Goal: Task Accomplishment & Management: Use online tool/utility

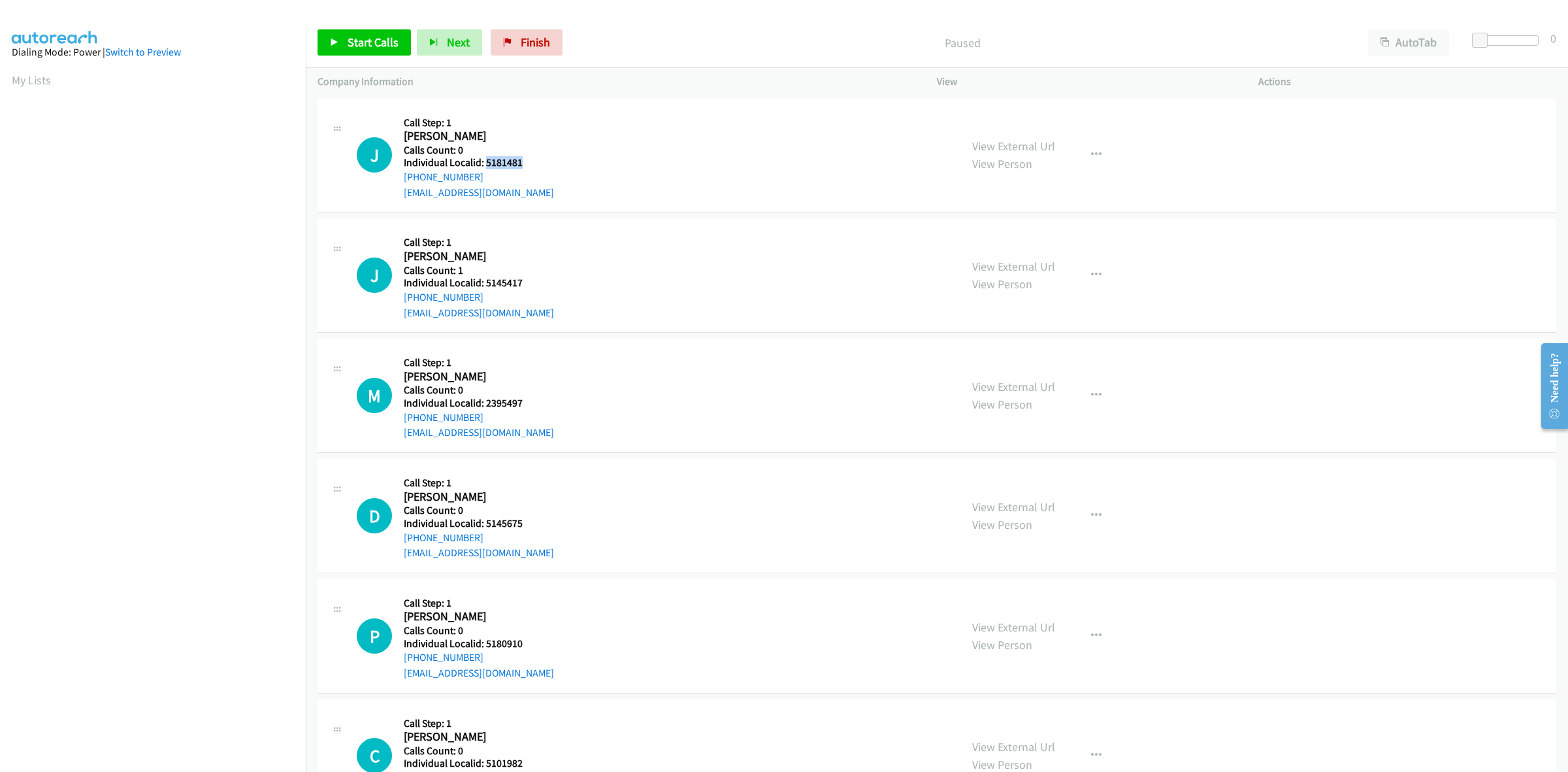
drag, startPoint x: 528, startPoint y: 165, endPoint x: 485, endPoint y: 161, distance: 43.2
click at [485, 161] on div "J Callback Scheduled Call Step: 1 Jesse West America/New_York Calls Count: 0 In…" at bounding box center [653, 156] width 592 height 90
copy h5 "5181481"
drag, startPoint x: 479, startPoint y: 174, endPoint x: 399, endPoint y: 177, distance: 80.1
click at [399, 177] on div "J Callback Scheduled Call Step: 1 Jesse West America/New_York Calls Count: 0 In…" at bounding box center [653, 156] width 592 height 90
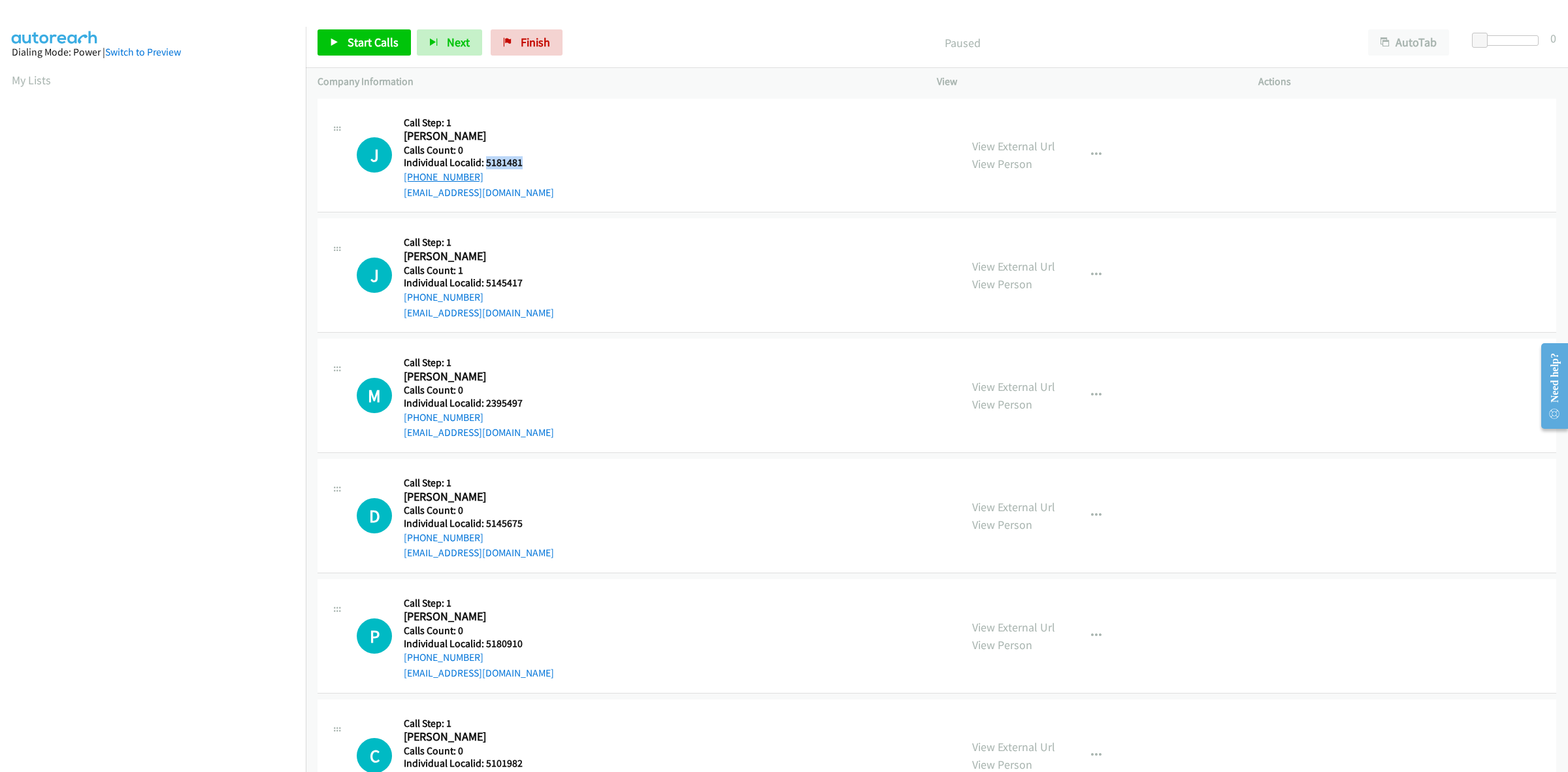
copy link "+1 603-443-3747"
drag, startPoint x: 775, startPoint y: 180, endPoint x: 737, endPoint y: 141, distance: 54.5
click at [775, 180] on div "J Callback Scheduled Call Step: 1 Jesse West America/New_York Calls Count: 0 In…" at bounding box center [653, 156] width 592 height 90
drag, startPoint x: 537, startPoint y: 165, endPoint x: 486, endPoint y: 164, distance: 51.0
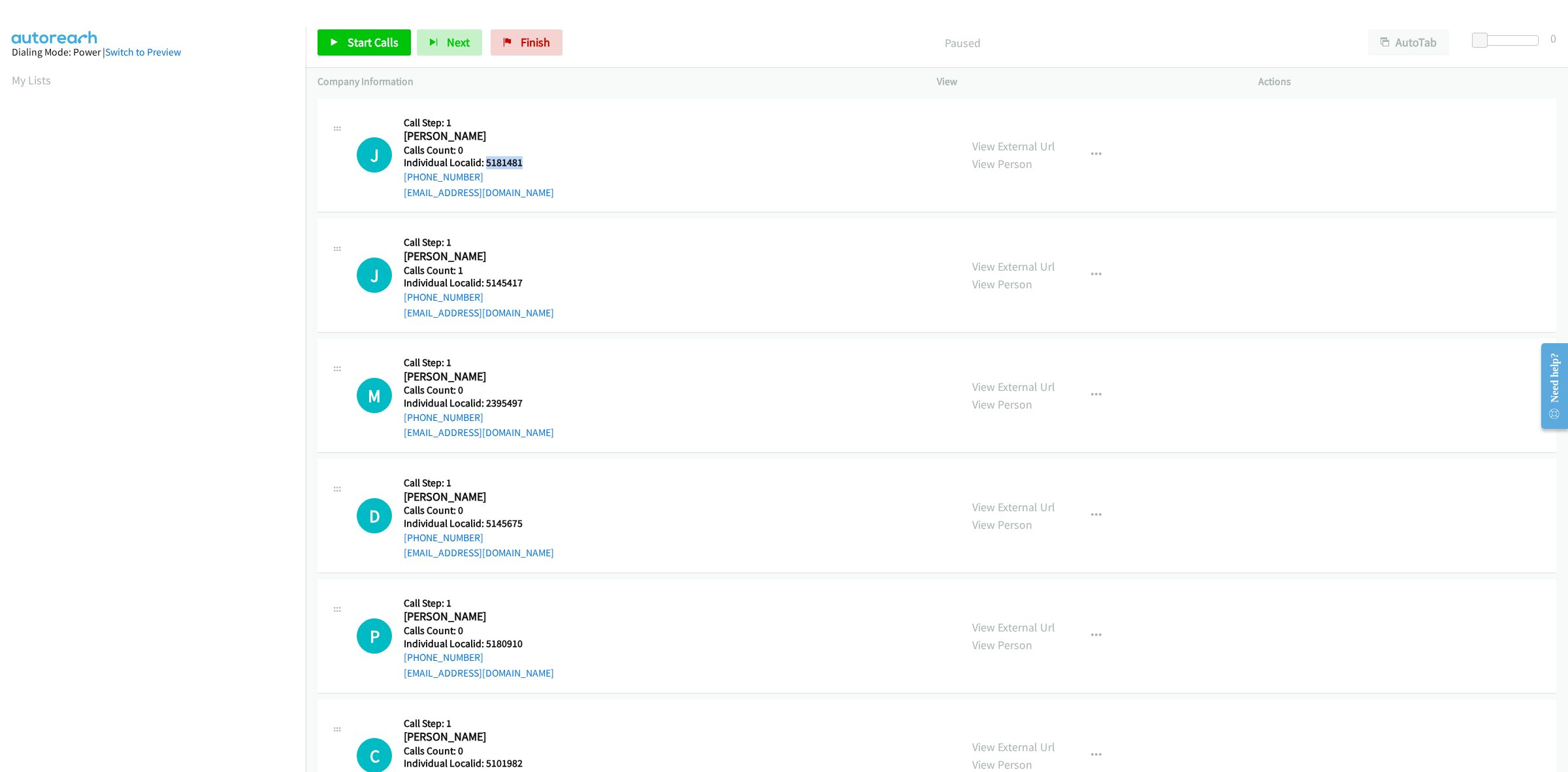
click at [486, 164] on div "J Callback Scheduled Call Step: 1 Jesse West America/New_York Calls Count: 0 In…" at bounding box center [653, 156] width 592 height 90
copy h5 "5181481"
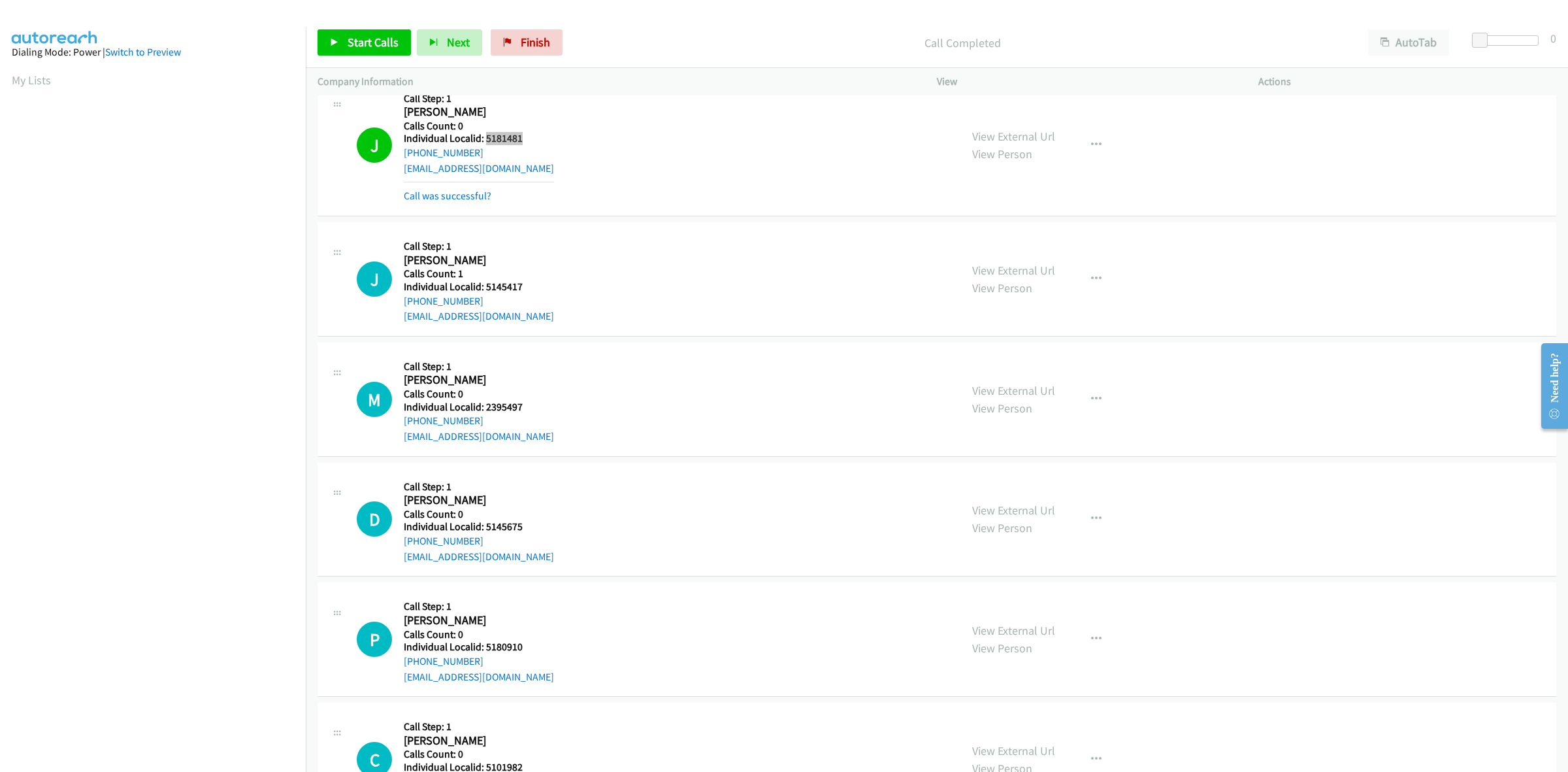
scroll to position [40, 0]
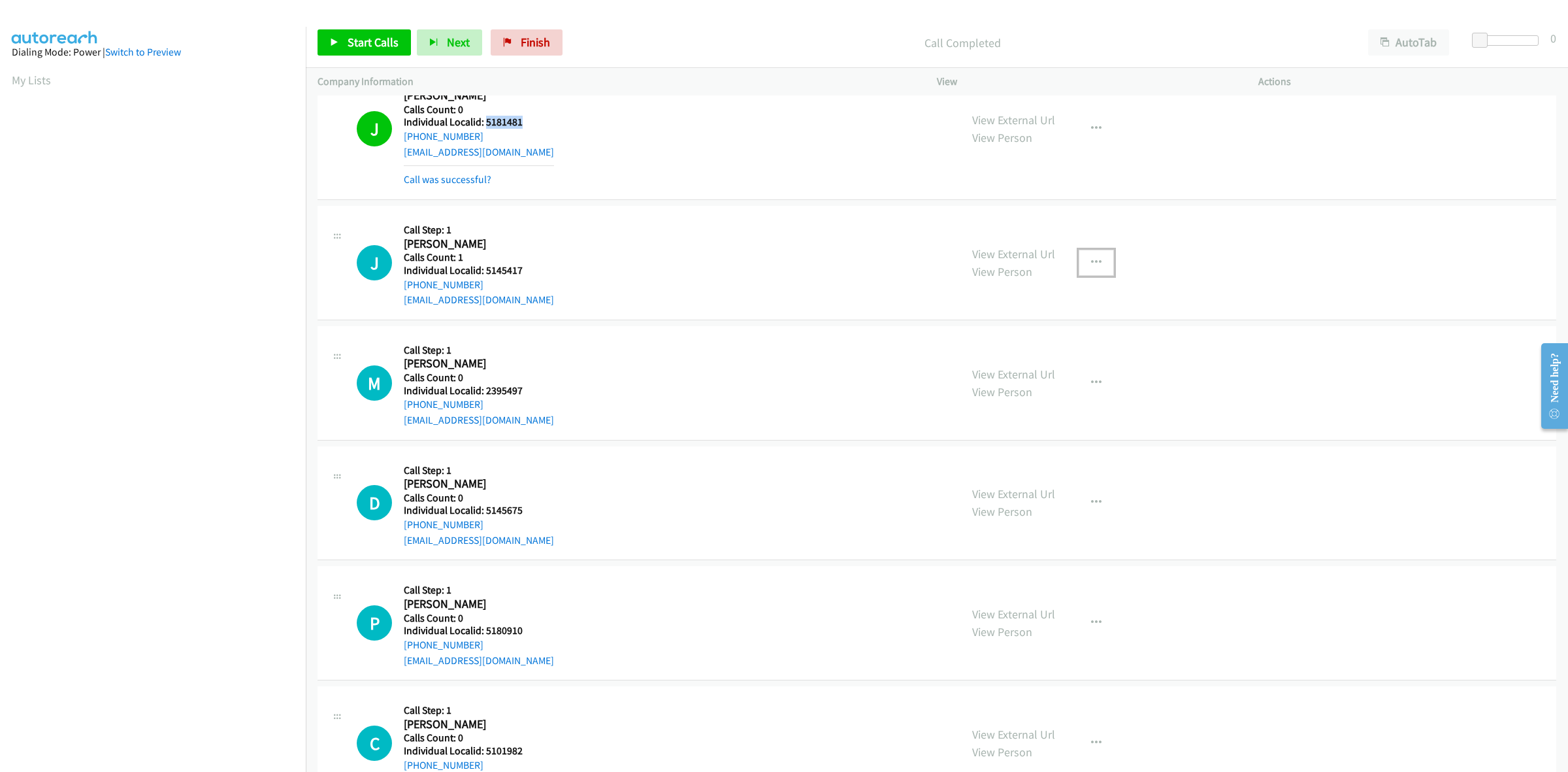
click at [1091, 262] on icon "button" at bounding box center [1096, 262] width 11 height 11
click at [1016, 350] on link "Skip Call" at bounding box center [1027, 348] width 174 height 26
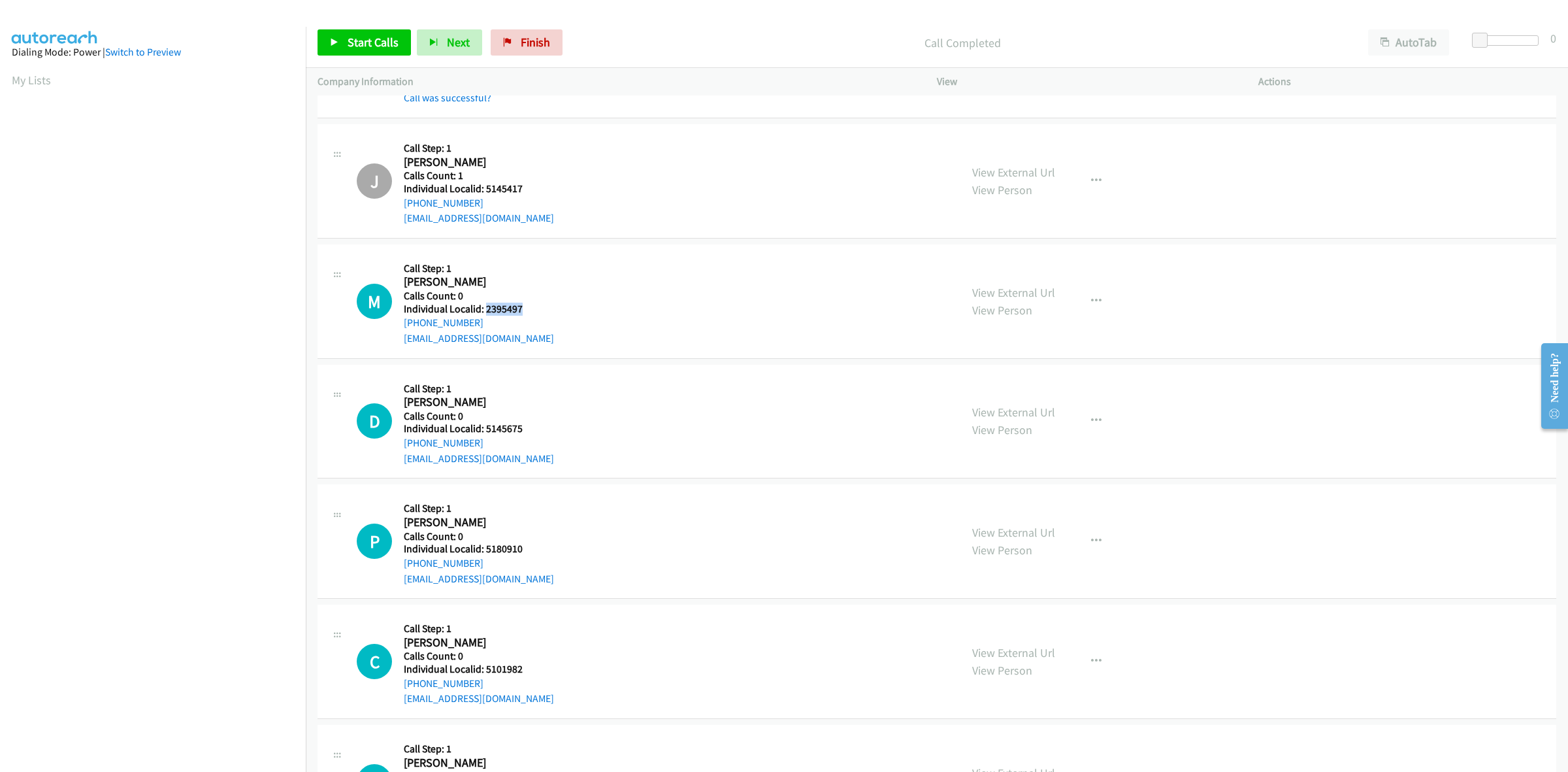
drag, startPoint x: 501, startPoint y: 311, endPoint x: 484, endPoint y: 308, distance: 17.3
click at [484, 308] on h5 "Individual Localid: 2395497" at bounding box center [479, 309] width 150 height 13
copy h5 "2395497"
drag, startPoint x: 484, startPoint y: 321, endPoint x: 397, endPoint y: 324, distance: 87.1
click at [397, 324] on div "M Callback Scheduled Call Step: 1 Martin Baldwin America/New_York Calls Count: …" at bounding box center [653, 301] width 592 height 90
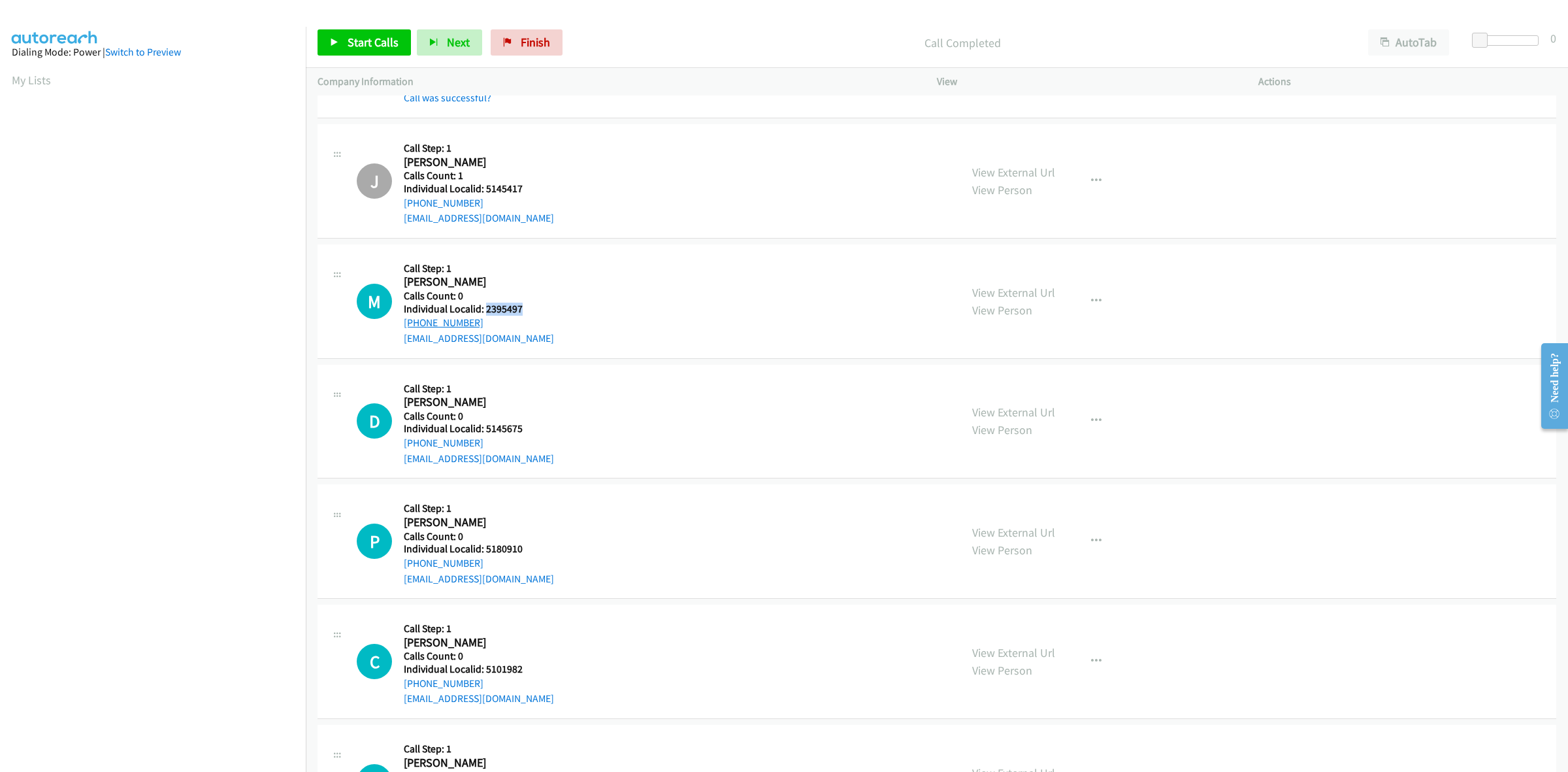
copy link "+1 609-290-5141"
drag, startPoint x: 520, startPoint y: 302, endPoint x: 485, endPoint y: 306, distance: 35.2
click at [485, 306] on h5 "Individual Localid: 2395497" at bounding box center [479, 309] width 150 height 13
copy h5 "2395497"
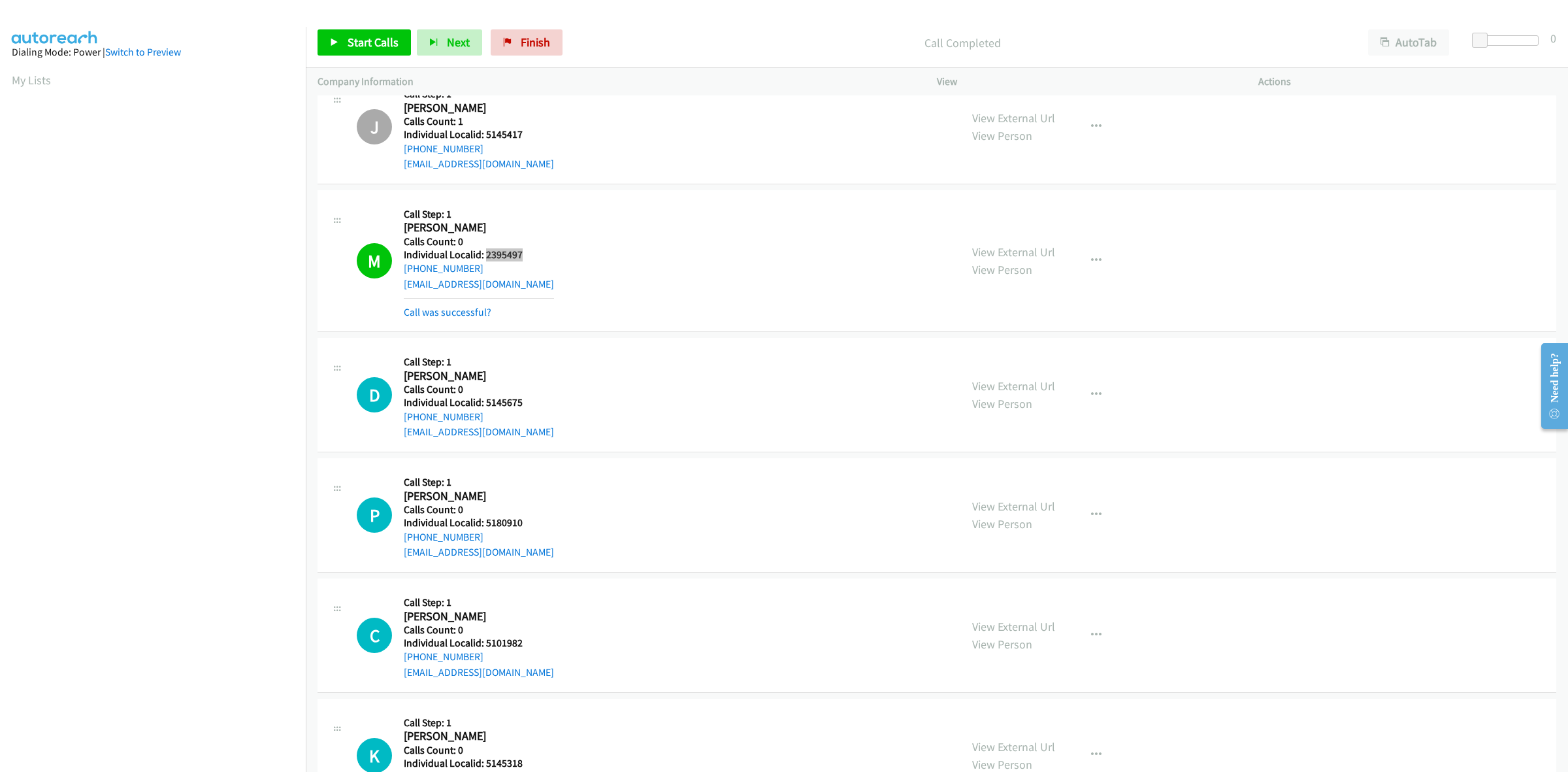
scroll to position [224, 0]
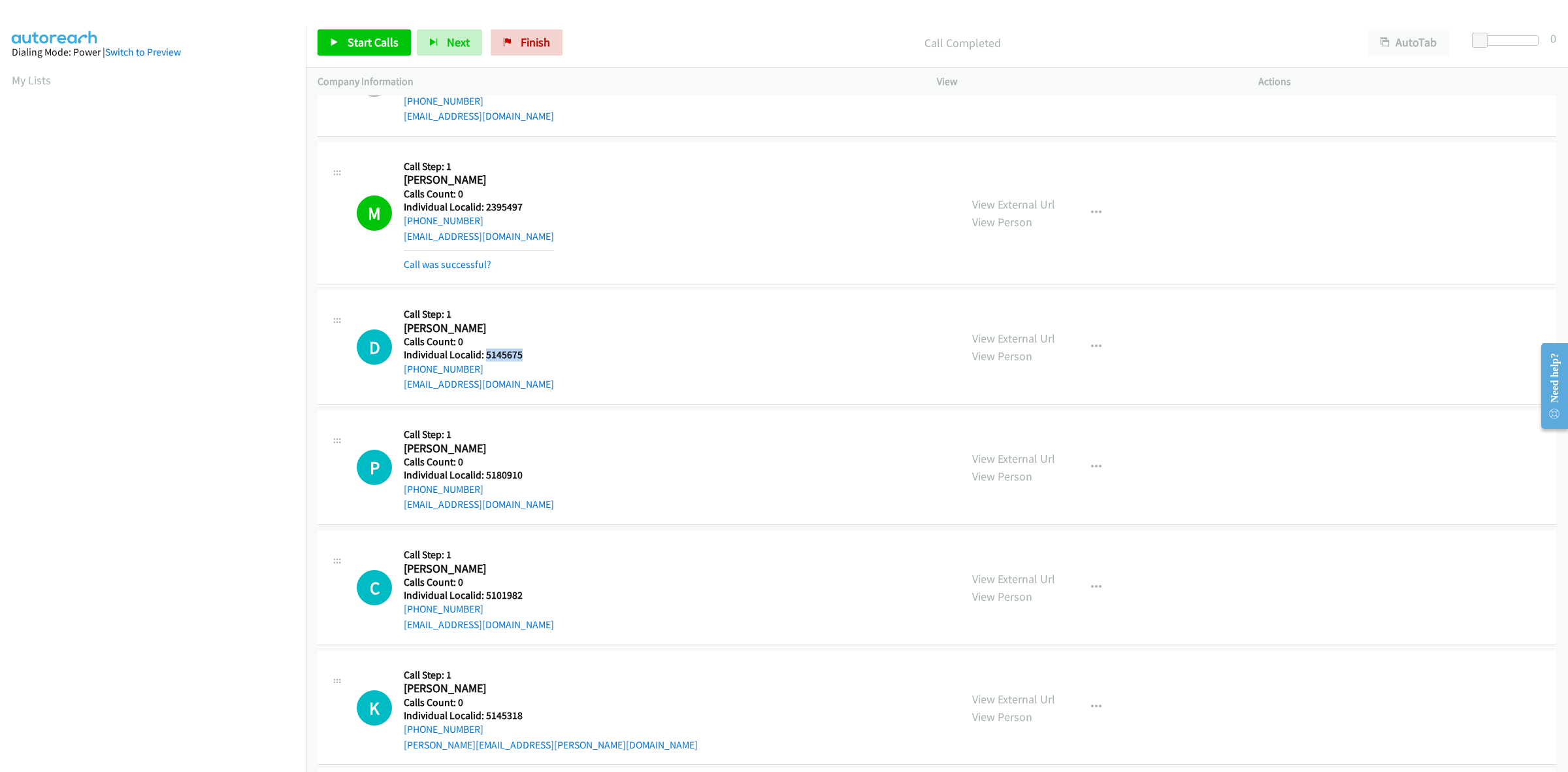
drag, startPoint x: 506, startPoint y: 353, endPoint x: 484, endPoint y: 351, distance: 22.1
click at [484, 351] on div "D Callback Scheduled Call Step: 1 Denver Robbins America/New_York Calls Count: …" at bounding box center [653, 347] width 592 height 90
copy h5 "5145675"
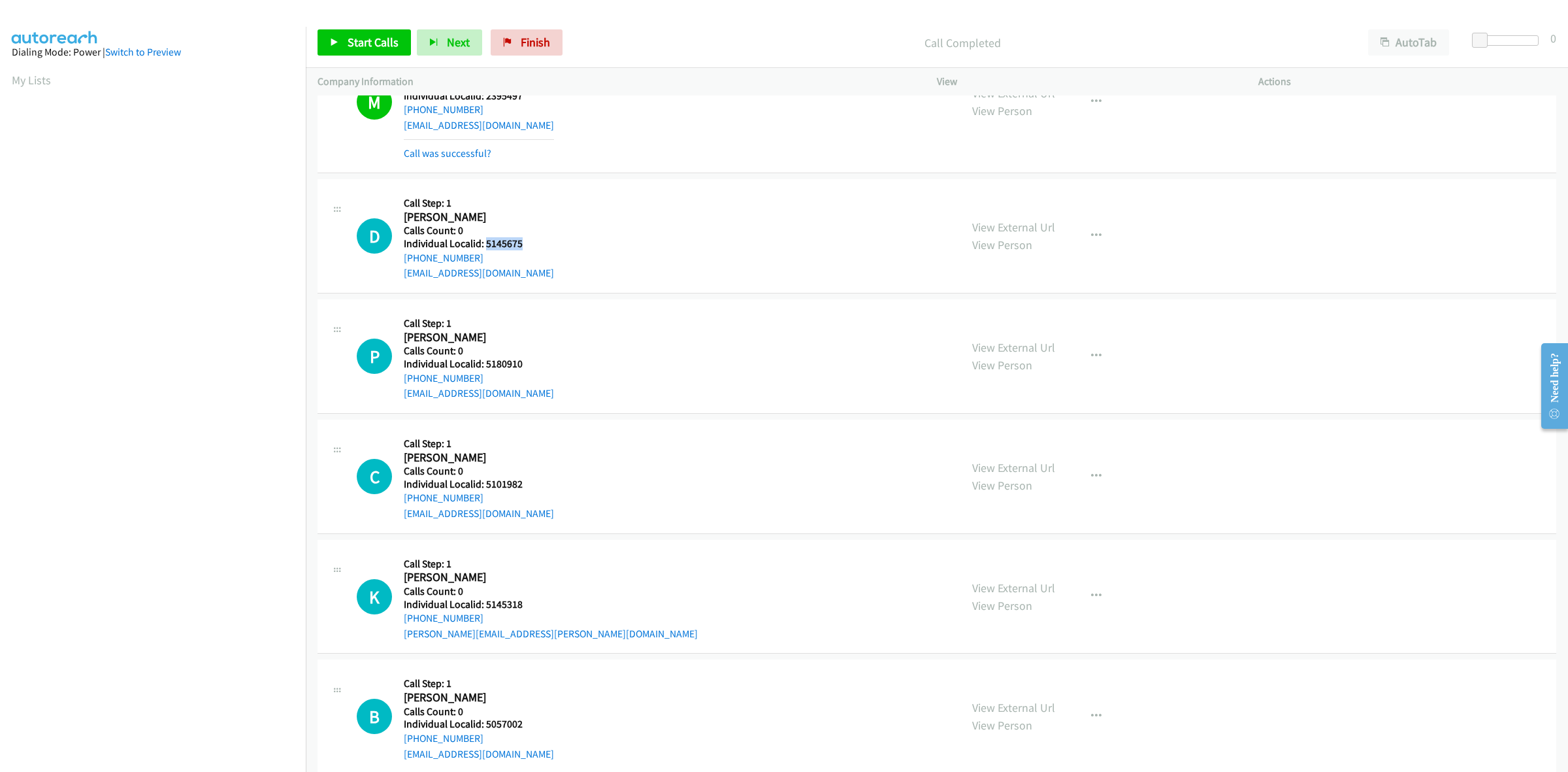
scroll to position [367, 0]
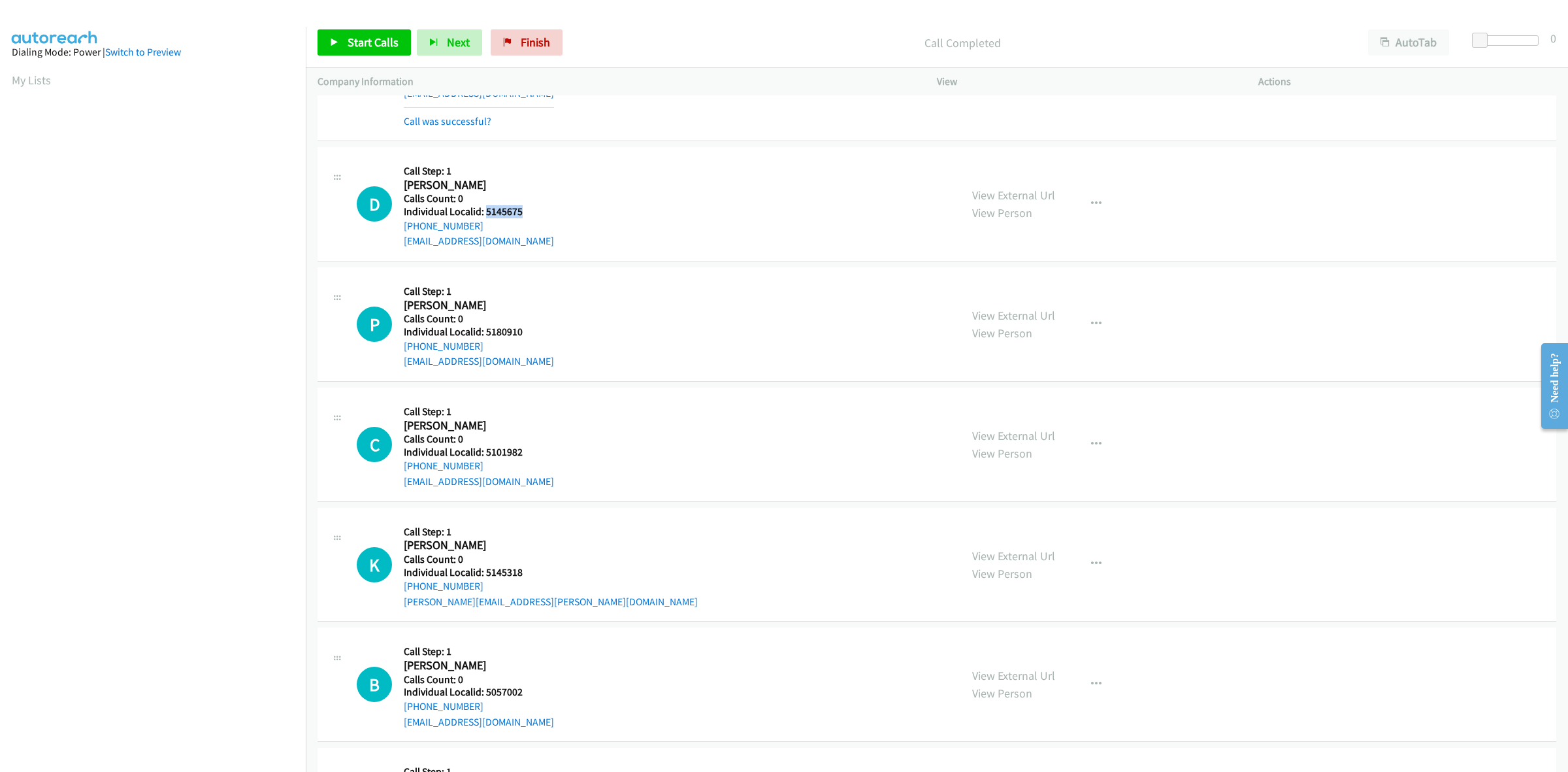
drag, startPoint x: 482, startPoint y: 228, endPoint x: 399, endPoint y: 231, distance: 83.1
click at [399, 231] on div "D Callback Scheduled Call Step: 1 Denver Robbins America/New_York Calls Count: …" at bounding box center [653, 204] width 592 height 90
copy link "+1 540-841-1834"
drag, startPoint x: 527, startPoint y: 210, endPoint x: 484, endPoint y: 211, distance: 43.0
click at [484, 211] on h5 "Individual Localid: 5145675" at bounding box center [479, 212] width 150 height 13
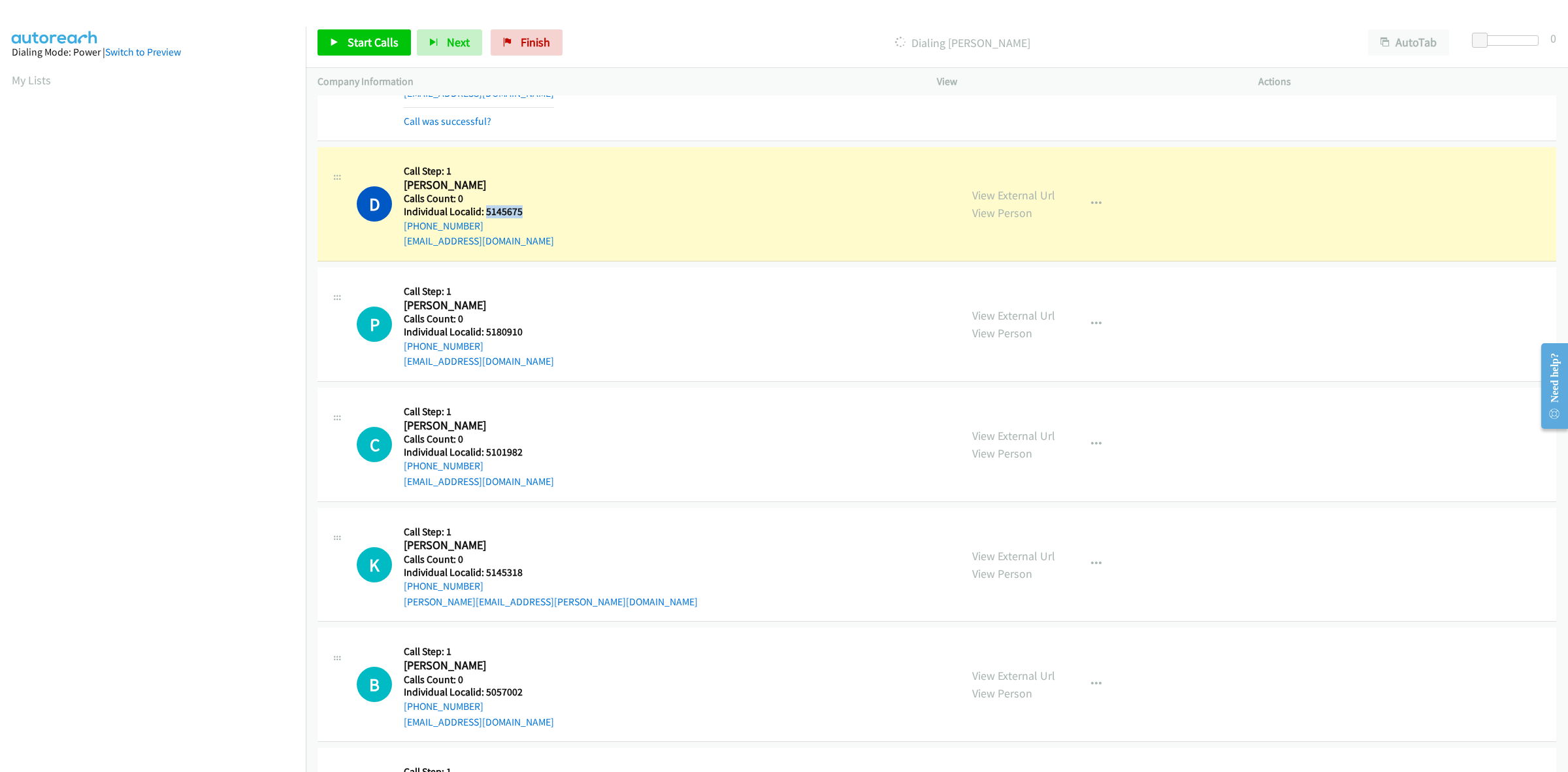
copy h5 "5145675"
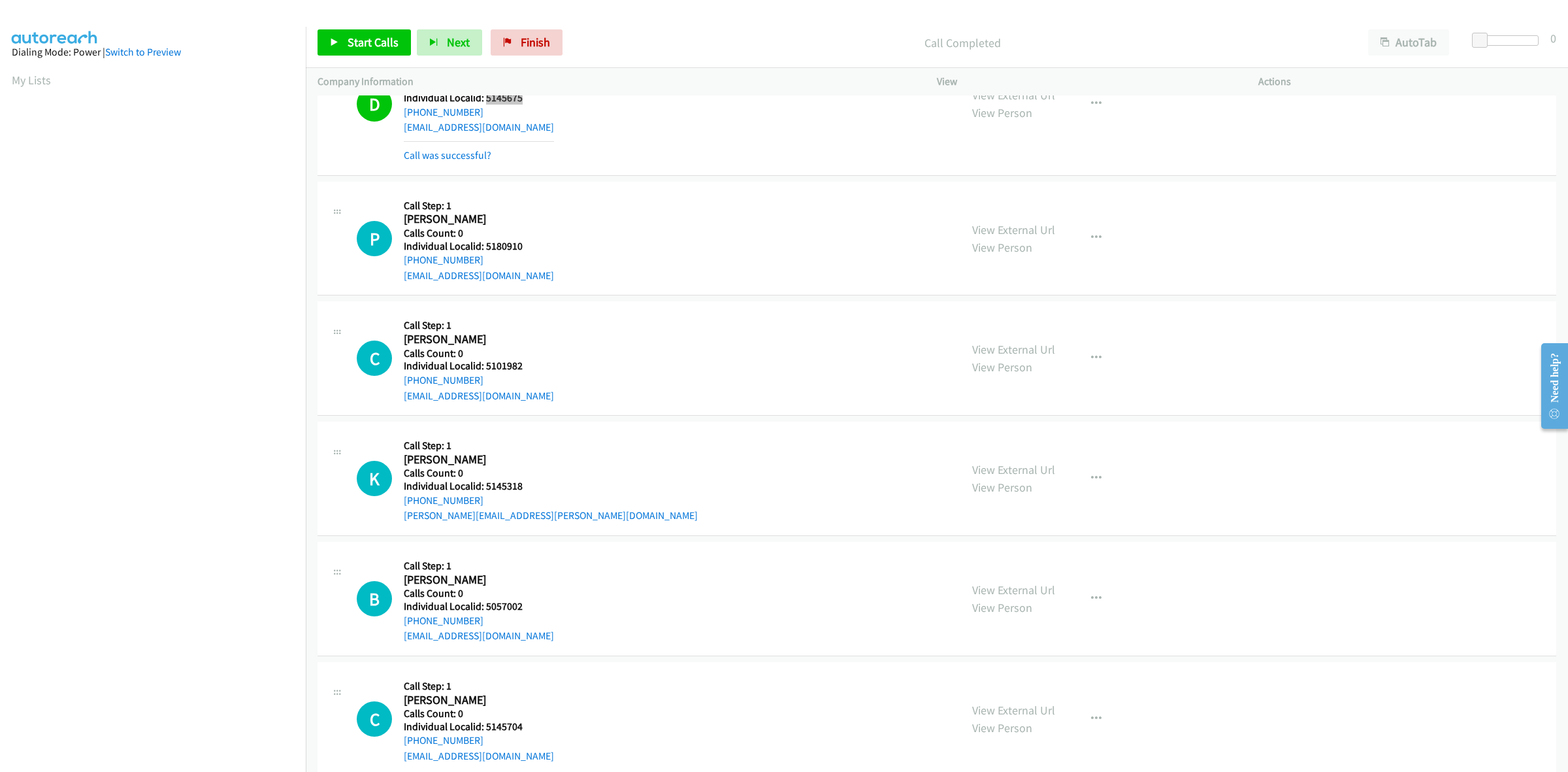
scroll to position [490, 0]
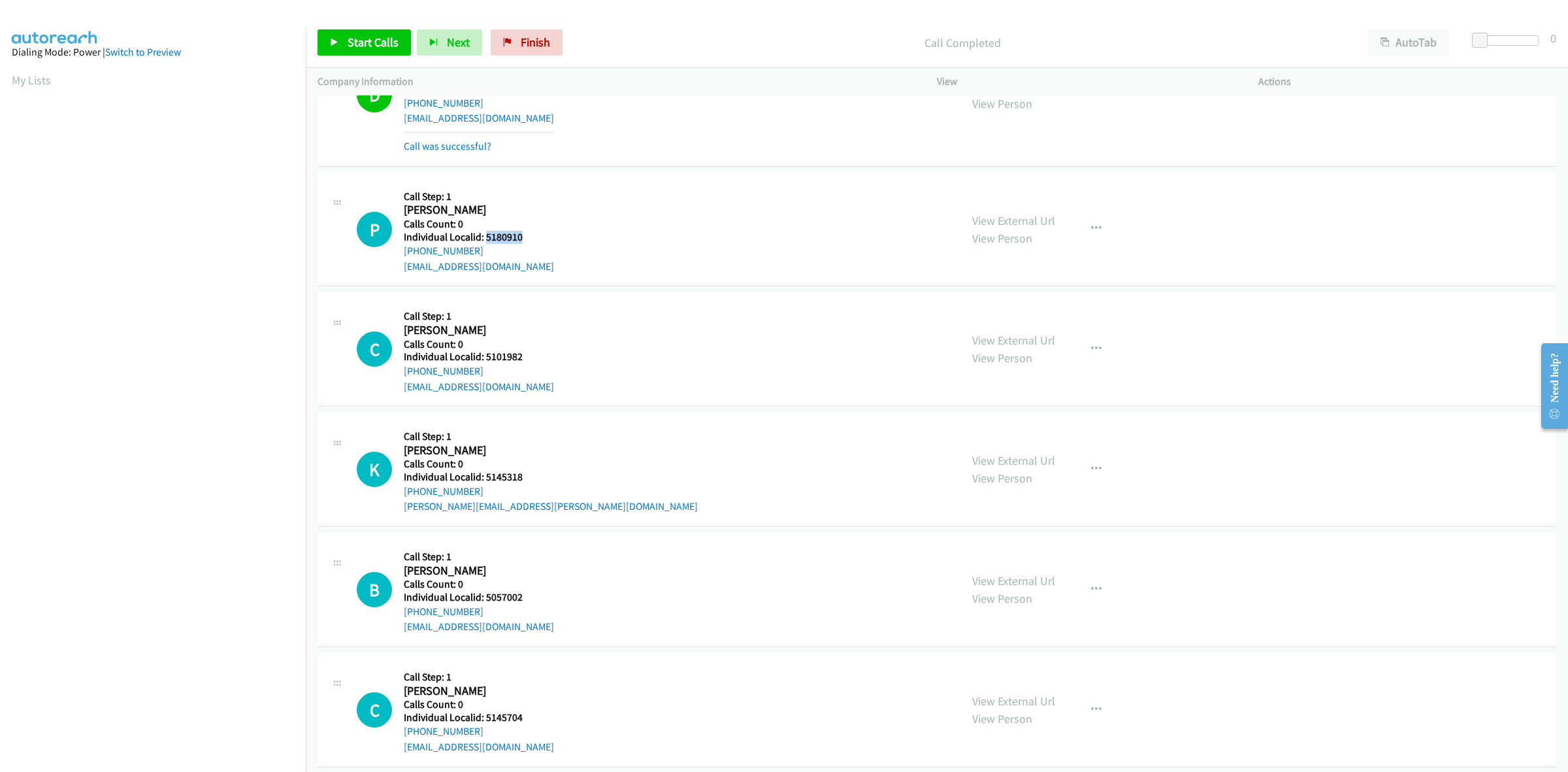
drag, startPoint x: 532, startPoint y: 240, endPoint x: 484, endPoint y: 237, distance: 48.1
click at [484, 237] on div "P Callback Scheduled Call Step: 1 Peter Ward America/New_York Calls Count: 0 In…" at bounding box center [653, 229] width 592 height 90
copy h5 "5180910"
drag, startPoint x: 444, startPoint y: 252, endPoint x: 405, endPoint y: 253, distance: 39.0
click at [405, 253] on div "+1 607-337-0309" at bounding box center [479, 251] width 150 height 16
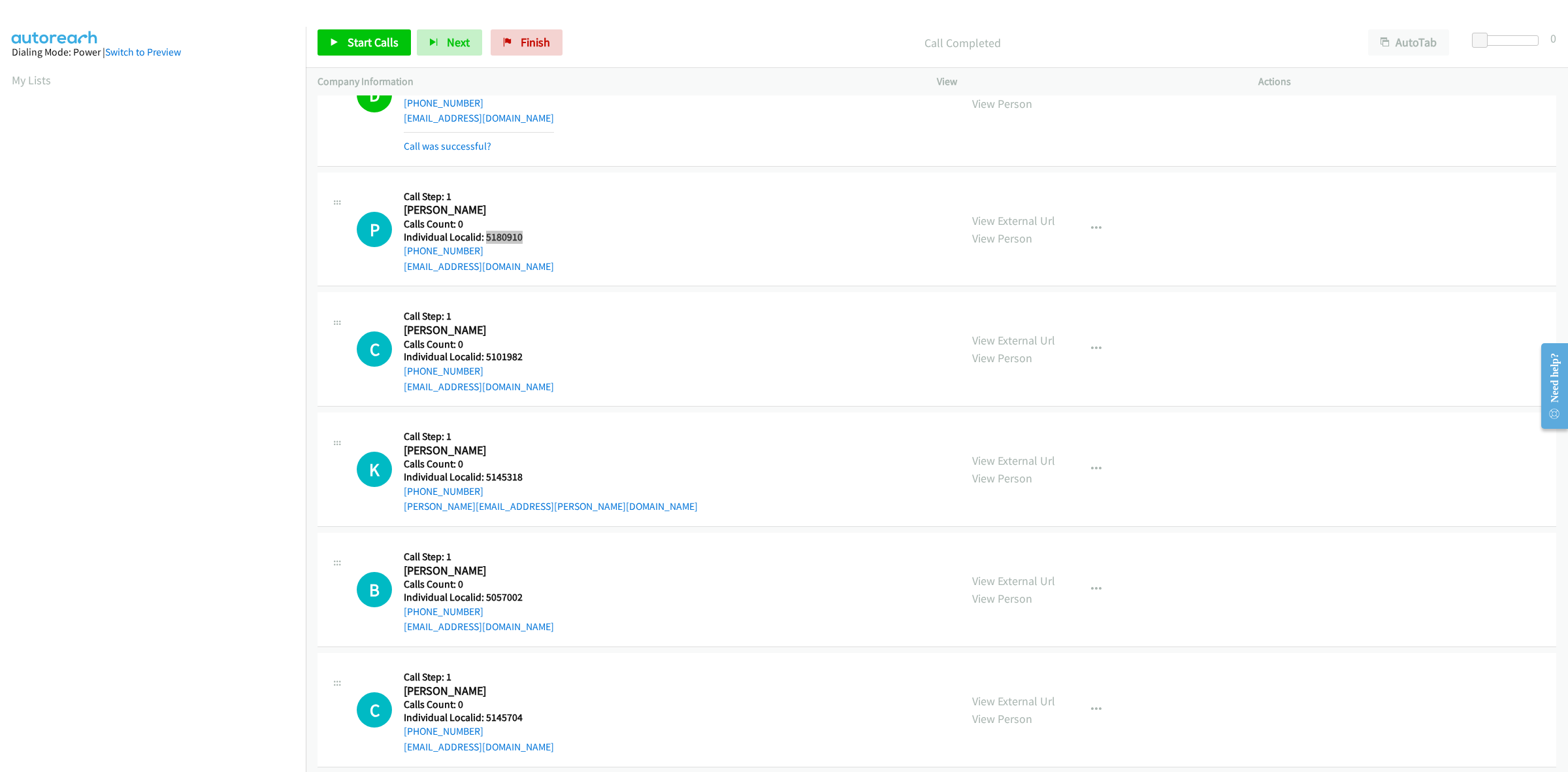
drag, startPoint x: 529, startPoint y: 240, endPoint x: 484, endPoint y: 236, distance: 45.2
click at [484, 236] on div "P Callback Scheduled Call Step: 1 Peter Ward America/New_York Calls Count: 0 In…" at bounding box center [653, 229] width 592 height 90
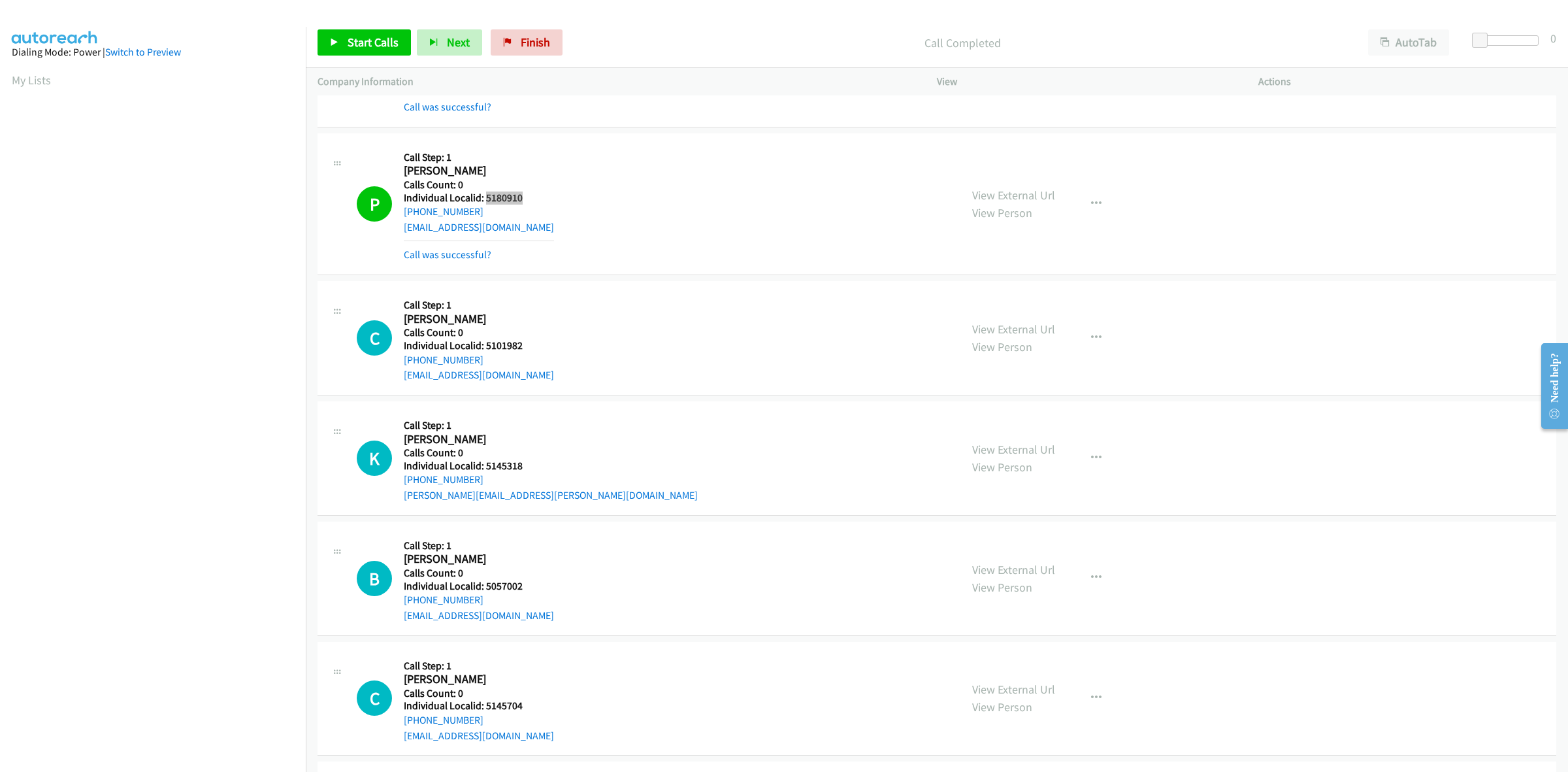
scroll to position [551, 0]
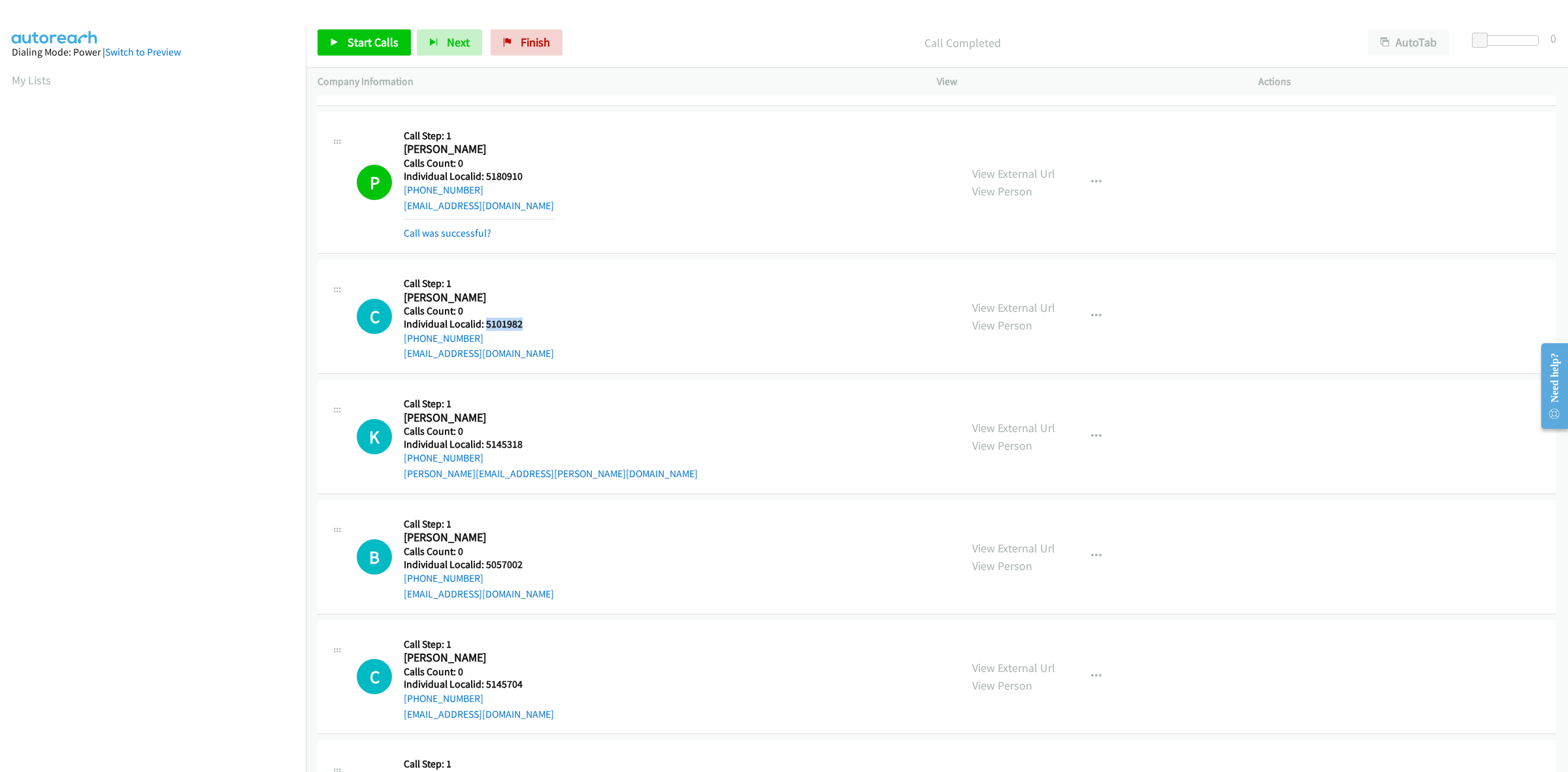
drag, startPoint x: 522, startPoint y: 320, endPoint x: 486, endPoint y: 318, distance: 36.1
click at [486, 318] on h5 "Individual Localid: 5101982" at bounding box center [479, 324] width 150 height 13
click at [706, 172] on div "P Callback Scheduled Call Step: 1 Peter Ward America/New_York Calls Count: 0 In…" at bounding box center [653, 182] width 592 height 118
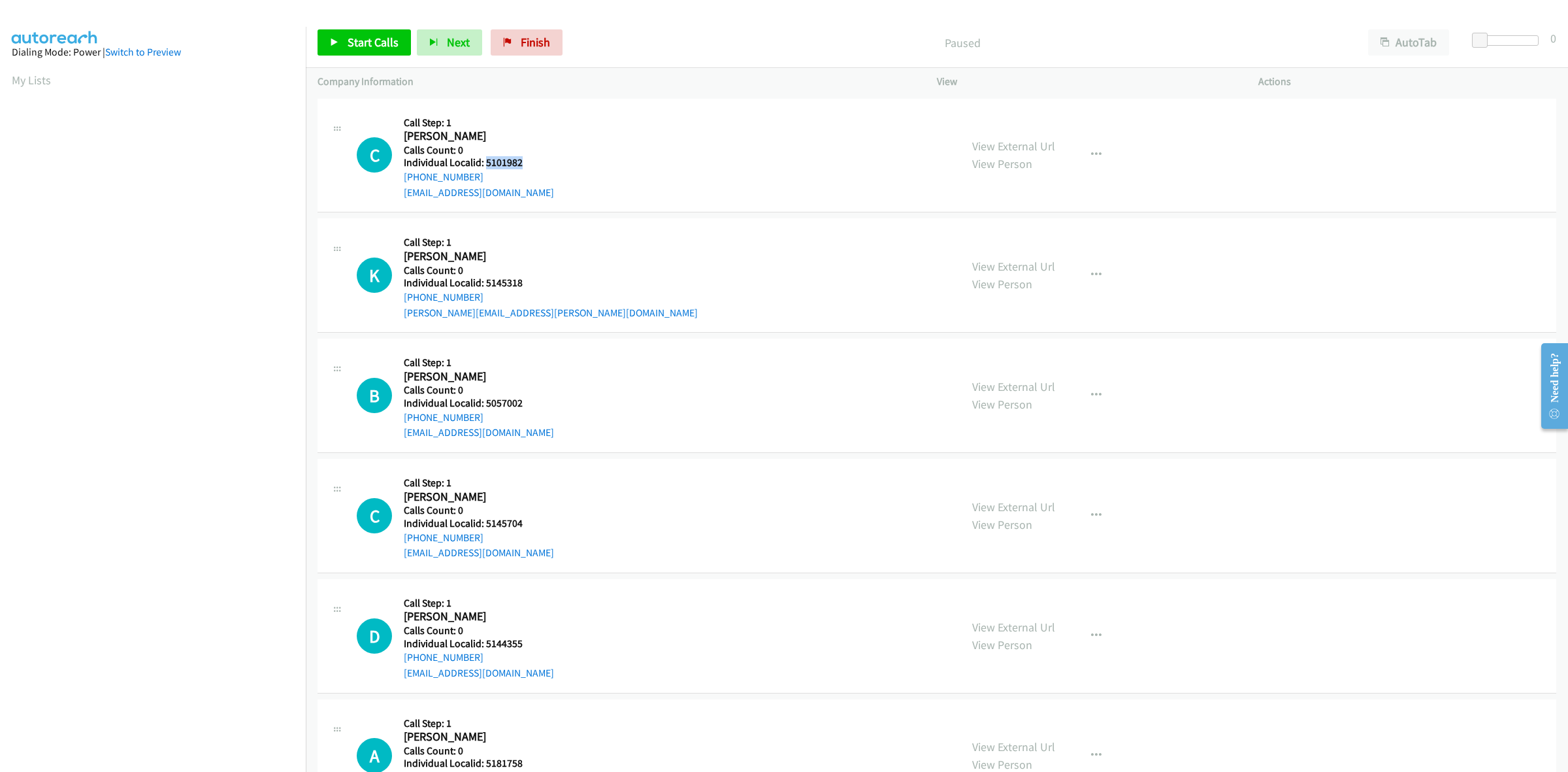
drag, startPoint x: 527, startPoint y: 158, endPoint x: 486, endPoint y: 160, distance: 41.0
click at [486, 160] on h5 "Individual Localid: 5101982" at bounding box center [479, 162] width 150 height 13
copy h5 "5101982"
drag, startPoint x: 486, startPoint y: 173, endPoint x: 397, endPoint y: 183, distance: 89.6
click at [397, 183] on div "C Callback Scheduled Call Step: 1 Clinton Spry America/New_York Calls Count: 0 …" at bounding box center [653, 156] width 592 height 90
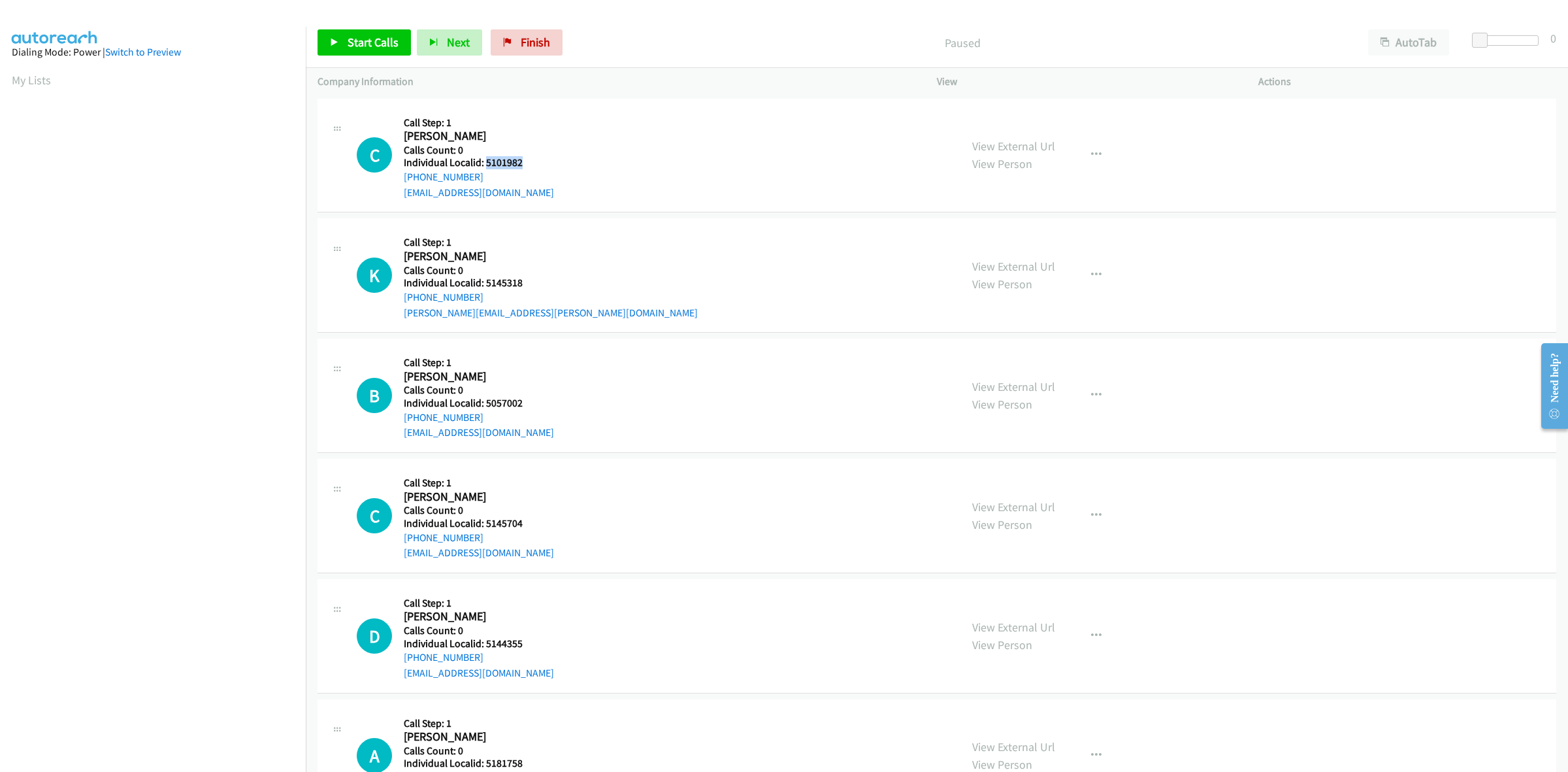
copy link "+1 740-777-3266"
drag, startPoint x: 531, startPoint y: 159, endPoint x: 482, endPoint y: 162, distance: 49.1
click at [482, 162] on div "C Callback Scheduled Call Step: 1 Clinton Spry America/New_York Calls Count: 0 …" at bounding box center [653, 156] width 592 height 90
copy h5 "5101982"
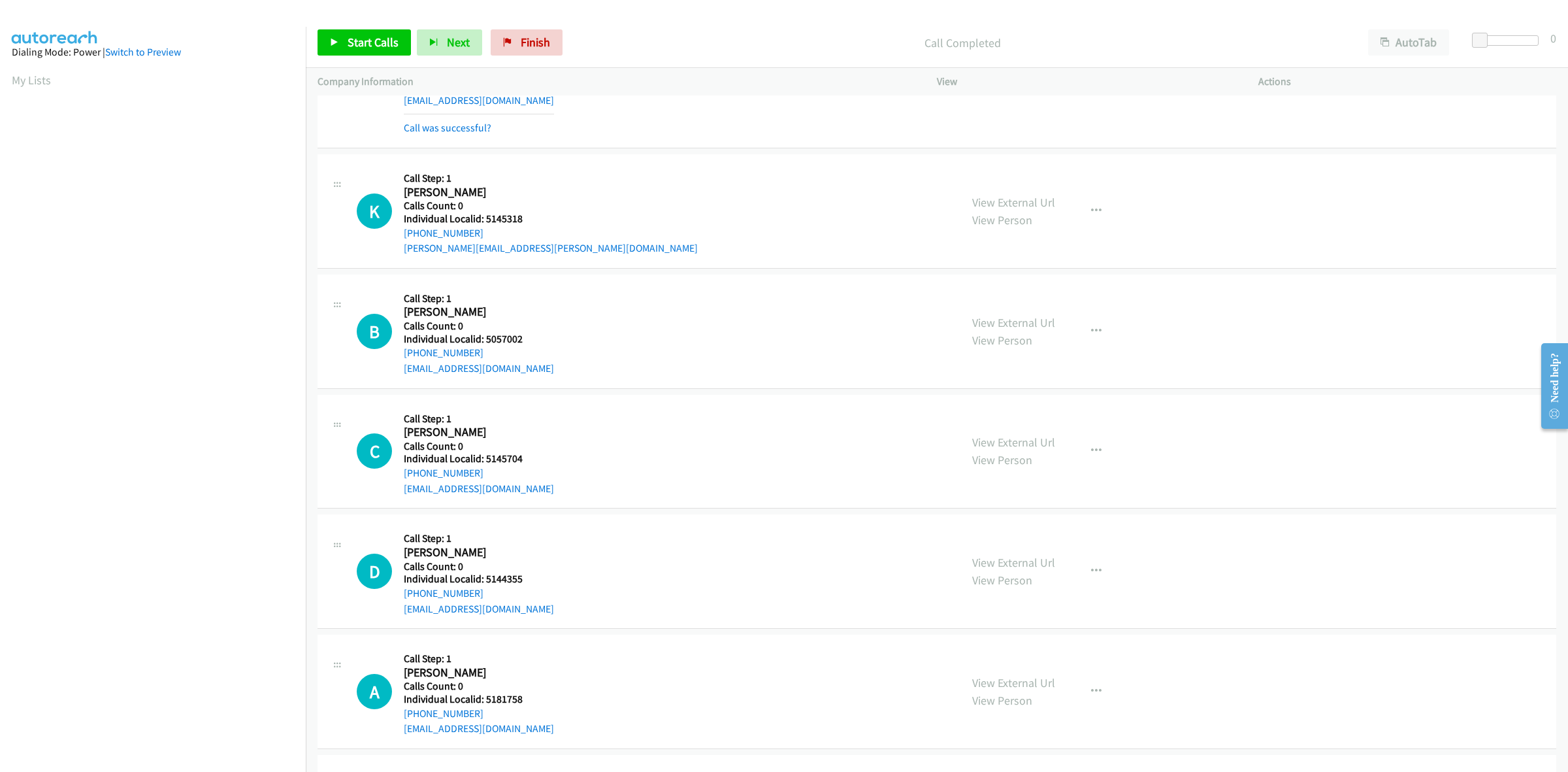
scroll to position [102, 0]
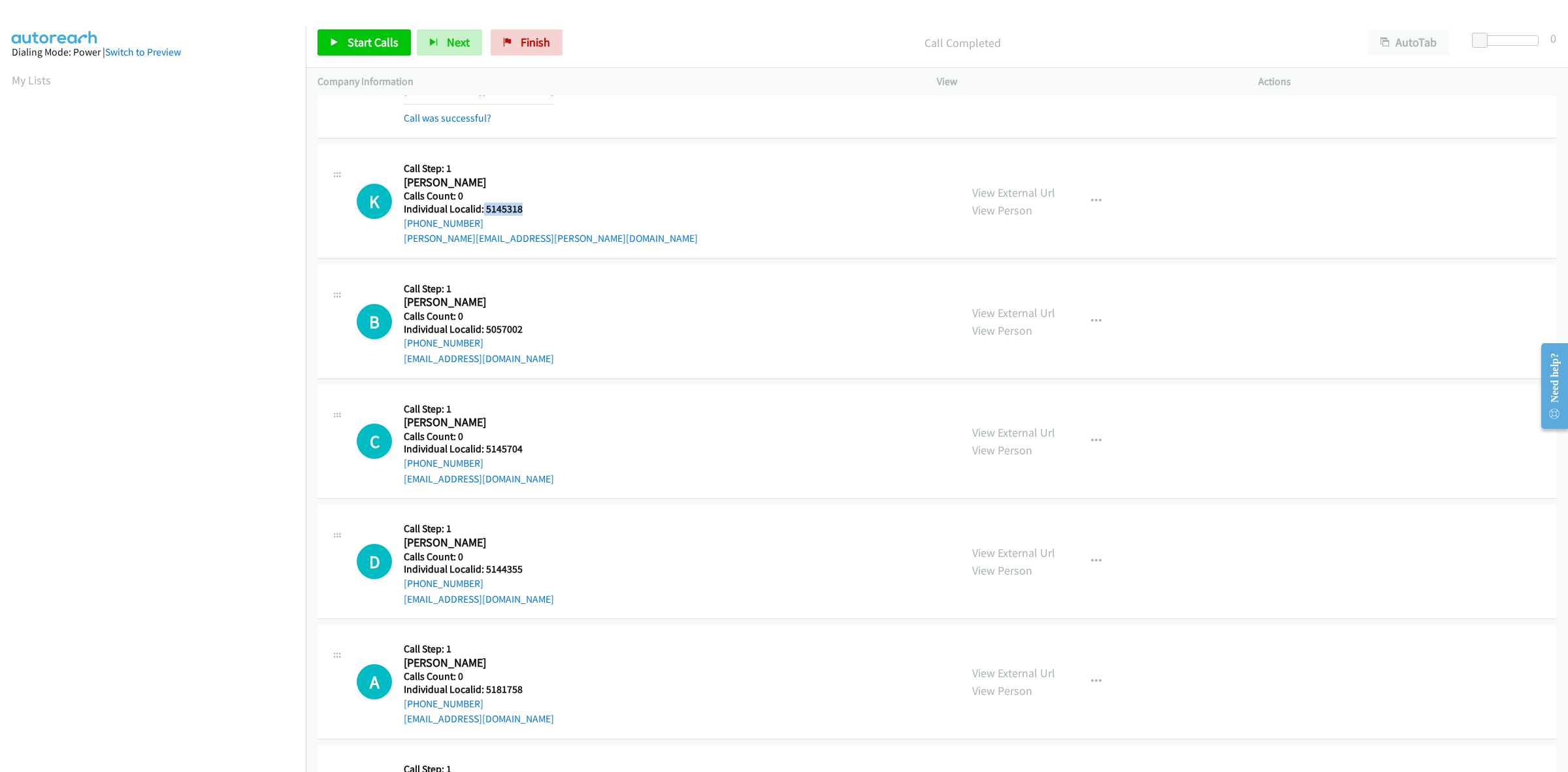
drag, startPoint x: 528, startPoint y: 207, endPoint x: 482, endPoint y: 209, distance: 46.0
click at [482, 209] on div "K Callback Scheduled Call Step: 1 Kenneth De Leon America/Chicago Calls Count: …" at bounding box center [653, 201] width 592 height 90
copy h5 "5145318"
drag, startPoint x: 453, startPoint y: 219, endPoint x: 399, endPoint y: 226, distance: 54.5
click at [399, 226] on div "K Callback Scheduled Call Step: 1 Kenneth De Leon America/Chicago Calls Count: …" at bounding box center [653, 201] width 592 height 90
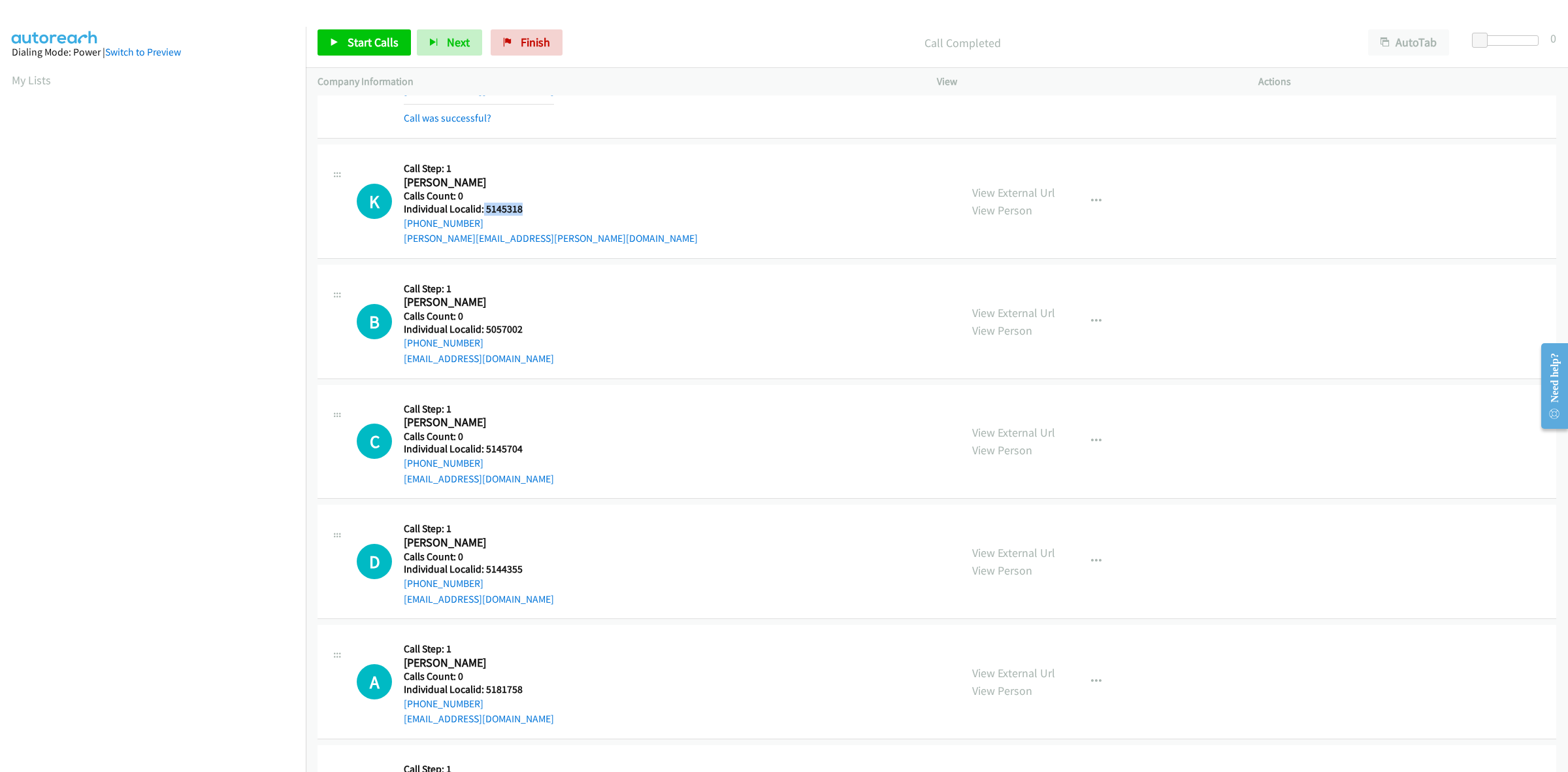
copy link "+1 651-210-6409"
drag, startPoint x: 521, startPoint y: 207, endPoint x: 485, endPoint y: 210, distance: 36.1
click at [485, 210] on h5 "Individual Localid: 5145318" at bounding box center [551, 209] width 294 height 13
copy h5 "5145318"
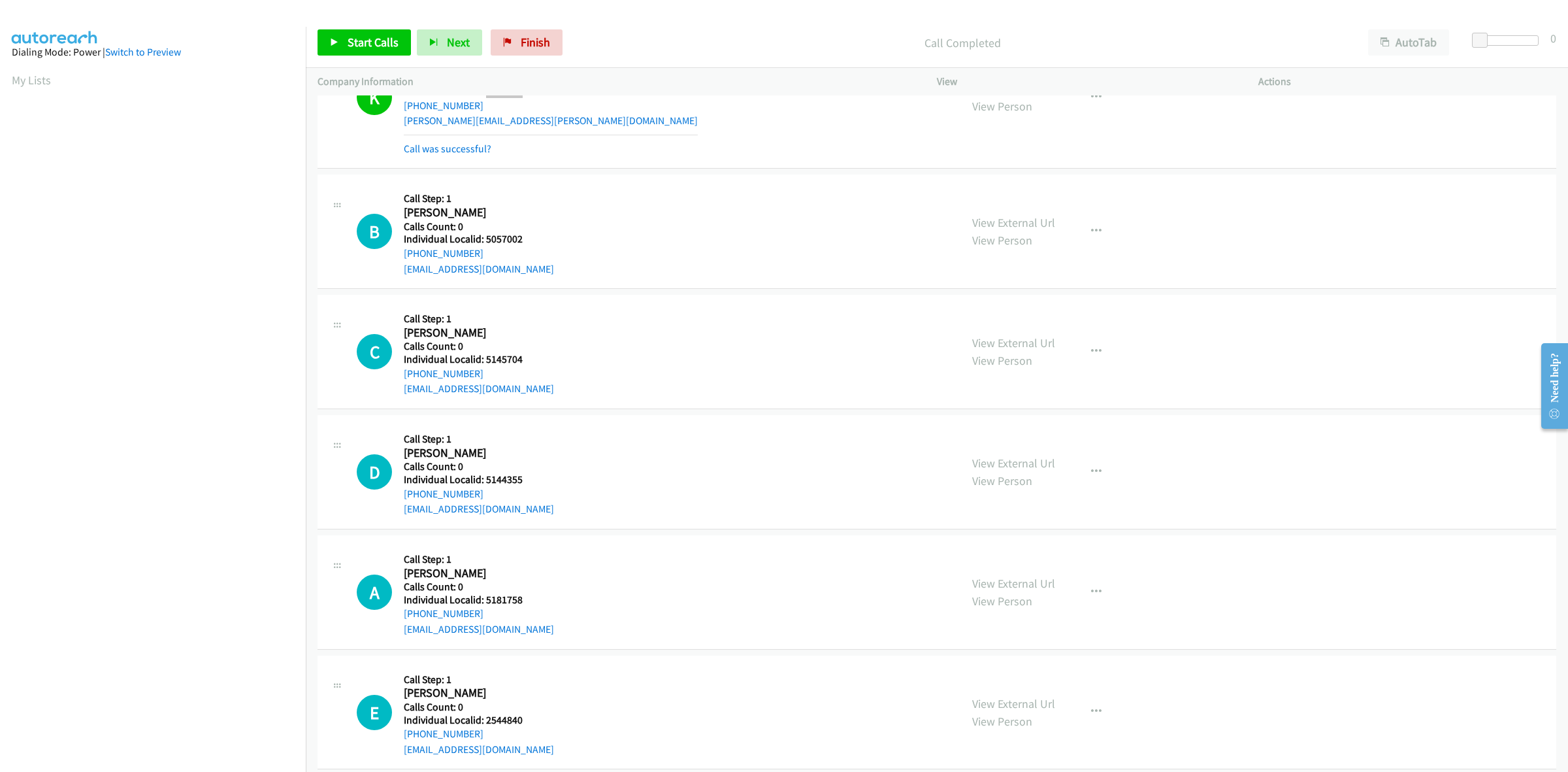
scroll to position [224, 0]
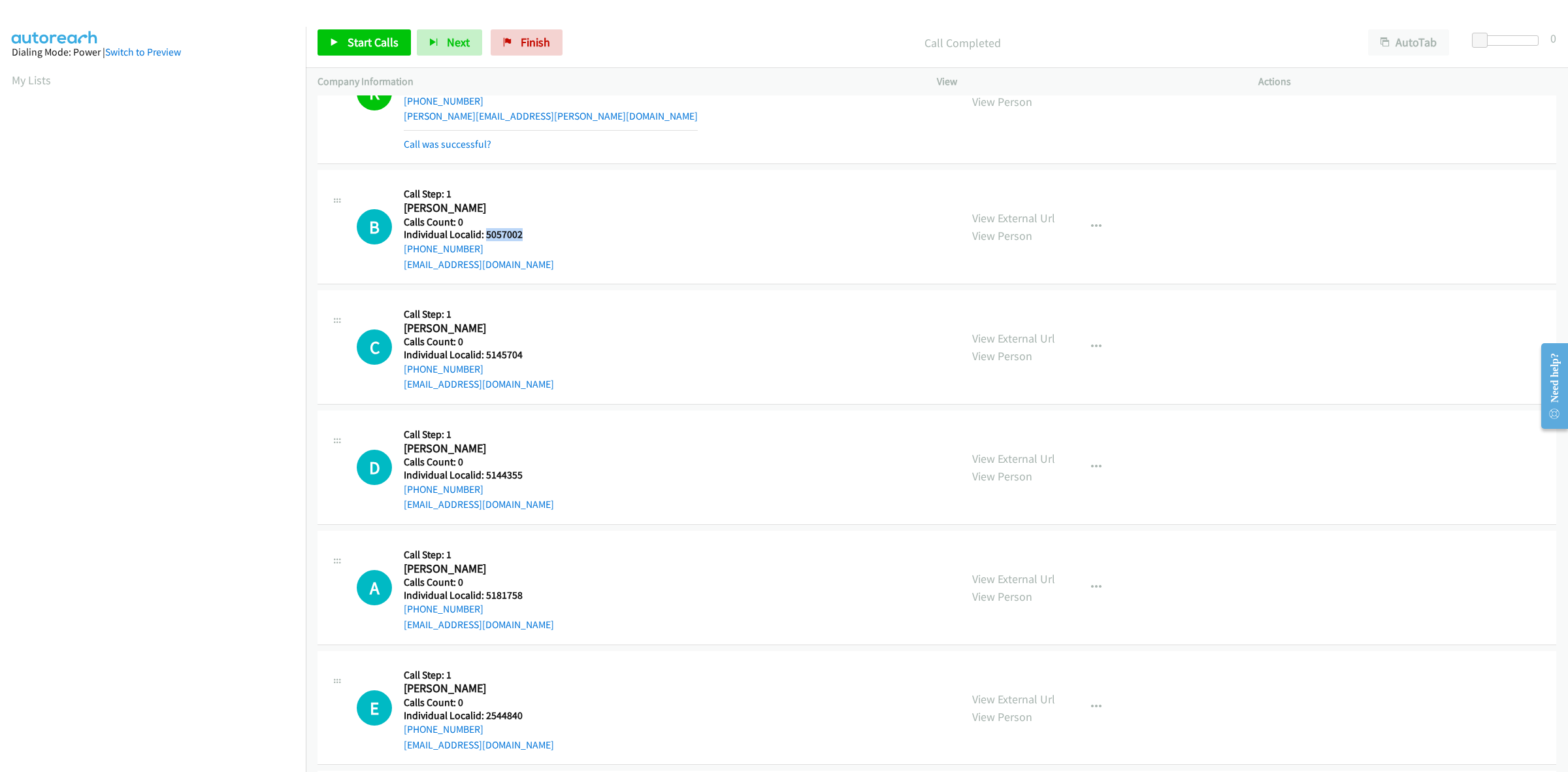
drag, startPoint x: 518, startPoint y: 232, endPoint x: 484, endPoint y: 236, distance: 34.2
click at [484, 236] on h5 "Individual Localid: 5057002" at bounding box center [479, 234] width 150 height 13
copy h5 "5057002"
drag, startPoint x: 480, startPoint y: 248, endPoint x: 405, endPoint y: 250, distance: 75.0
click at [405, 250] on div "+1 731-361-9173" at bounding box center [479, 249] width 150 height 16
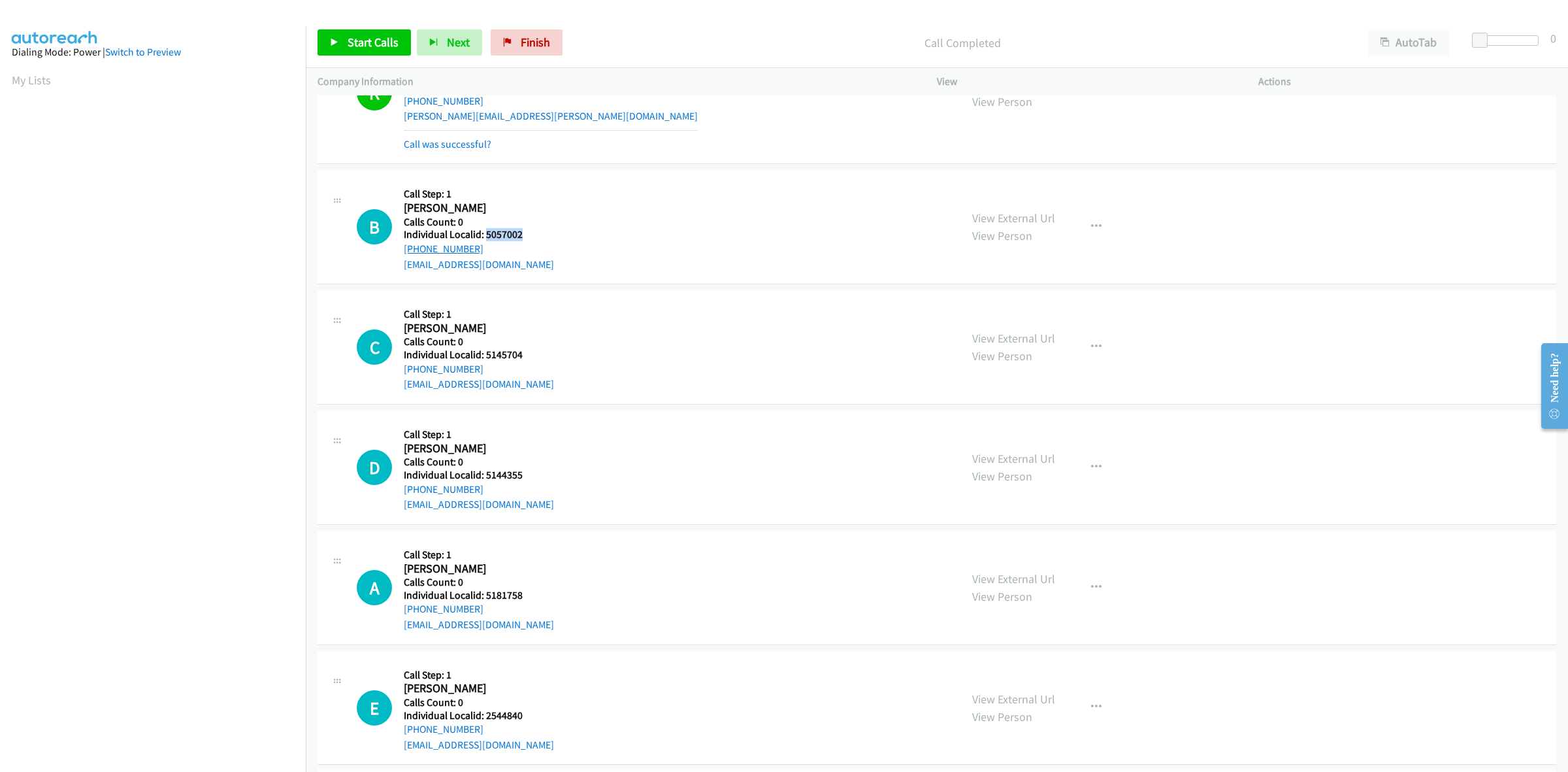
copy link "+1 731-361-9173"
drag, startPoint x: 522, startPoint y: 231, endPoint x: 484, endPoint y: 236, distance: 38.3
click at [484, 236] on h5 "Individual Localid: 5057002" at bounding box center [479, 234] width 150 height 13
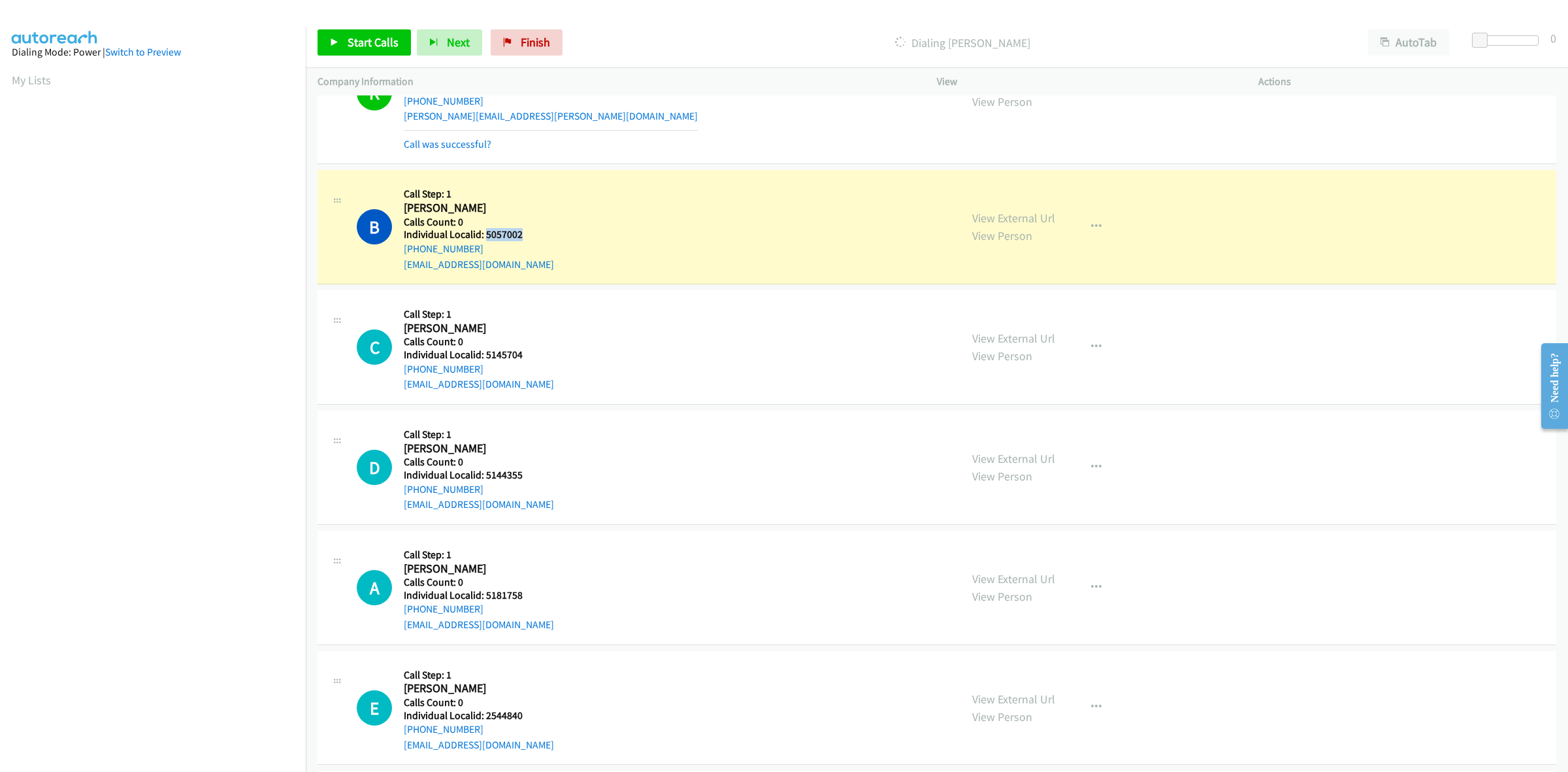
copy h5 "5057002"
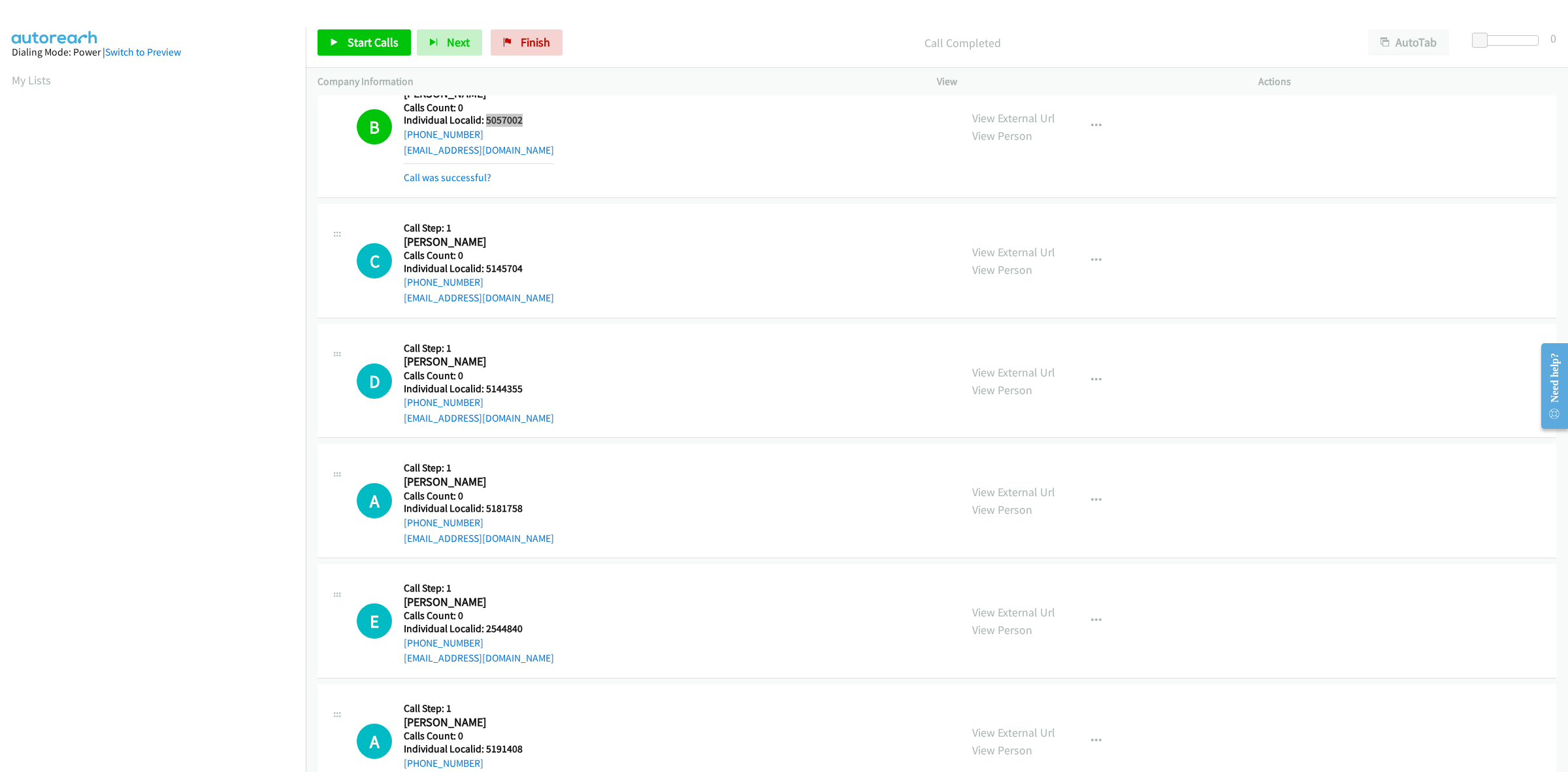
scroll to position [347, 0]
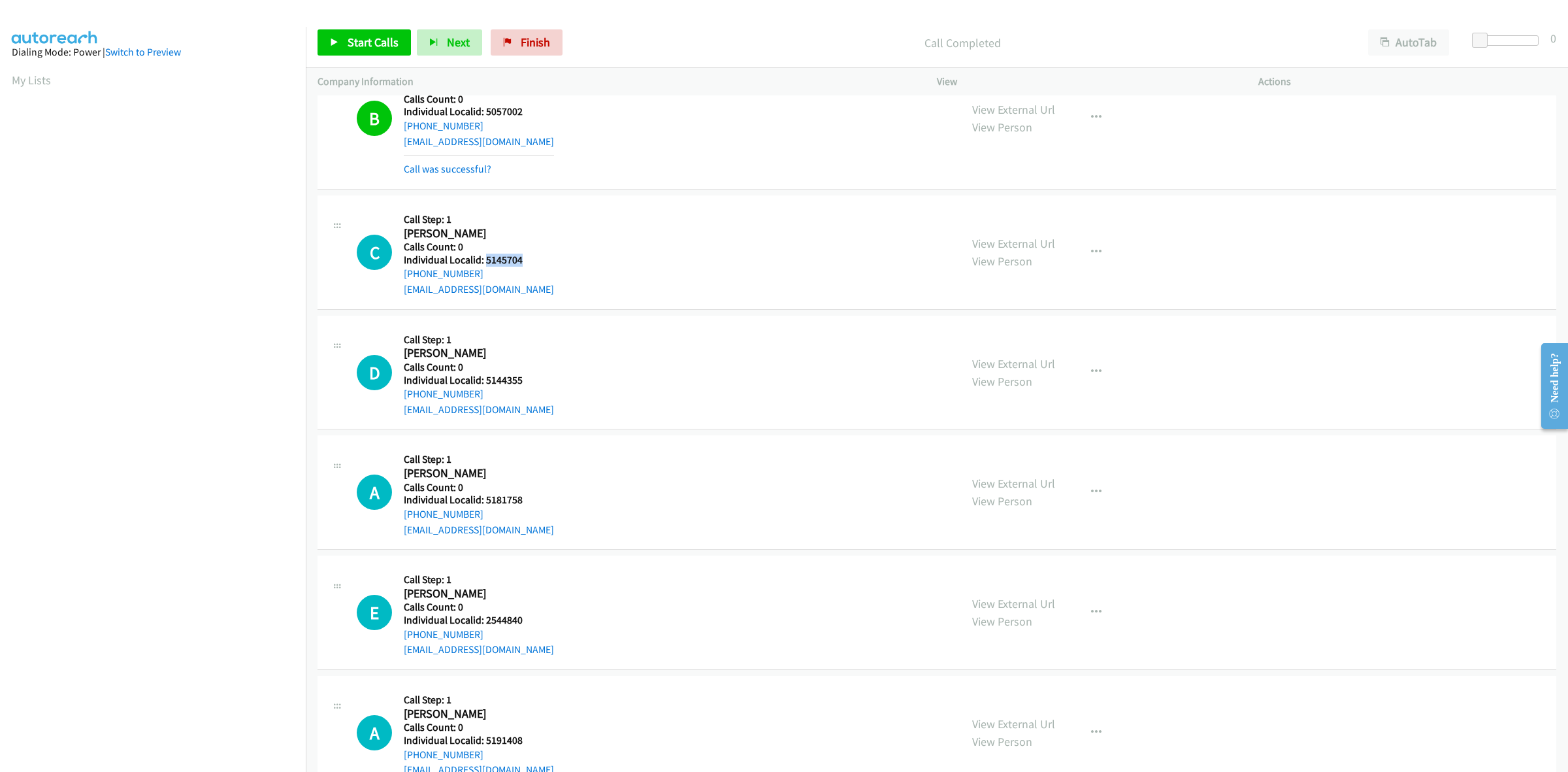
drag, startPoint x: 521, startPoint y: 259, endPoint x: 486, endPoint y: 259, distance: 35.0
click at [486, 259] on h5 "Individual Localid: 5145704" at bounding box center [479, 260] width 150 height 13
copy h5 "5145704"
drag, startPoint x: 430, startPoint y: 281, endPoint x: 396, endPoint y: 280, distance: 34.0
click at [396, 280] on div "C Callback Scheduled Call Step: 1 Colton Adkins America/New_York Calls Count: 0…" at bounding box center [653, 252] width 592 height 90
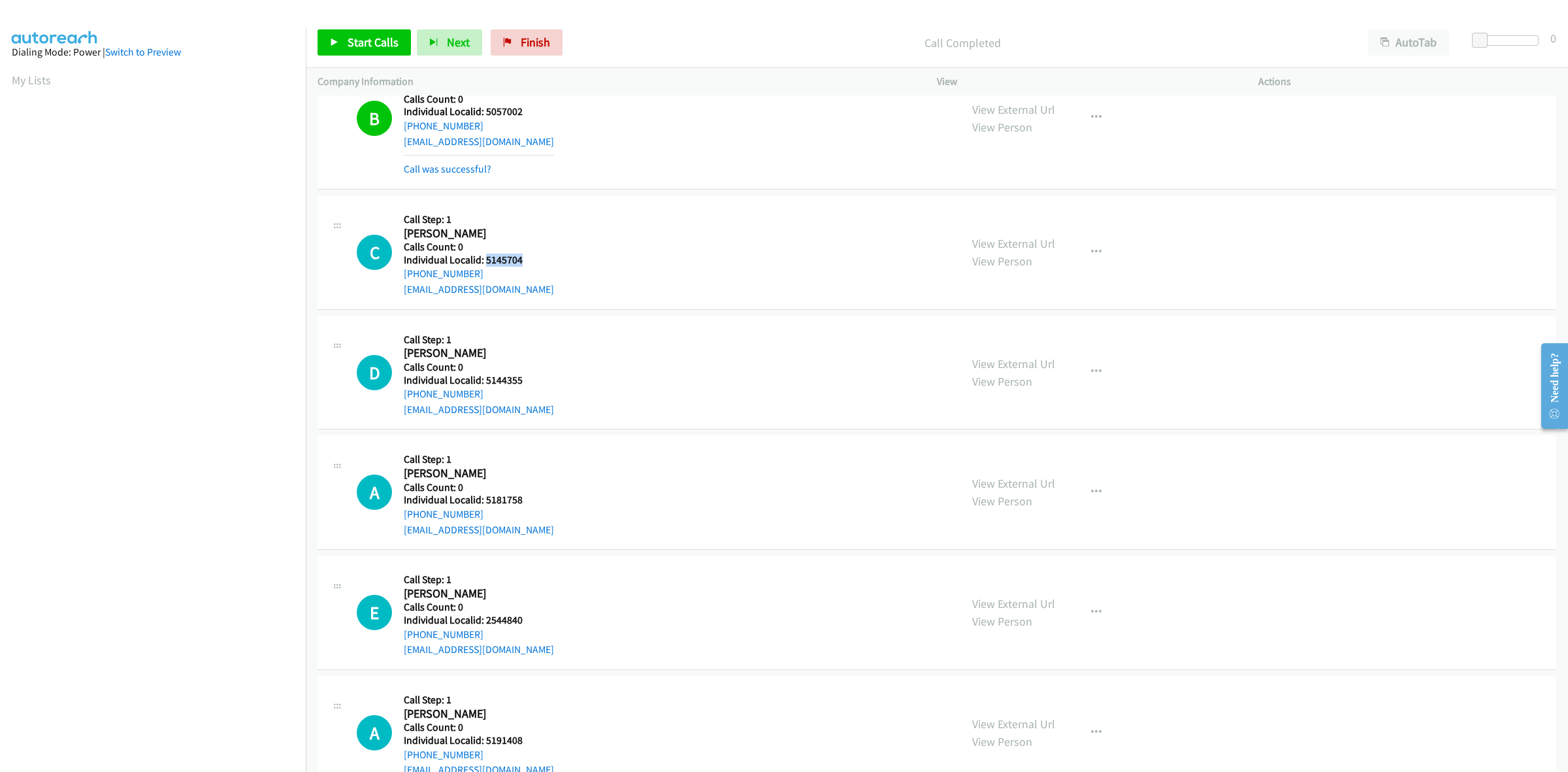
drag, startPoint x: 523, startPoint y: 263, endPoint x: 486, endPoint y: 262, distance: 37.0
click at [486, 262] on h5 "Individual Localid: 5145704" at bounding box center [479, 260] width 150 height 13
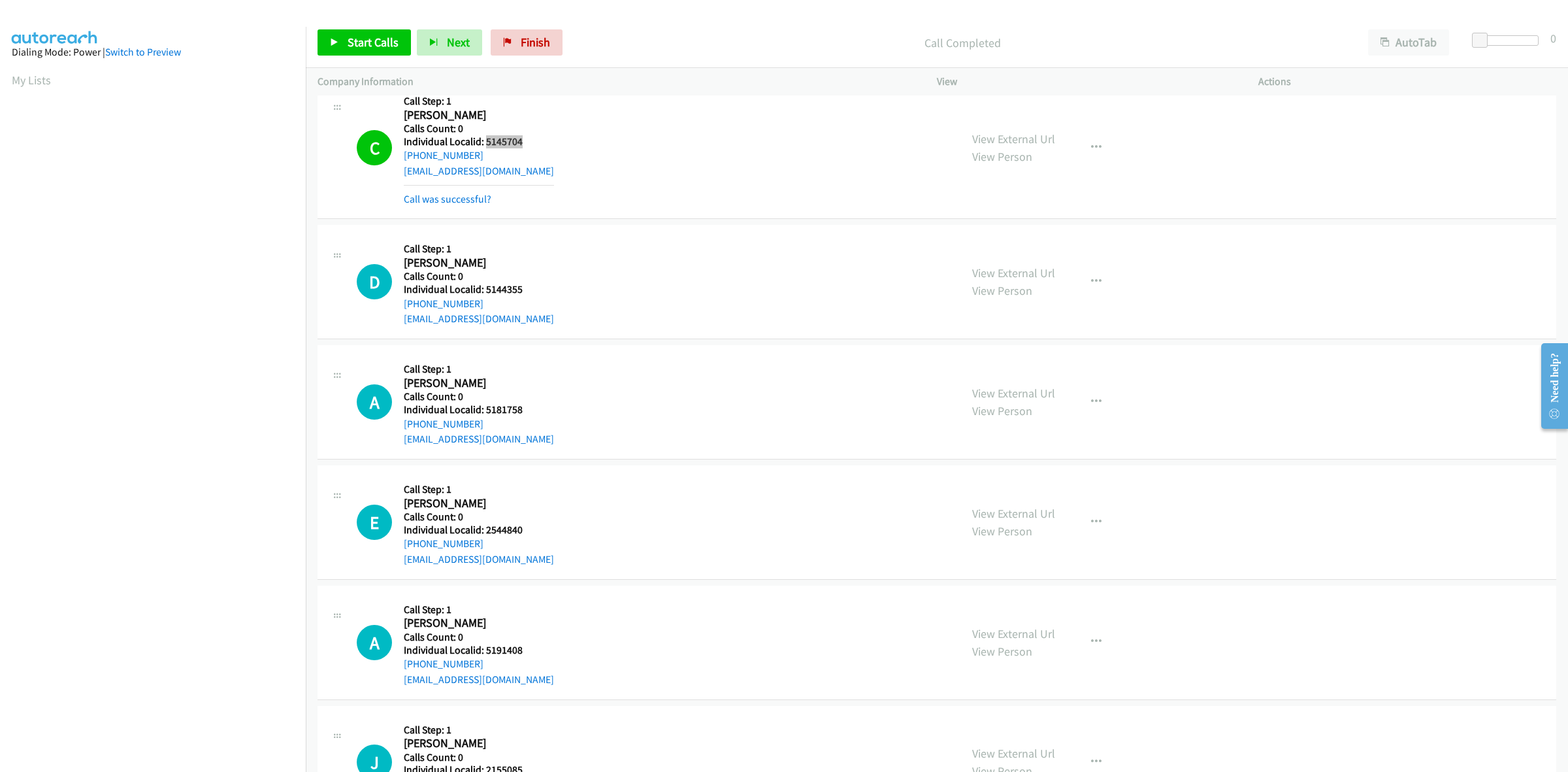
scroll to position [490, 0]
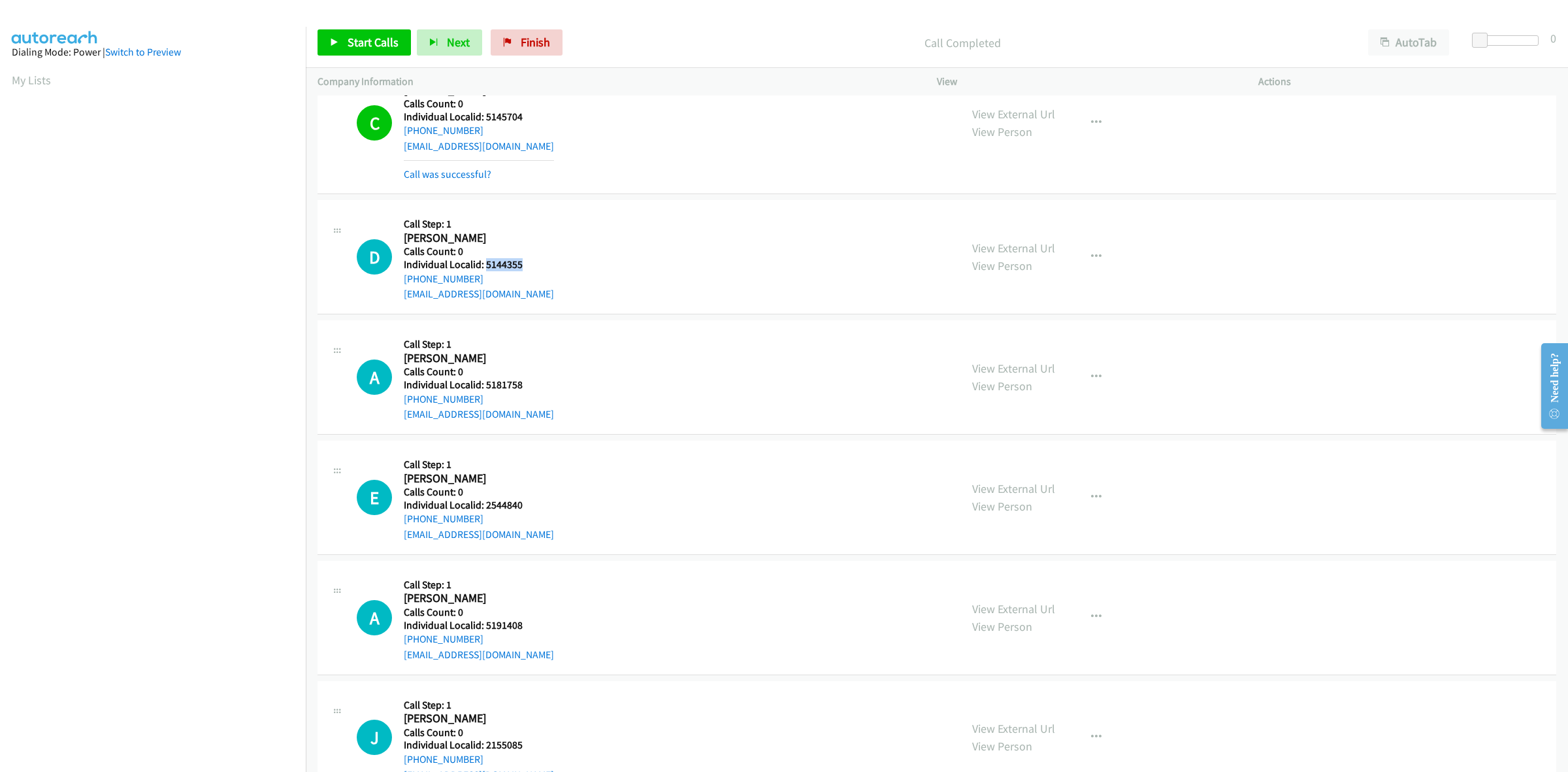
drag, startPoint x: 512, startPoint y: 262, endPoint x: 484, endPoint y: 259, distance: 28.2
click at [484, 259] on h5 "Individual Localid: 5144355" at bounding box center [479, 264] width 150 height 13
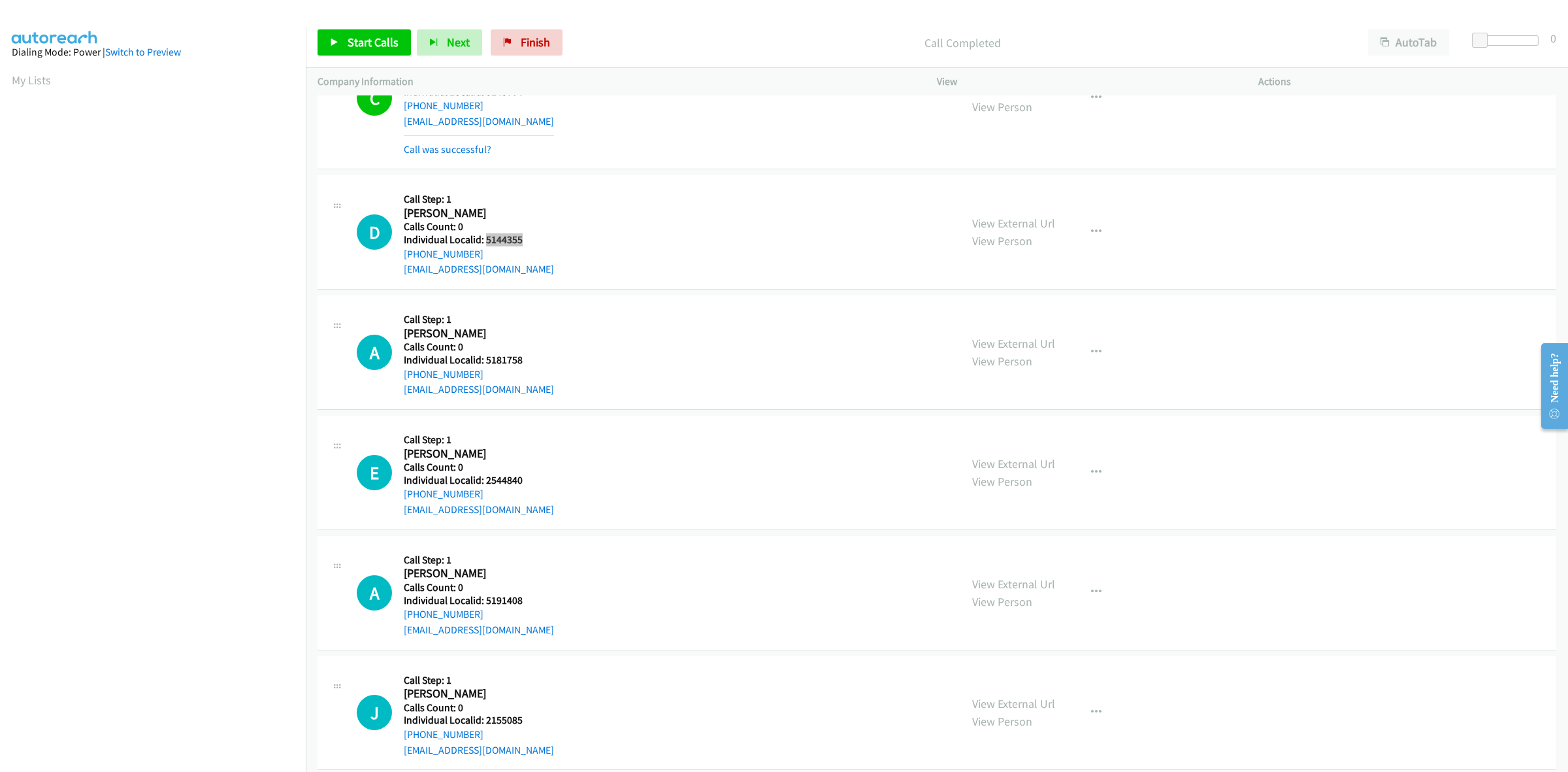
scroll to position [531, 0]
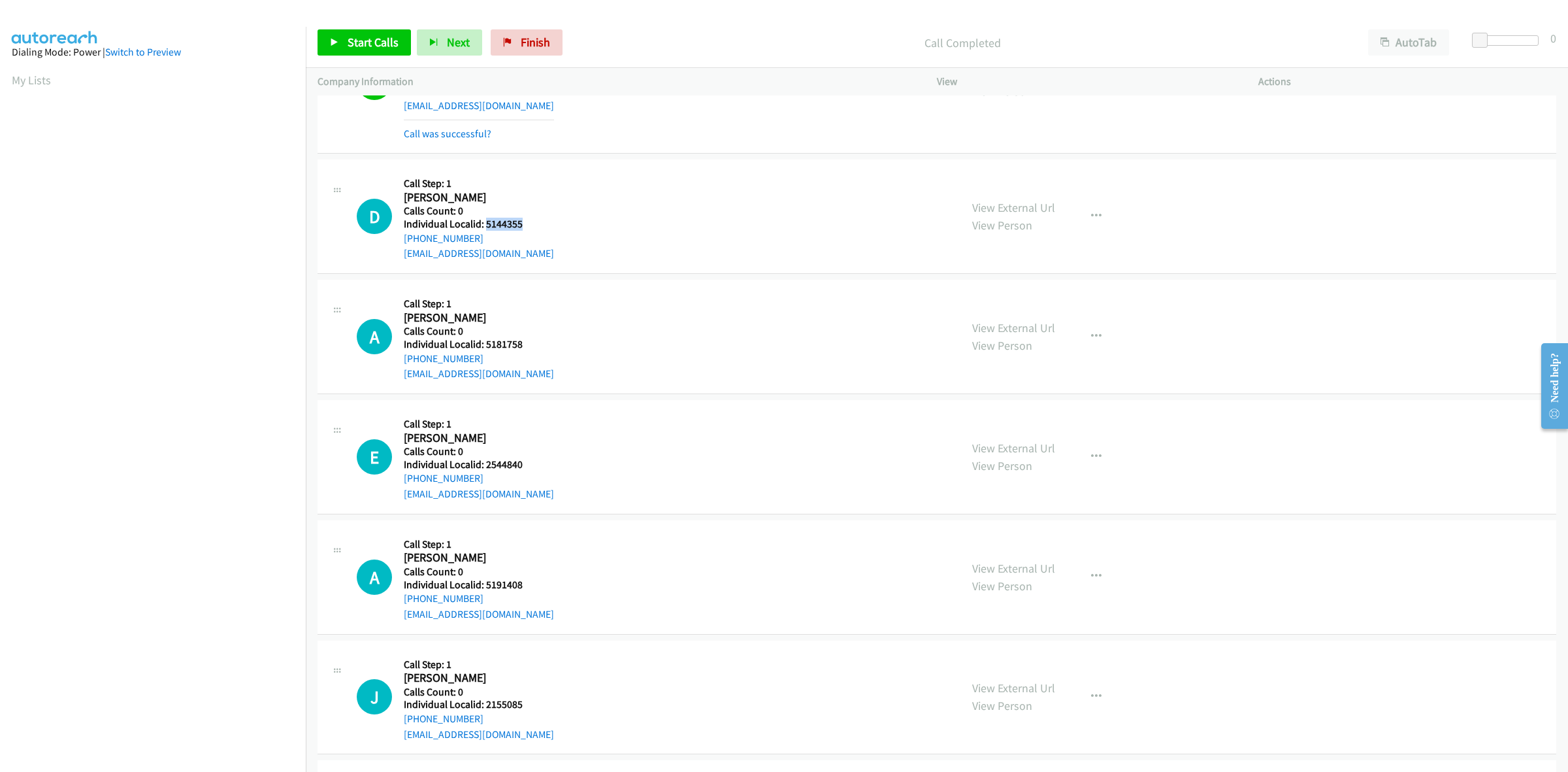
drag, startPoint x: 481, startPoint y: 237, endPoint x: 398, endPoint y: 243, distance: 83.2
click at [398, 243] on div "D Callback Scheduled Call Step: 1 Don Damron America/Chicago Calls Count: 0 Ind…" at bounding box center [653, 216] width 592 height 90
drag, startPoint x: 517, startPoint y: 222, endPoint x: 484, endPoint y: 223, distance: 33.0
click at [484, 223] on h5 "Individual Localid: 5144355" at bounding box center [479, 224] width 150 height 13
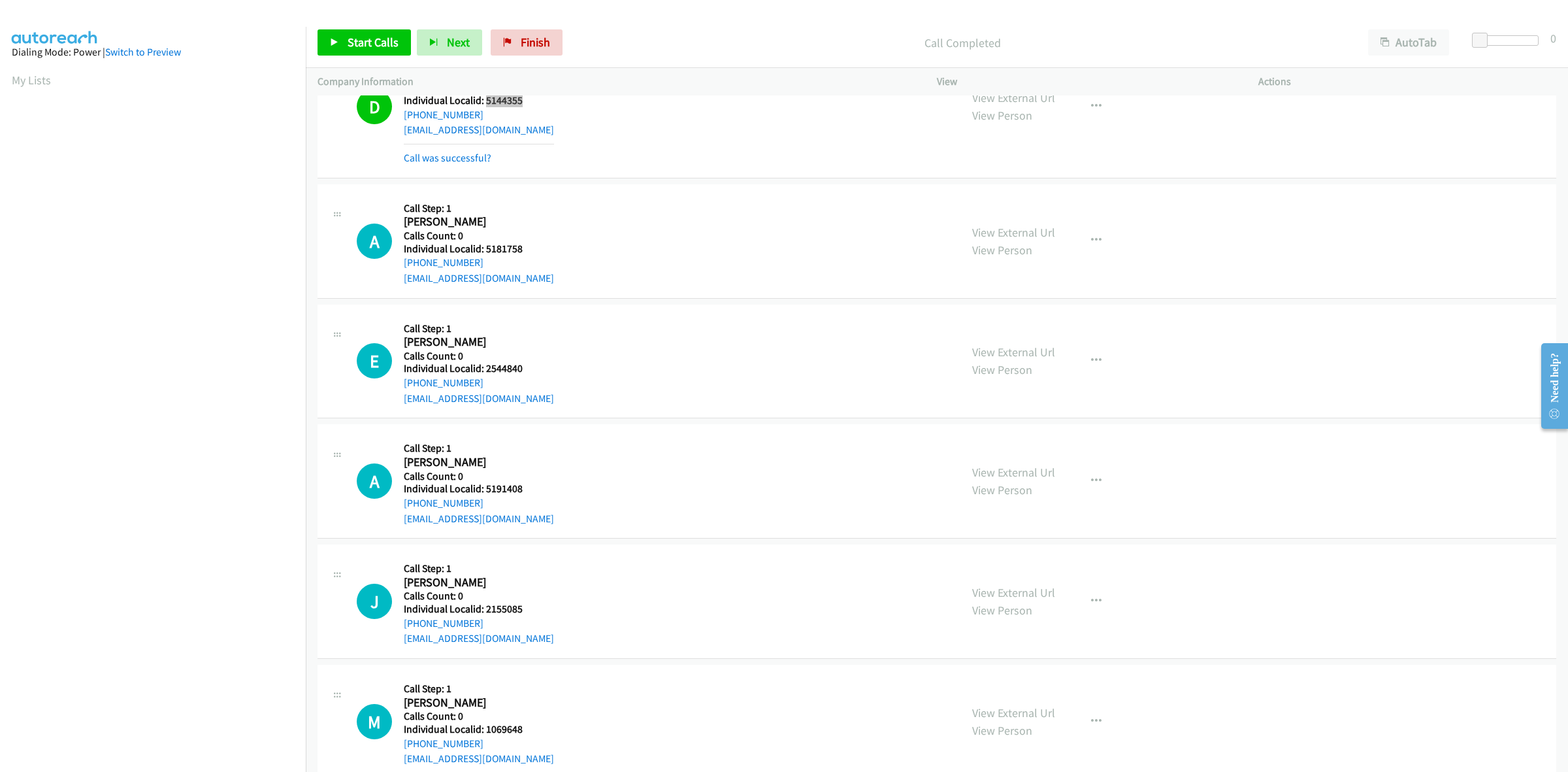
scroll to position [694, 0]
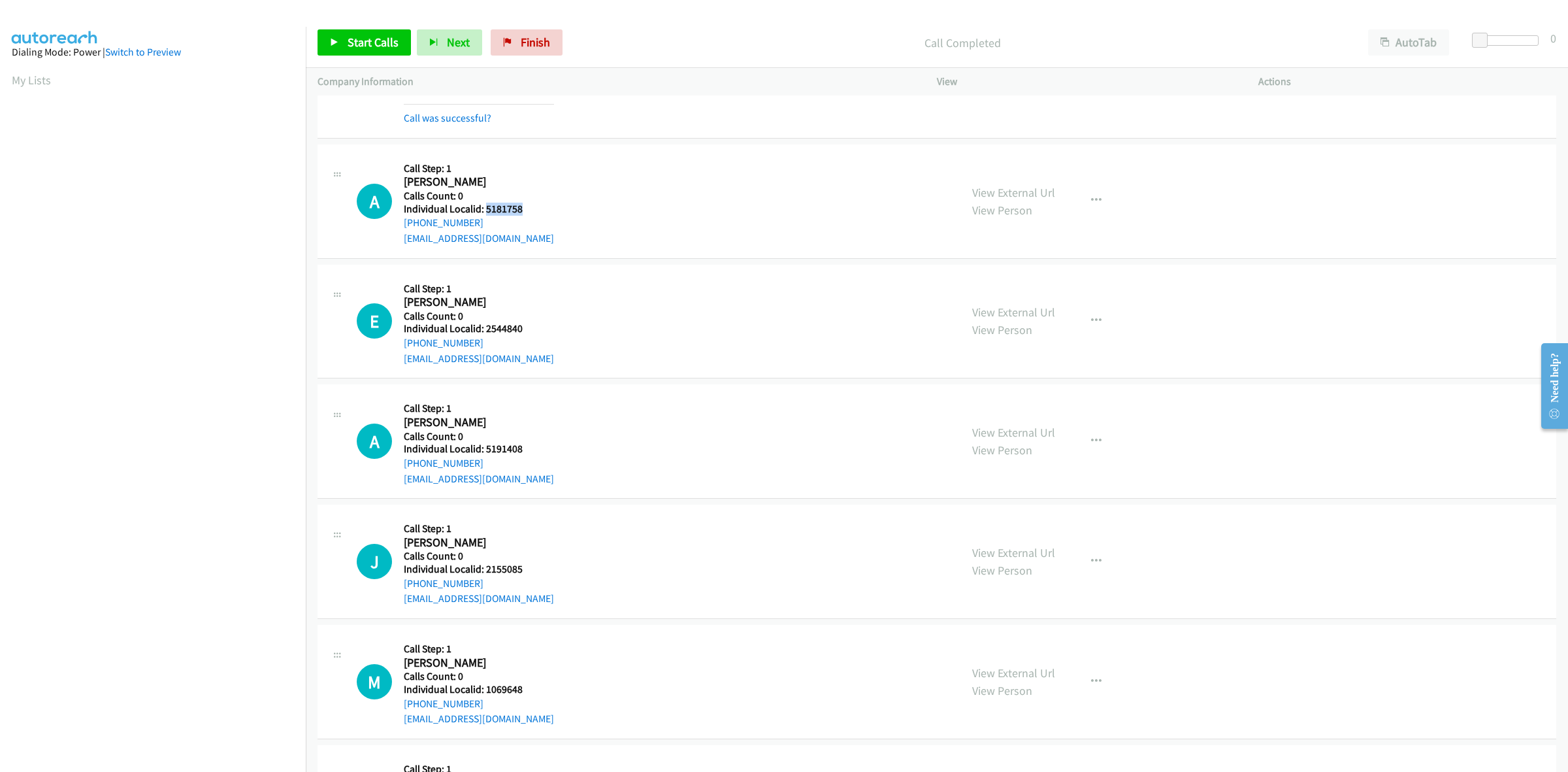
drag, startPoint x: 527, startPoint y: 204, endPoint x: 484, endPoint y: 207, distance: 43.1
click at [484, 207] on div "A Callback Scheduled Call Step: 1 Andrew Bohlig America/Chicago Calls Count: 0 …" at bounding box center [653, 201] width 592 height 90
click at [661, 178] on div "A Callback Scheduled Call Step: 1 Andrew Bohlig America/Chicago Calls Count: 0 …" at bounding box center [653, 201] width 592 height 90
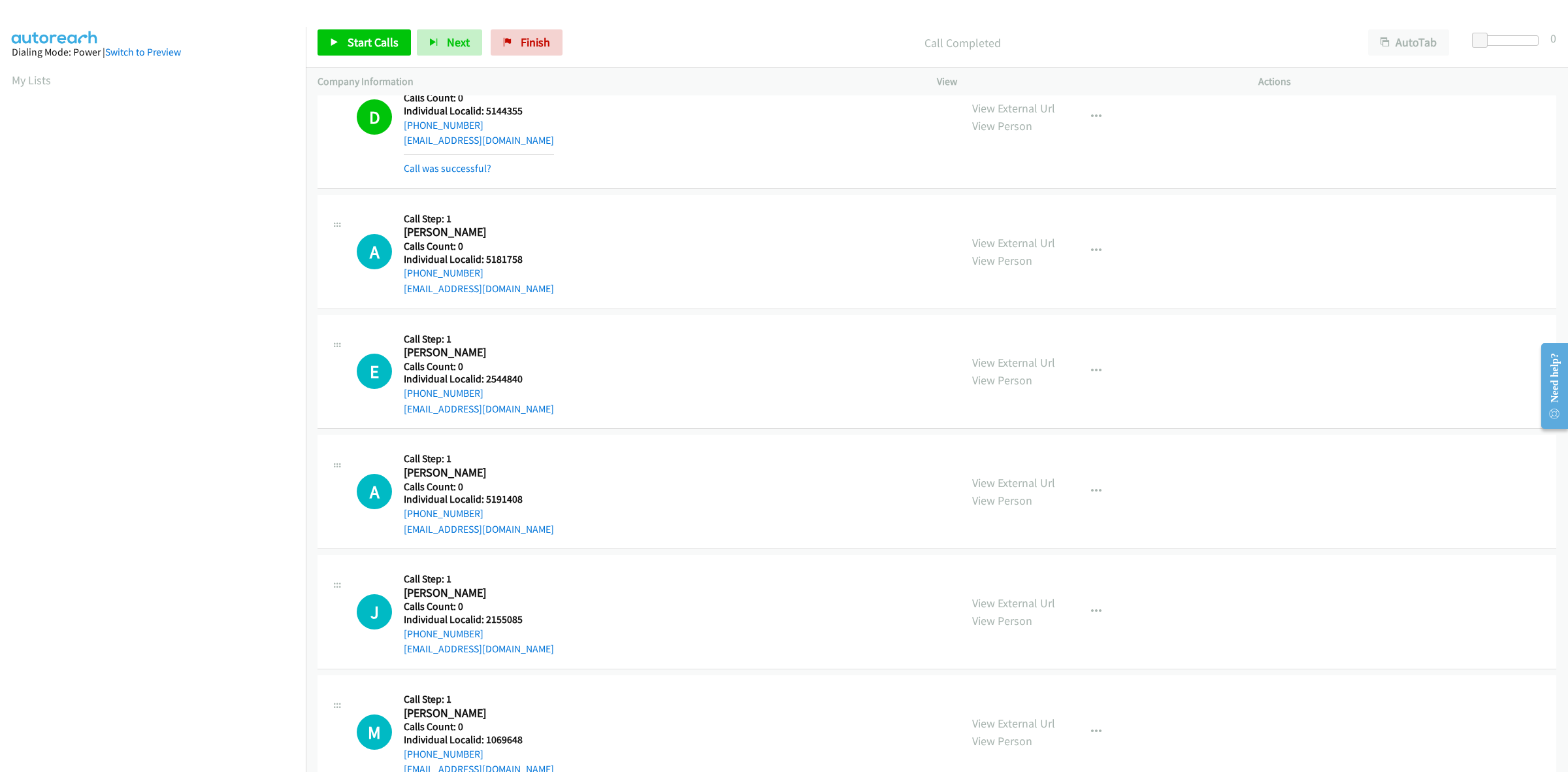
scroll to position [632, 0]
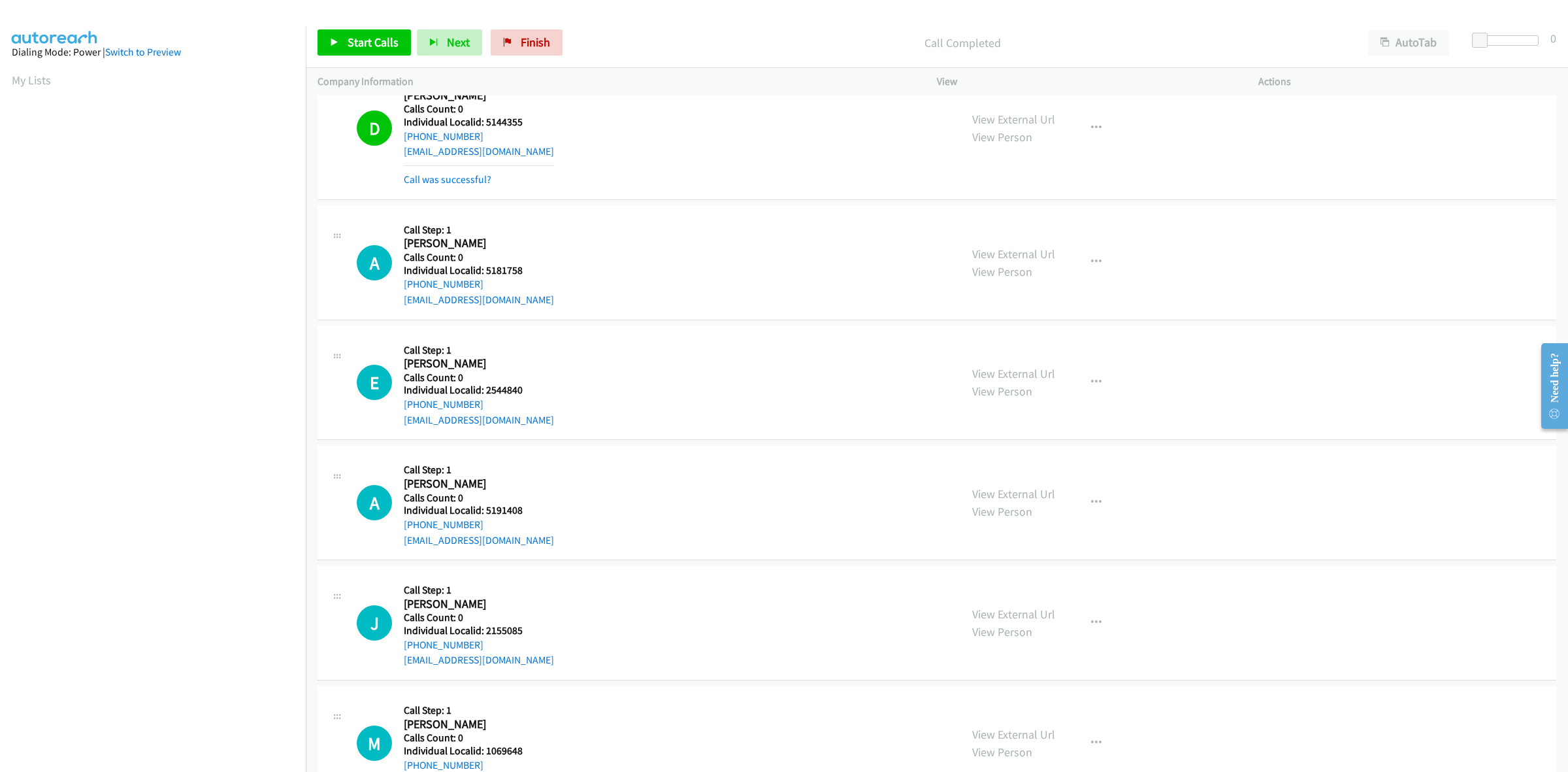
drag, startPoint x: 478, startPoint y: 281, endPoint x: 400, endPoint y: 286, distance: 78.2
click at [400, 286] on div "A Callback Scheduled Call Step: 1 Andrew Bohlig America/Chicago Calls Count: 0 …" at bounding box center [653, 263] width 592 height 90
click at [637, 295] on div "A Callback Scheduled Call Step: 1 Andrew Bohlig America/Chicago Calls Count: 0 …" at bounding box center [653, 263] width 592 height 90
drag, startPoint x: 524, startPoint y: 266, endPoint x: 485, endPoint y: 269, distance: 39.1
click at [485, 269] on h5 "Individual Localid: 5181758" at bounding box center [479, 270] width 150 height 13
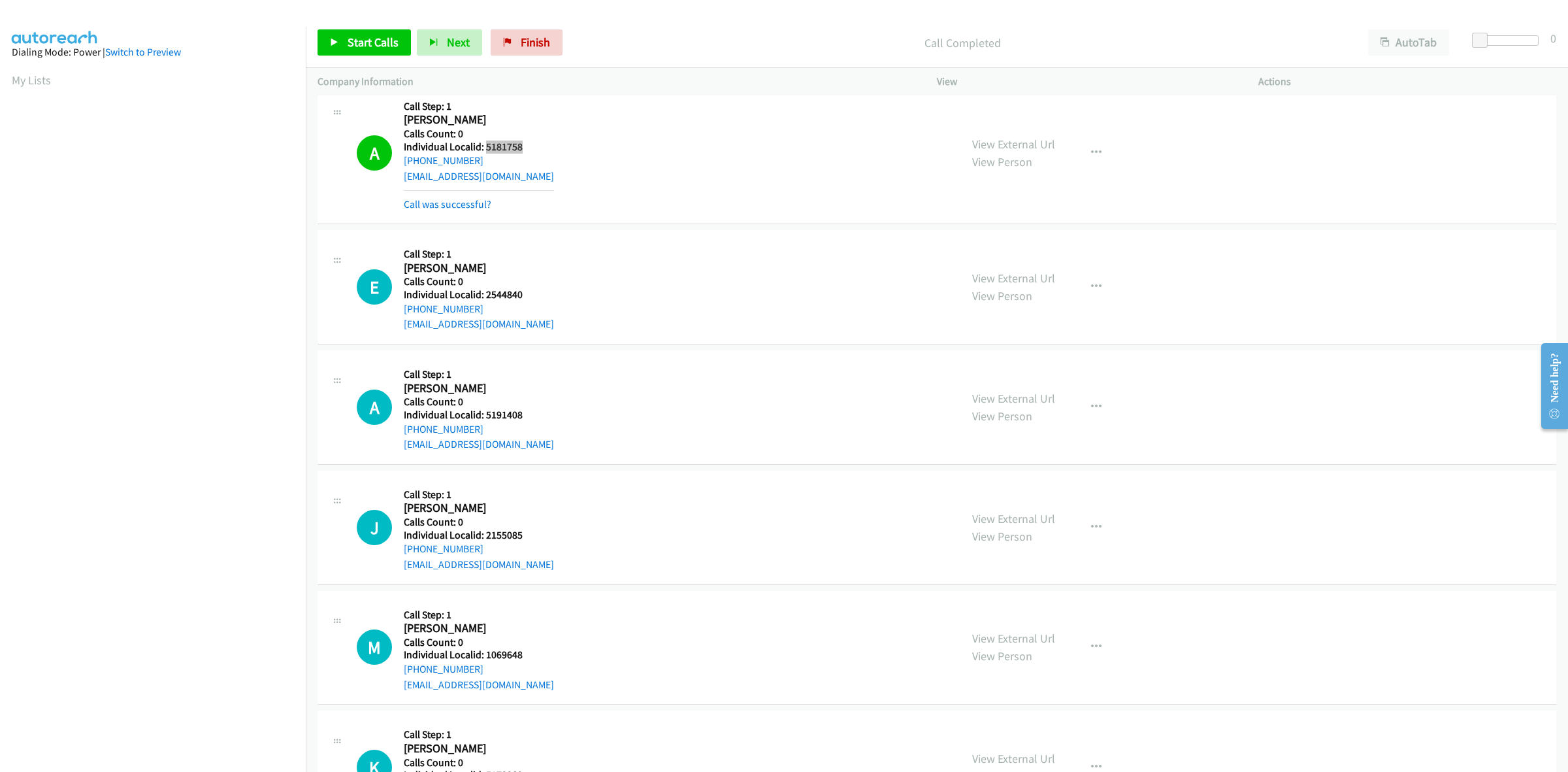
scroll to position [816, 0]
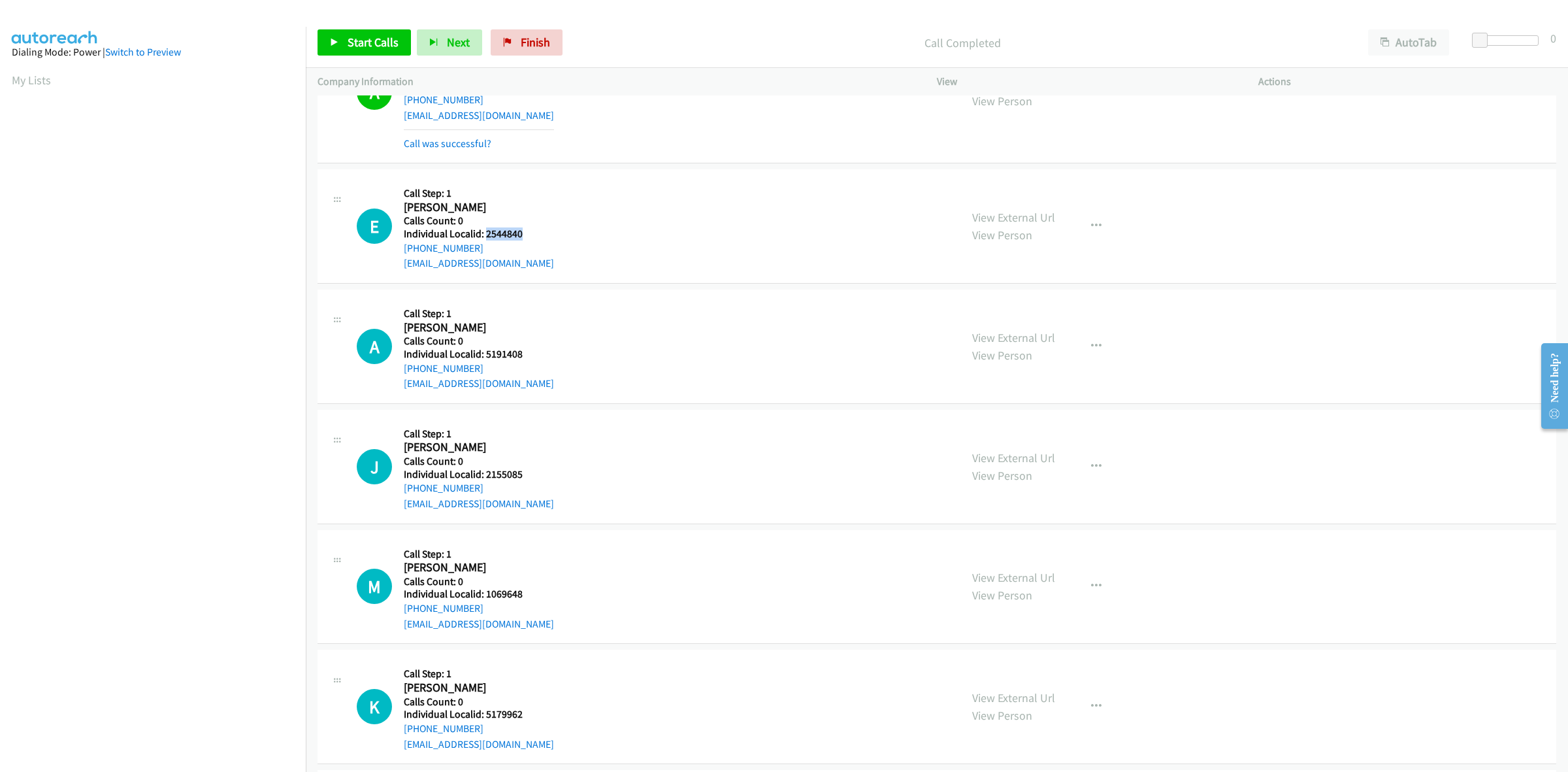
drag, startPoint x: 521, startPoint y: 237, endPoint x: 486, endPoint y: 235, distance: 35.1
click at [486, 235] on h5 "Individual Localid: 2544840" at bounding box center [479, 234] width 150 height 13
drag, startPoint x: 480, startPoint y: 248, endPoint x: 400, endPoint y: 250, distance: 80.0
click at [400, 250] on div "E Callback Scheduled Call Step: 1 Ed Budny America/New_York Calls Count: 0 Indi…" at bounding box center [653, 226] width 592 height 90
click at [694, 269] on div "E Callback Scheduled Call Step: 1 Ed Budny America/New_York Calls Count: 0 Indi…" at bounding box center [653, 226] width 592 height 90
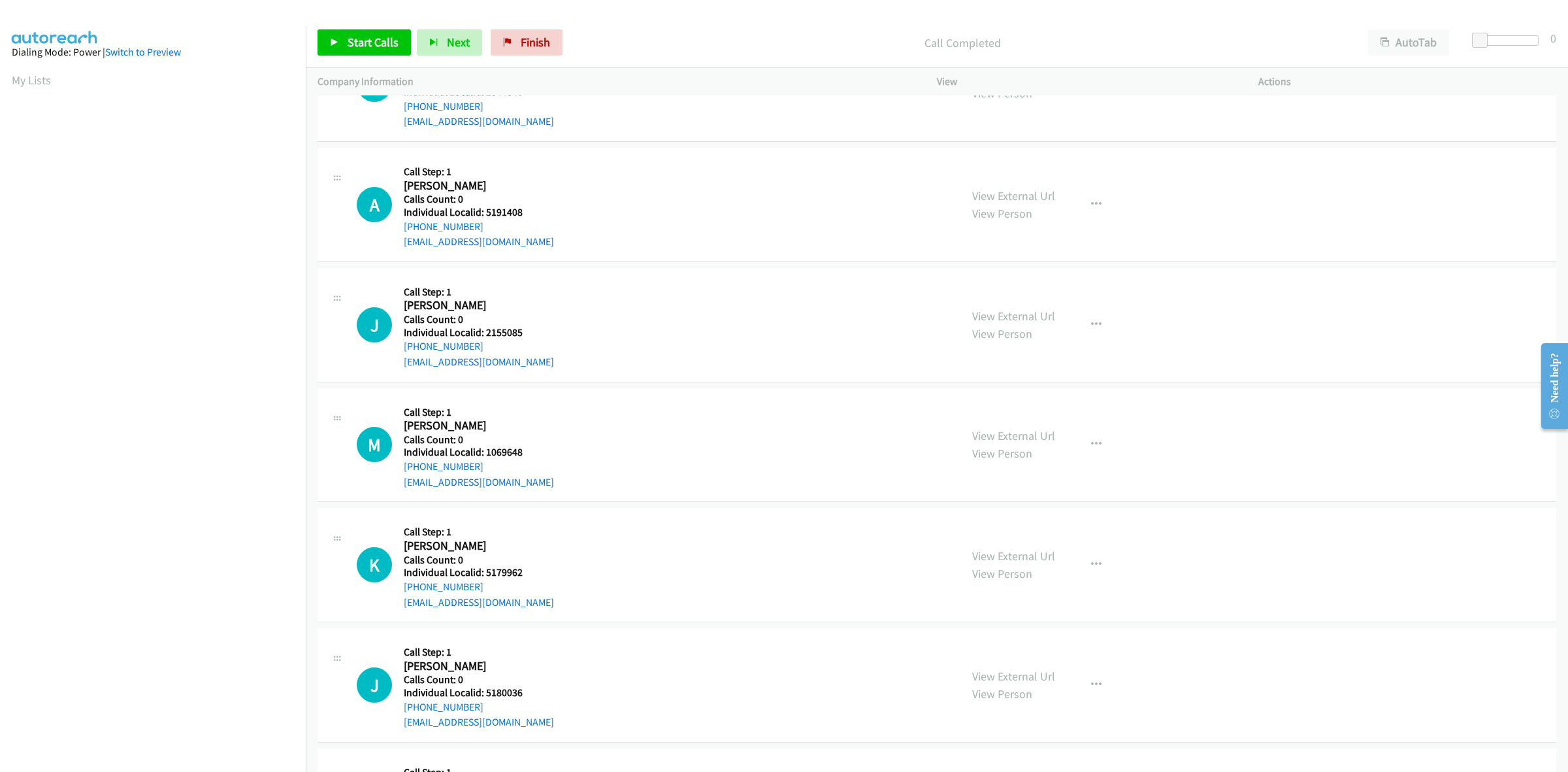
scroll to position [960, 0]
drag, startPoint x: 502, startPoint y: 209, endPoint x: 486, endPoint y: 209, distance: 16.0
click at [486, 209] on h5 "Individual Localid: 5191408" at bounding box center [479, 212] width 150 height 13
click at [1091, 201] on icon "button" at bounding box center [1096, 204] width 11 height 11
click at [994, 283] on link "Skip Call" at bounding box center [1027, 288] width 174 height 26
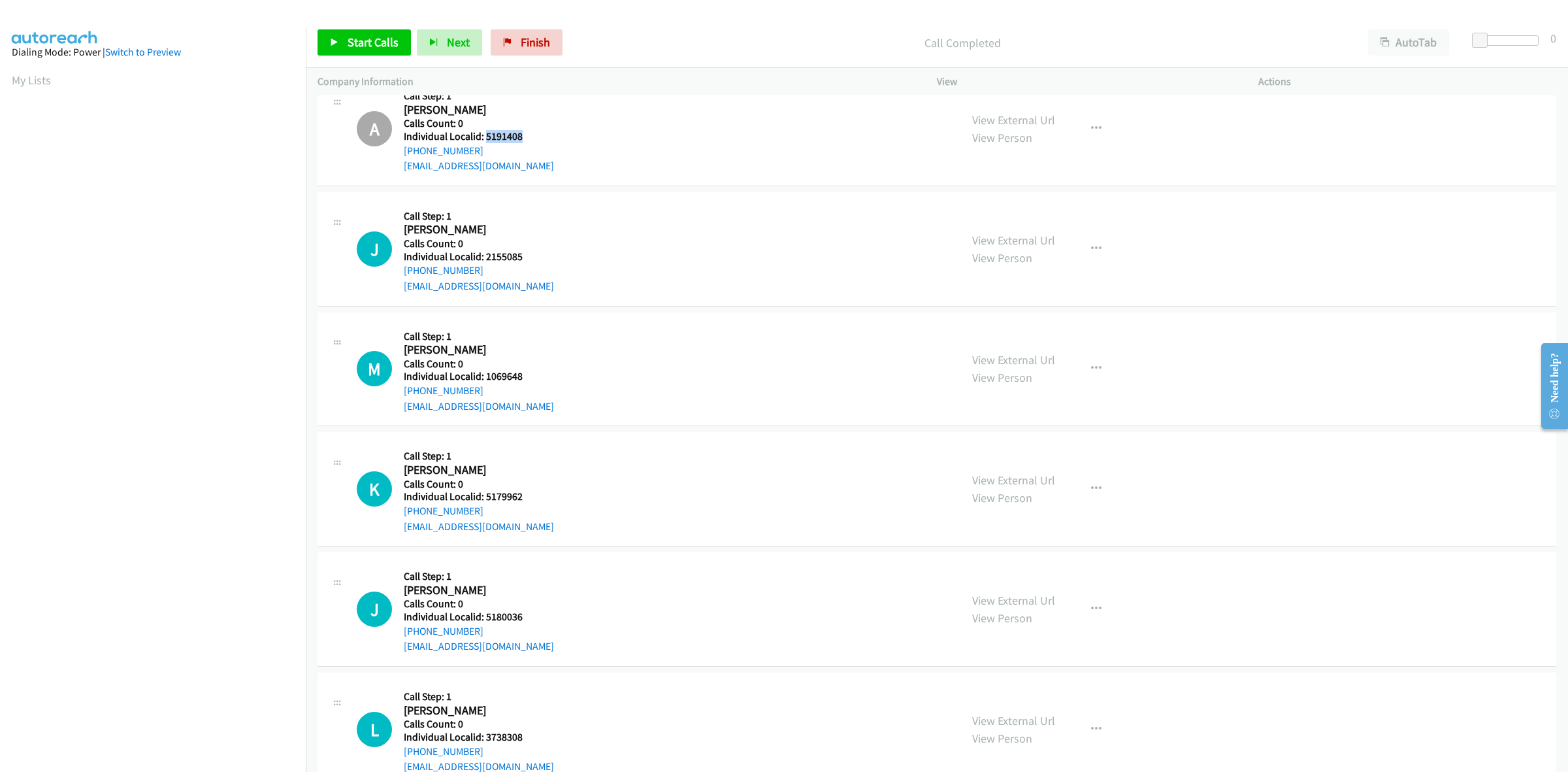
scroll to position [1041, 0]
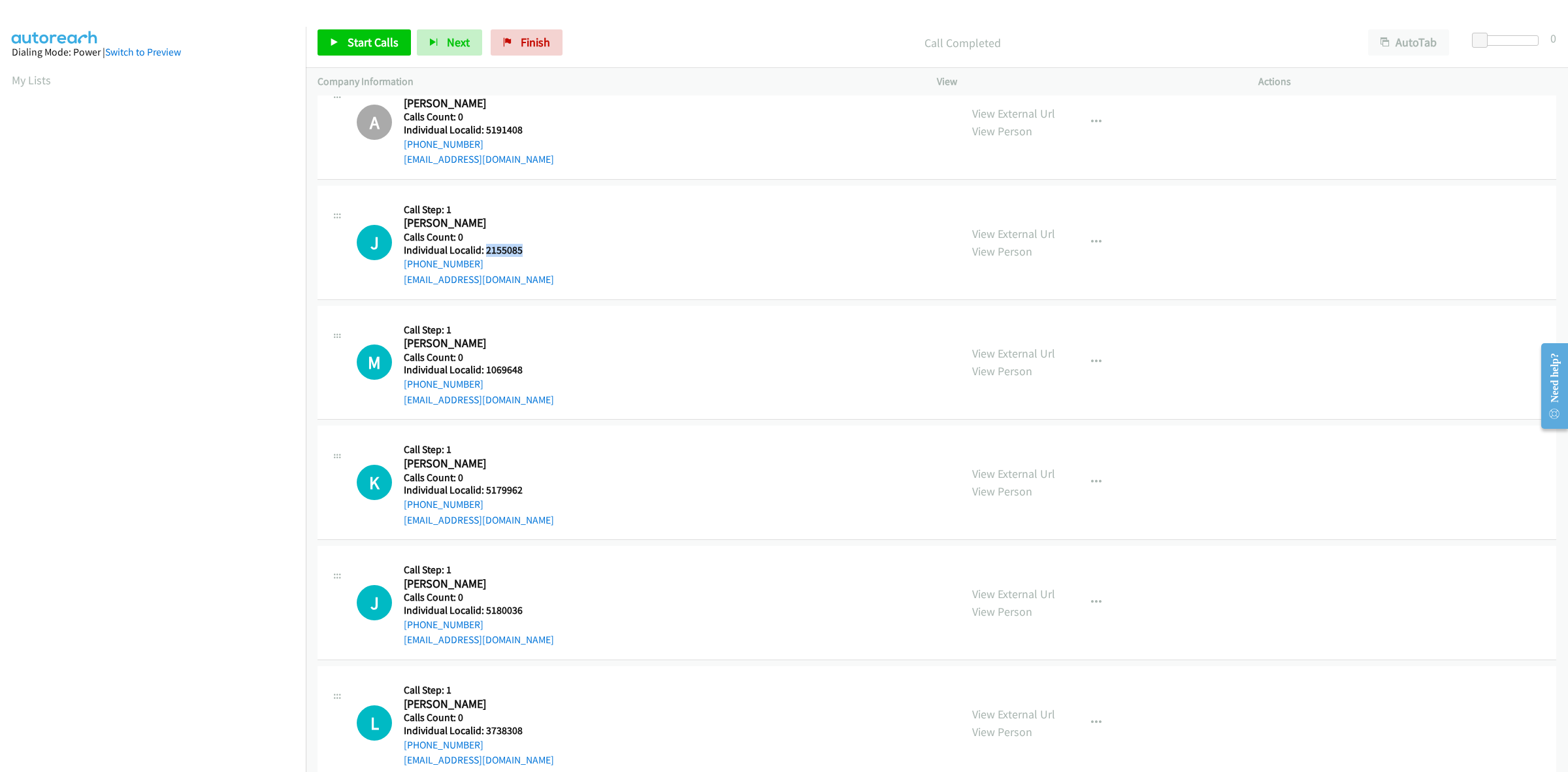
drag, startPoint x: 498, startPoint y: 250, endPoint x: 486, endPoint y: 250, distance: 12.0
click at [486, 250] on h5 "Individual Localid: 2155085" at bounding box center [479, 250] width 150 height 13
drag, startPoint x: 481, startPoint y: 264, endPoint x: 396, endPoint y: 269, distance: 85.1
click at [396, 269] on div "J Callback Scheduled Call Step: 1 John Hall America/New_York Calls Count: 0 Ind…" at bounding box center [653, 243] width 592 height 90
drag, startPoint x: 534, startPoint y: 253, endPoint x: 485, endPoint y: 250, distance: 49.1
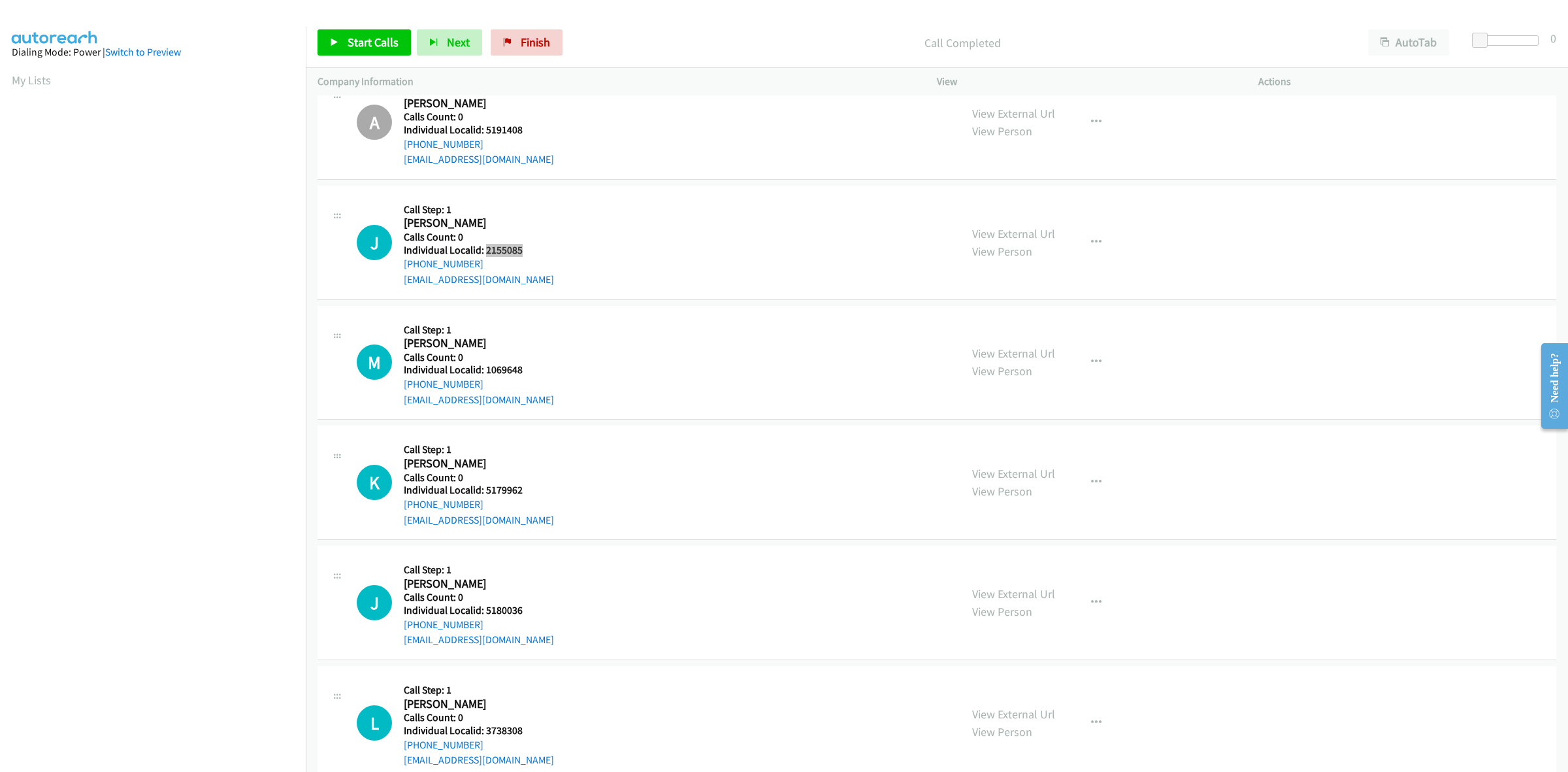
click at [485, 250] on div "J Callback Scheduled Call Step: 1 John Hall America/New_York Calls Count: 0 Ind…" at bounding box center [653, 243] width 592 height 90
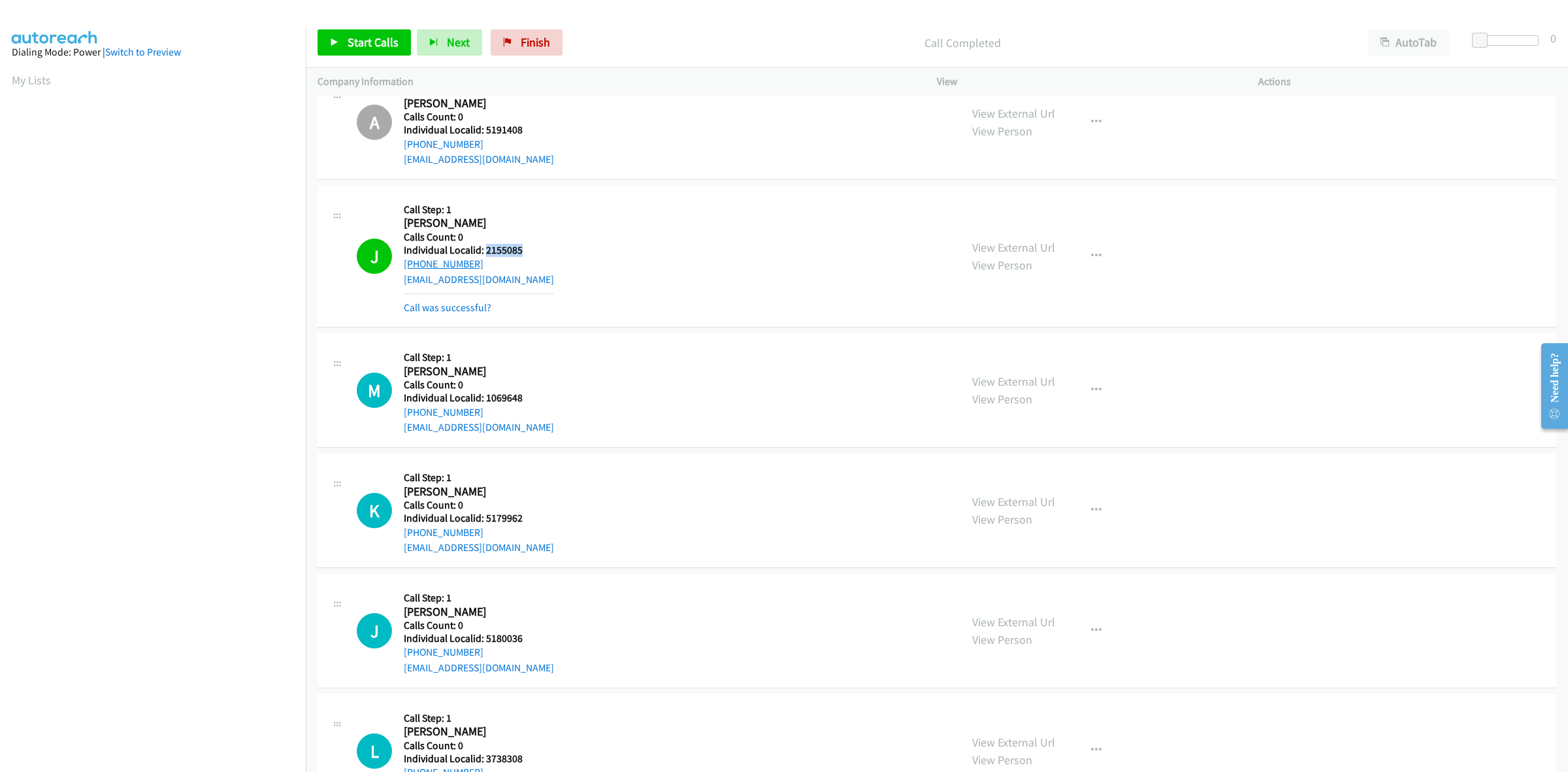
drag, startPoint x: 471, startPoint y: 266, endPoint x: 406, endPoint y: 266, distance: 65.0
click at [406, 266] on div "+1 614-824-8099" at bounding box center [479, 264] width 150 height 16
click at [1093, 252] on icon "button" at bounding box center [1096, 256] width 11 height 11
click at [1044, 374] on link "Add to do not call list" at bounding box center [1027, 367] width 174 height 26
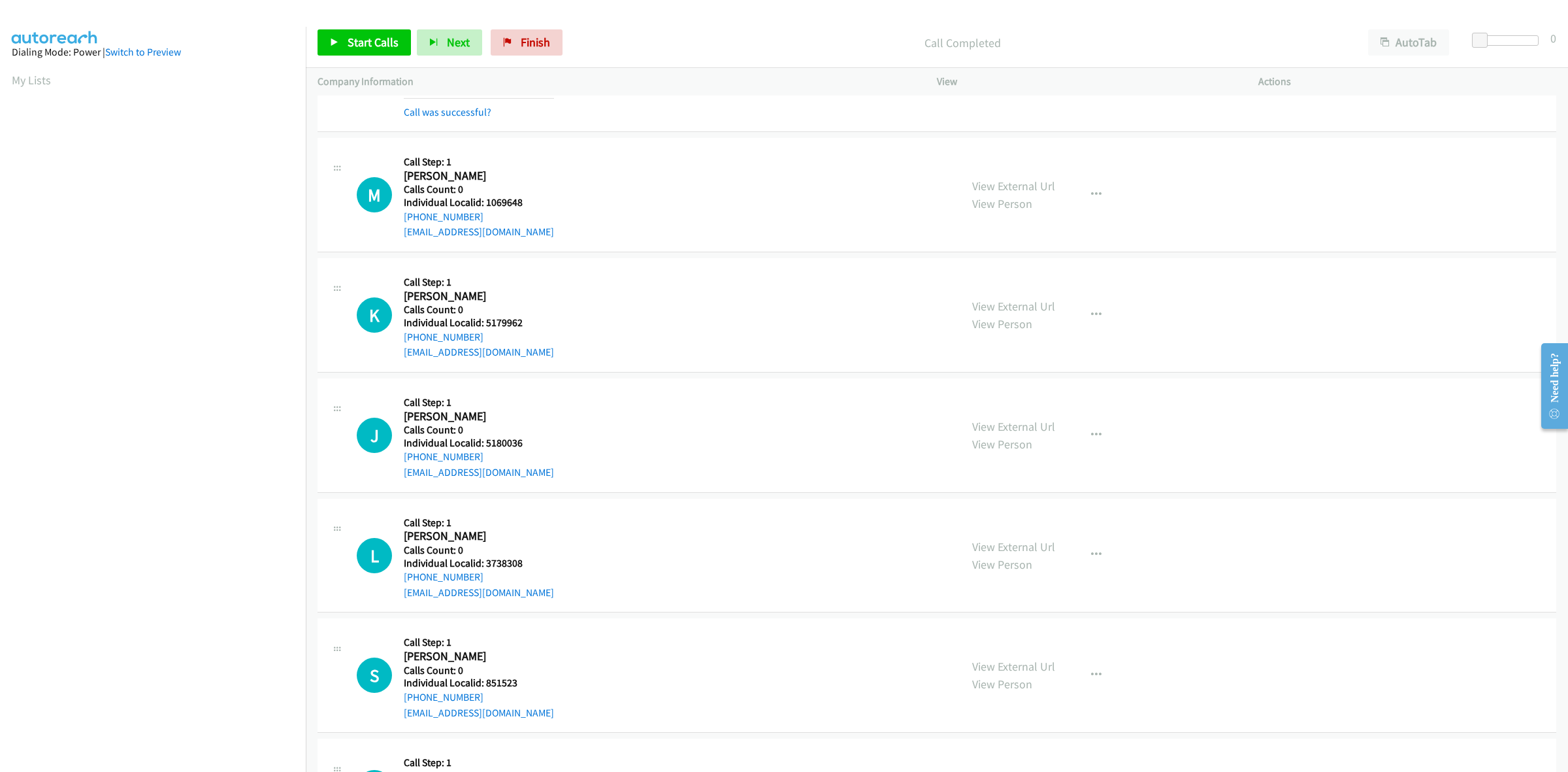
scroll to position [1245, 0]
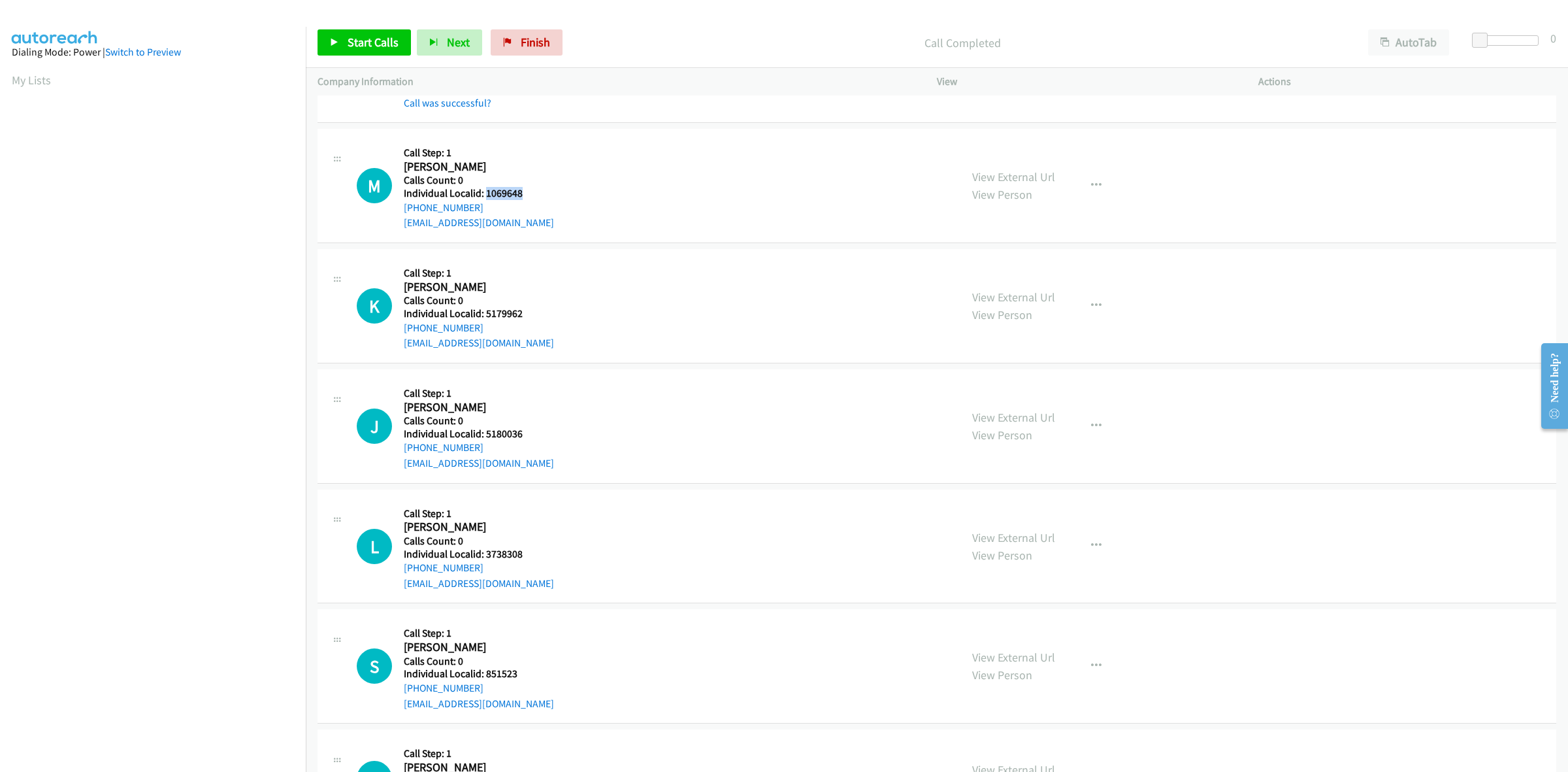
drag, startPoint x: 527, startPoint y: 194, endPoint x: 484, endPoint y: 197, distance: 43.1
click at [484, 197] on div "M Callback Scheduled Call Step: 1 Michael Pizzola America/New_York Calls Count:…" at bounding box center [653, 185] width 592 height 90
drag, startPoint x: 484, startPoint y: 202, endPoint x: 400, endPoint y: 208, distance: 84.2
click at [400, 208] on div "M Callback Scheduled Call Step: 1 Michael Pizzola America/New_York Calls Count:…" at bounding box center [653, 185] width 592 height 90
drag, startPoint x: 517, startPoint y: 192, endPoint x: 486, endPoint y: 193, distance: 31.0
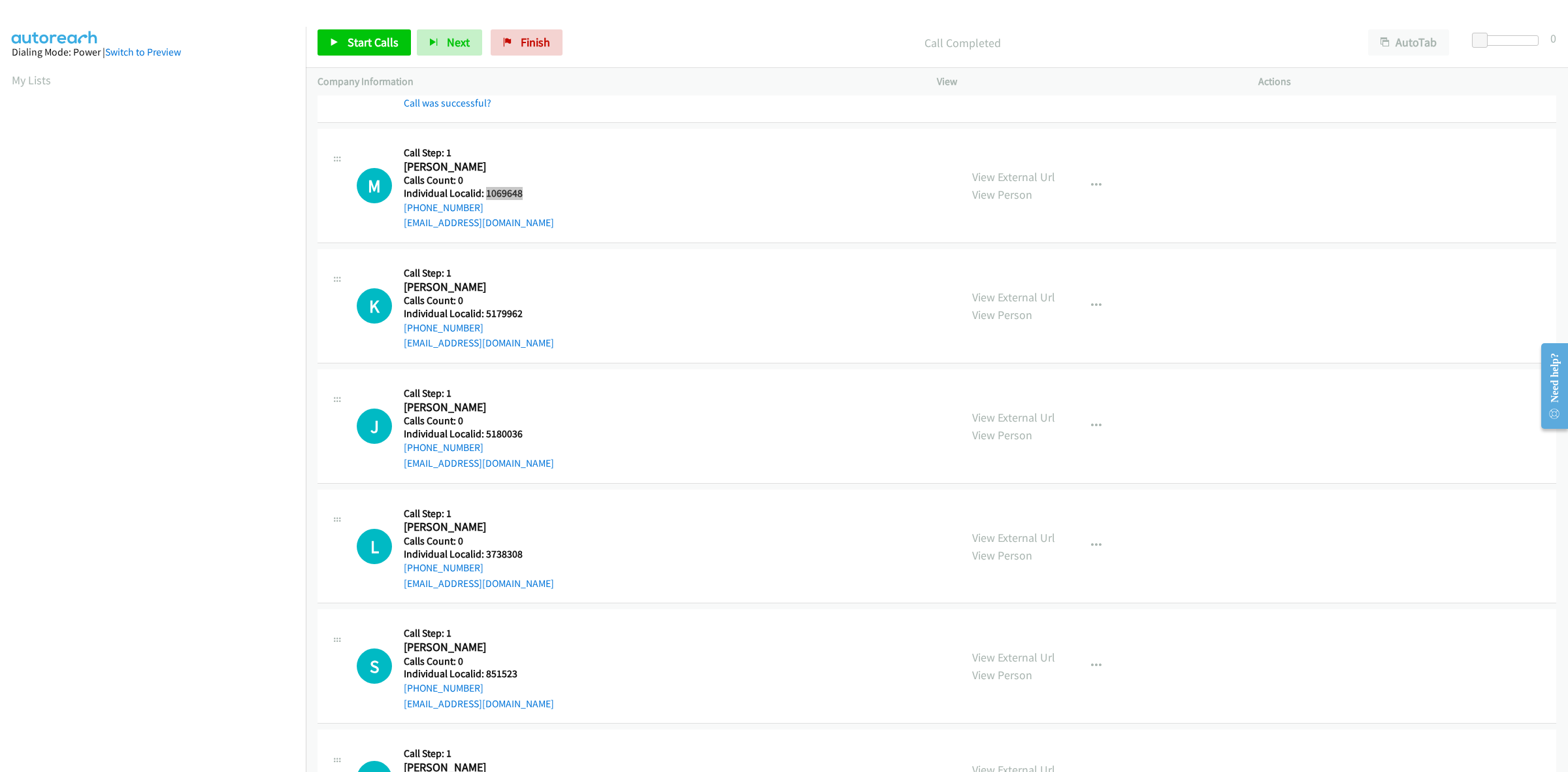
click at [486, 193] on h5 "Individual Localid: 1069648" at bounding box center [479, 193] width 150 height 13
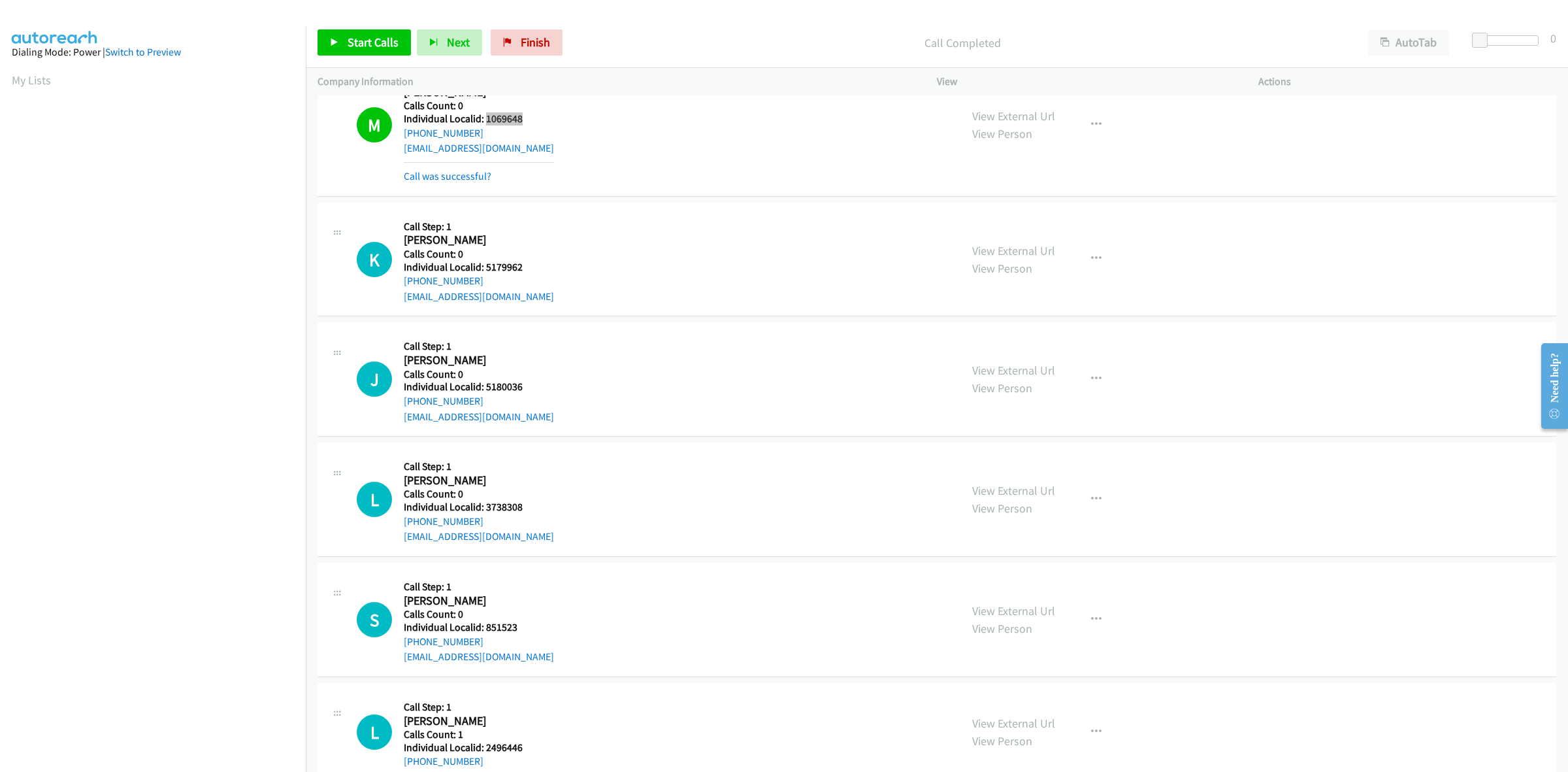
scroll to position [1347, 0]
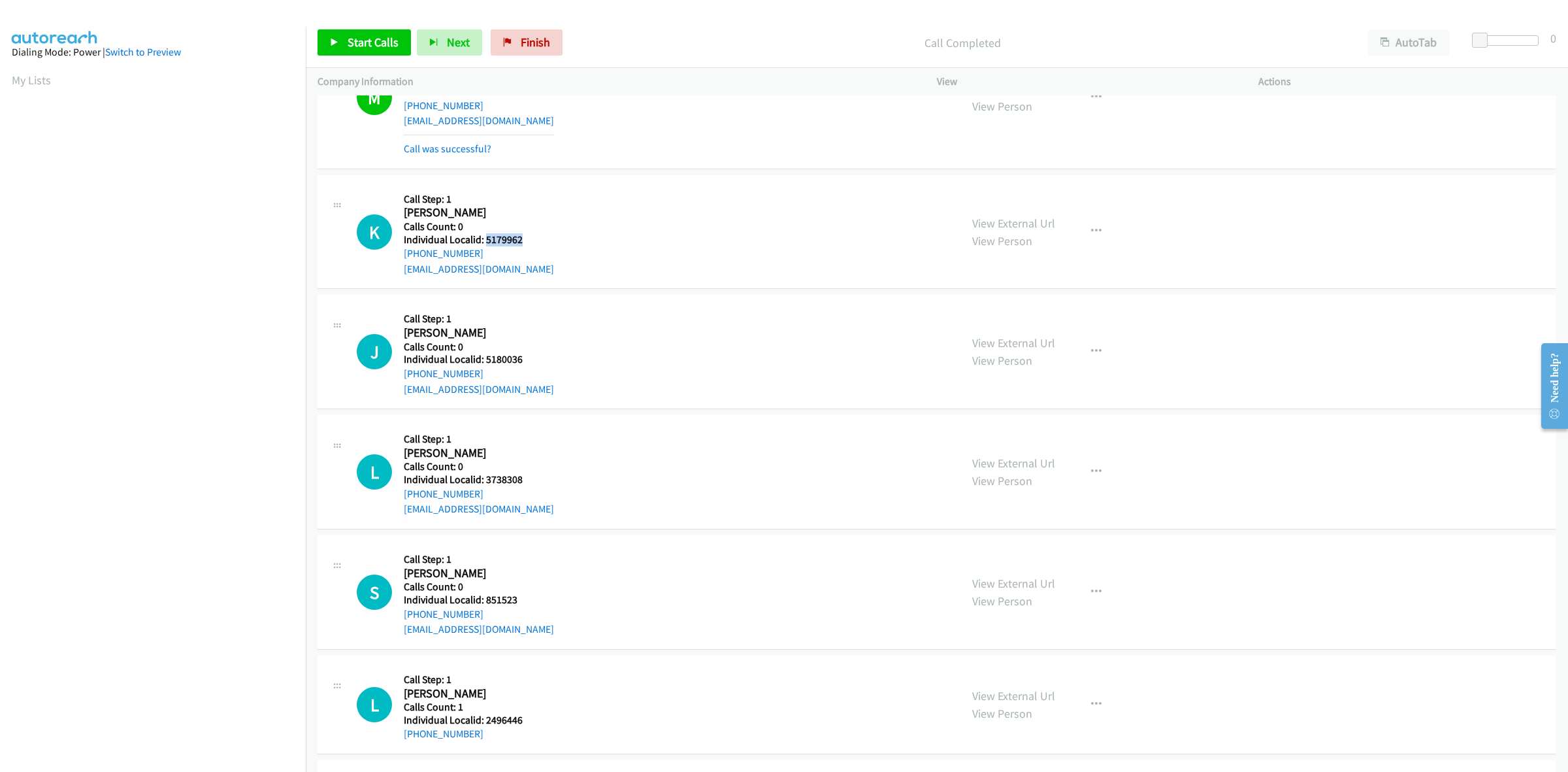
drag, startPoint x: 526, startPoint y: 243, endPoint x: 485, endPoint y: 245, distance: 41.0
click at [485, 245] on h5 "Individual Localid: 5179962" at bounding box center [479, 240] width 150 height 13
click at [1091, 228] on icon "button" at bounding box center [1096, 231] width 11 height 11
click at [1022, 312] on link "Skip Call" at bounding box center [1027, 317] width 174 height 26
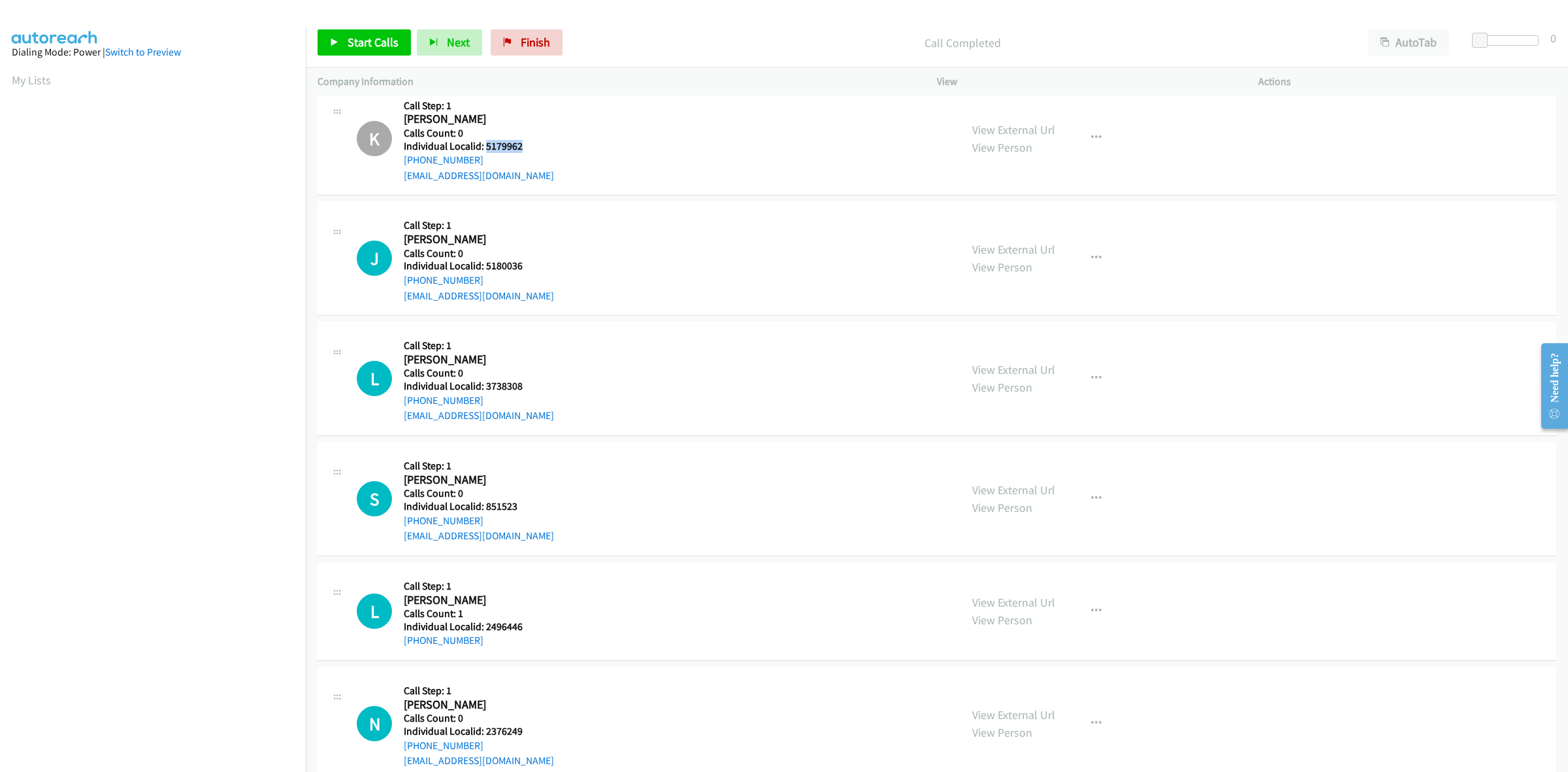
scroll to position [1450, 0]
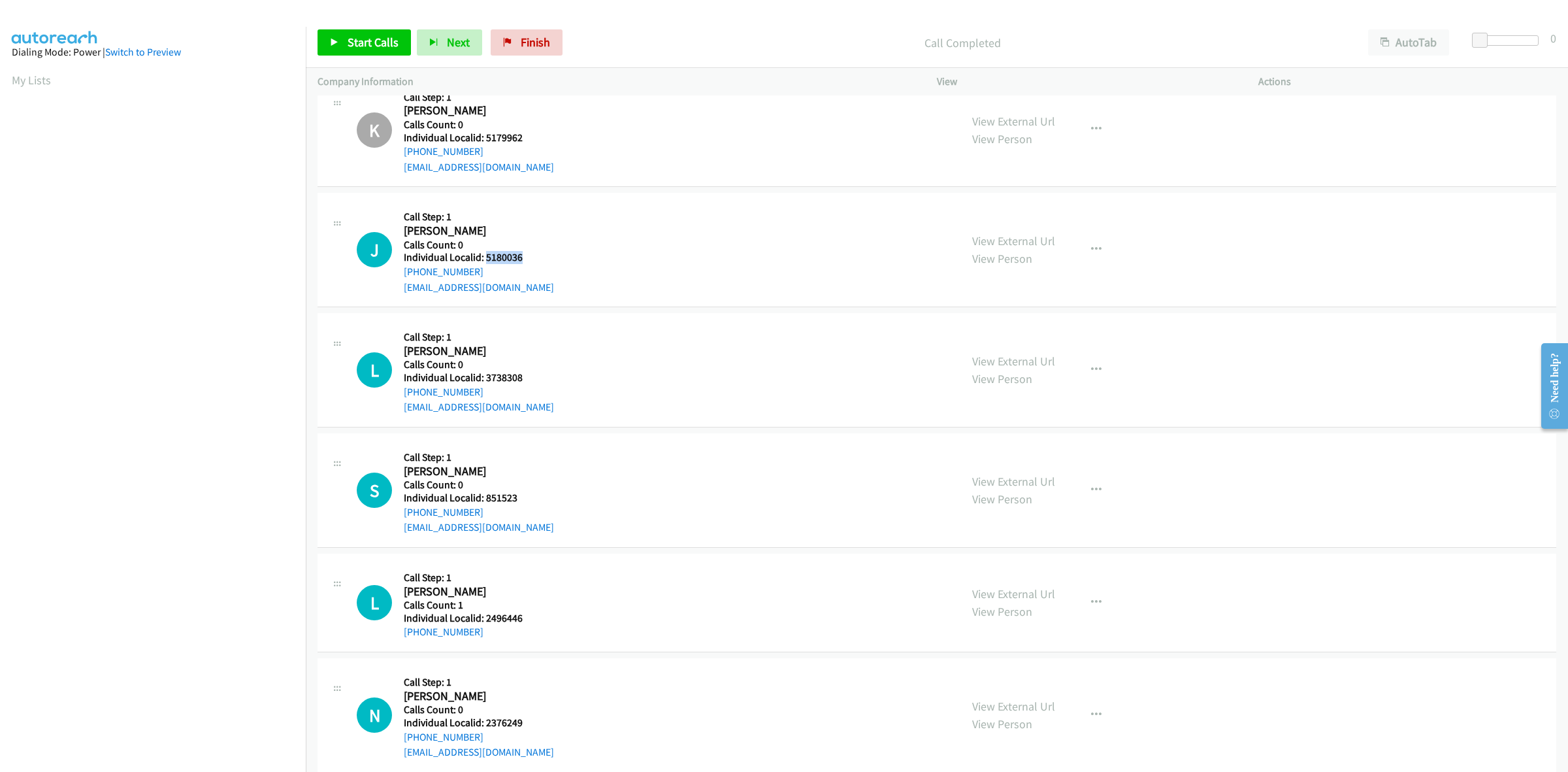
drag, startPoint x: 522, startPoint y: 258, endPoint x: 484, endPoint y: 259, distance: 38.0
click at [484, 259] on h5 "Individual Localid: 5180036" at bounding box center [479, 257] width 150 height 13
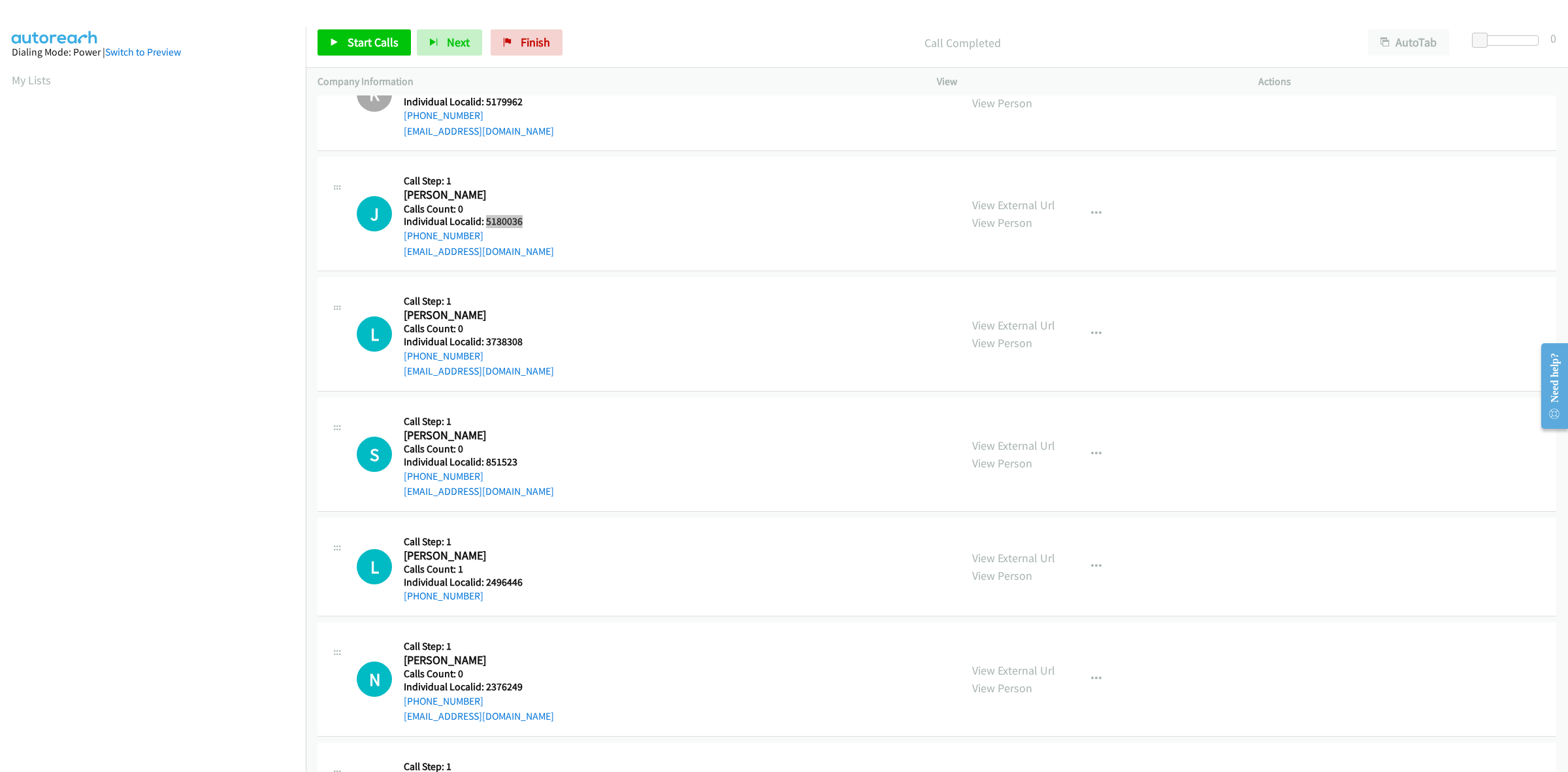
scroll to position [1572, 0]
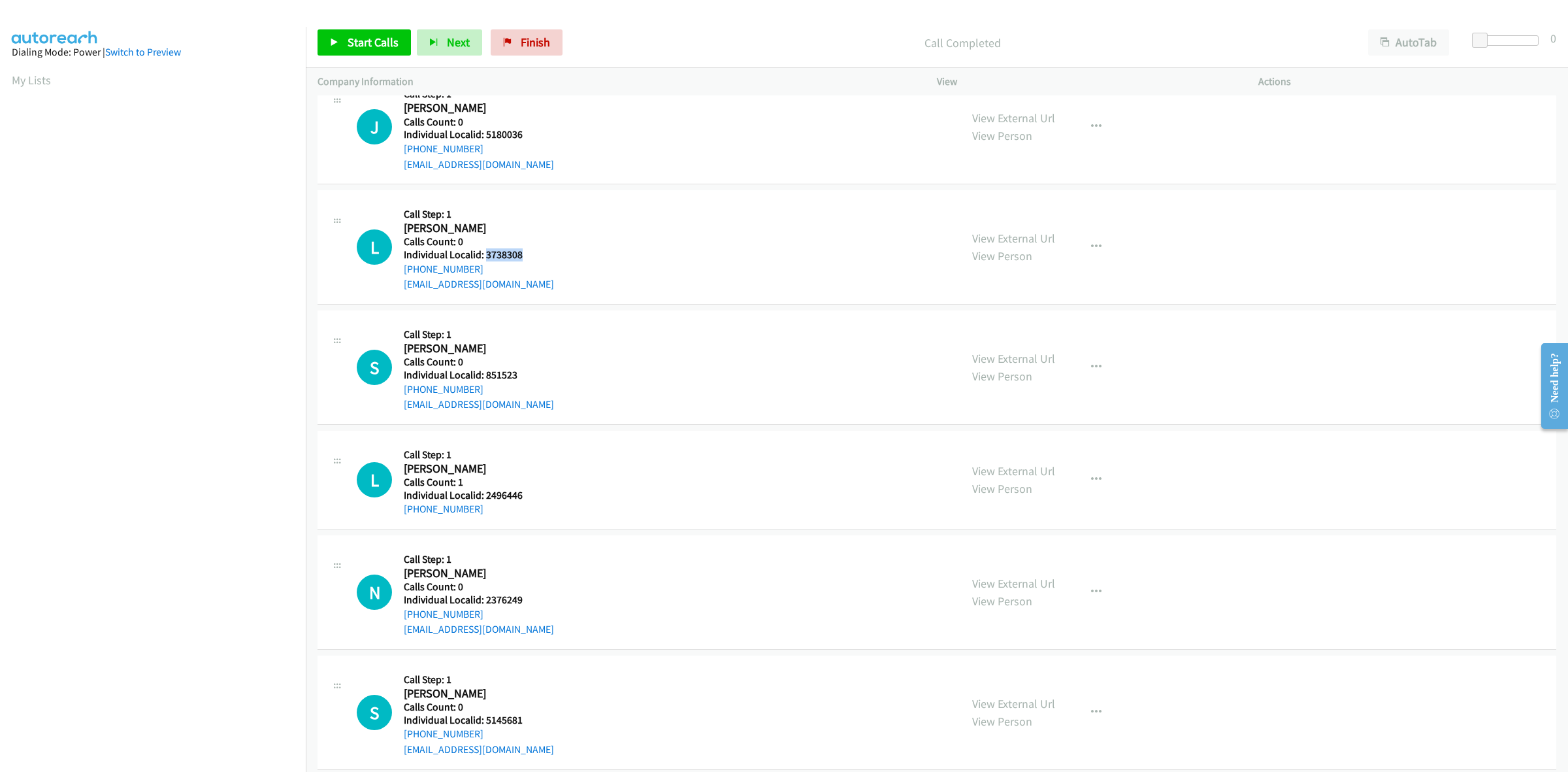
drag, startPoint x: 524, startPoint y: 254, endPoint x: 486, endPoint y: 256, distance: 38.1
click at [486, 256] on h5 "Individual Localid: 3738308" at bounding box center [479, 255] width 150 height 13
drag, startPoint x: 468, startPoint y: 266, endPoint x: 397, endPoint y: 274, distance: 71.4
click at [397, 274] on div "L Callback Scheduled Call Step: 1 Logan Friar America/New_York Calls Count: 0 I…" at bounding box center [653, 247] width 592 height 90
drag, startPoint x: 520, startPoint y: 255, endPoint x: 484, endPoint y: 255, distance: 36.0
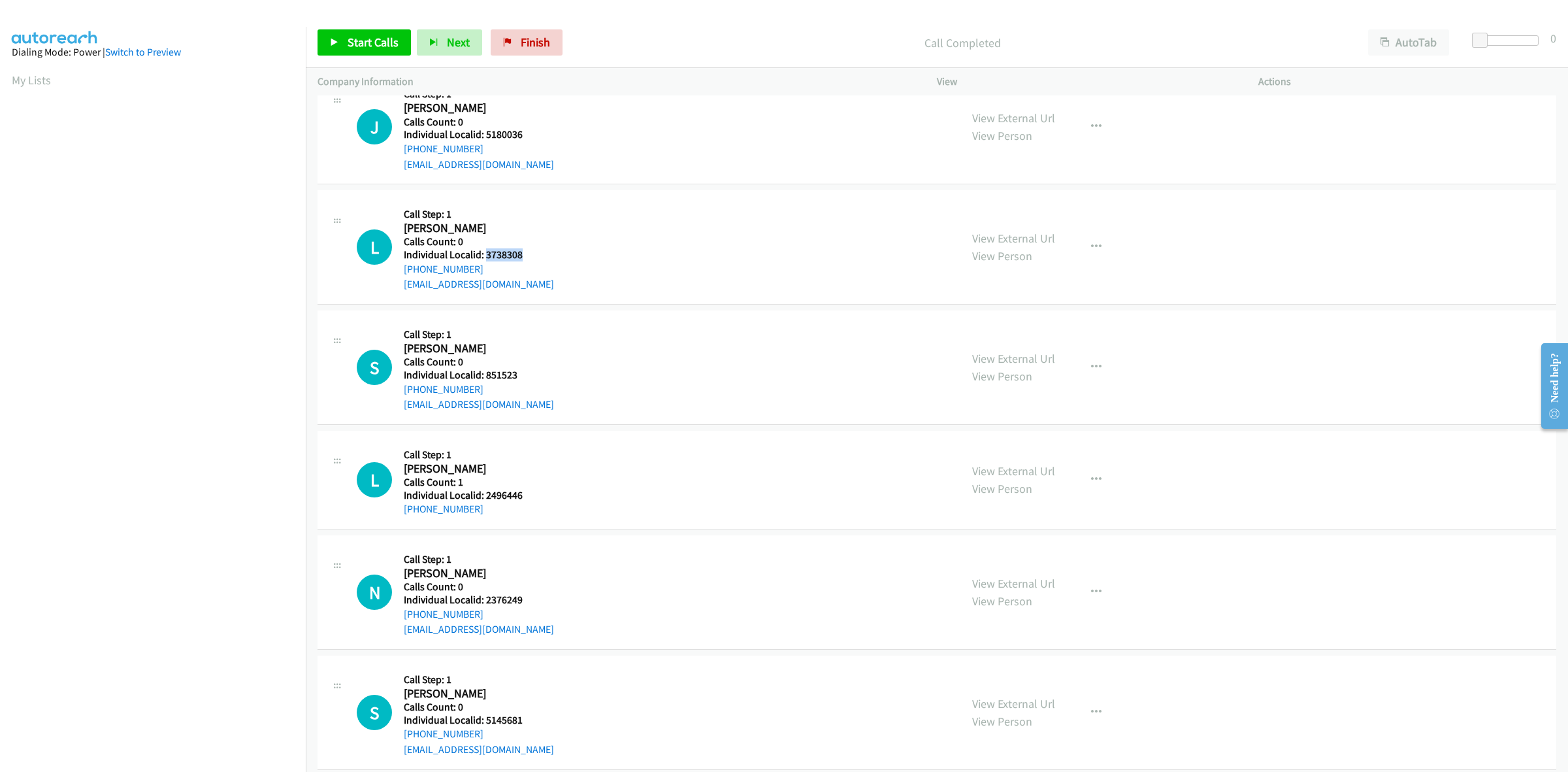
click at [484, 255] on h5 "Individual Localid: 3738308" at bounding box center [479, 255] width 150 height 13
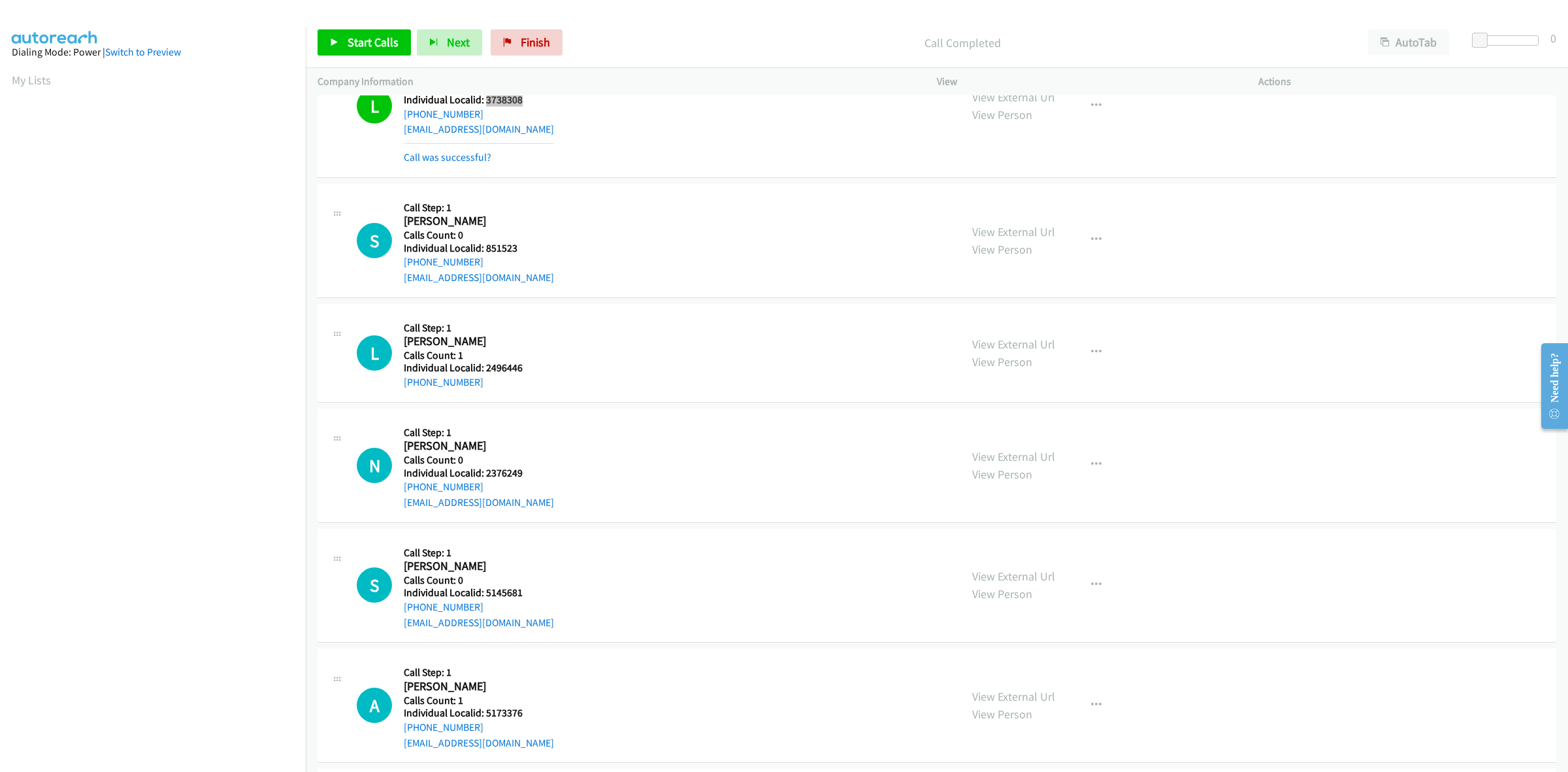
scroll to position [1736, 0]
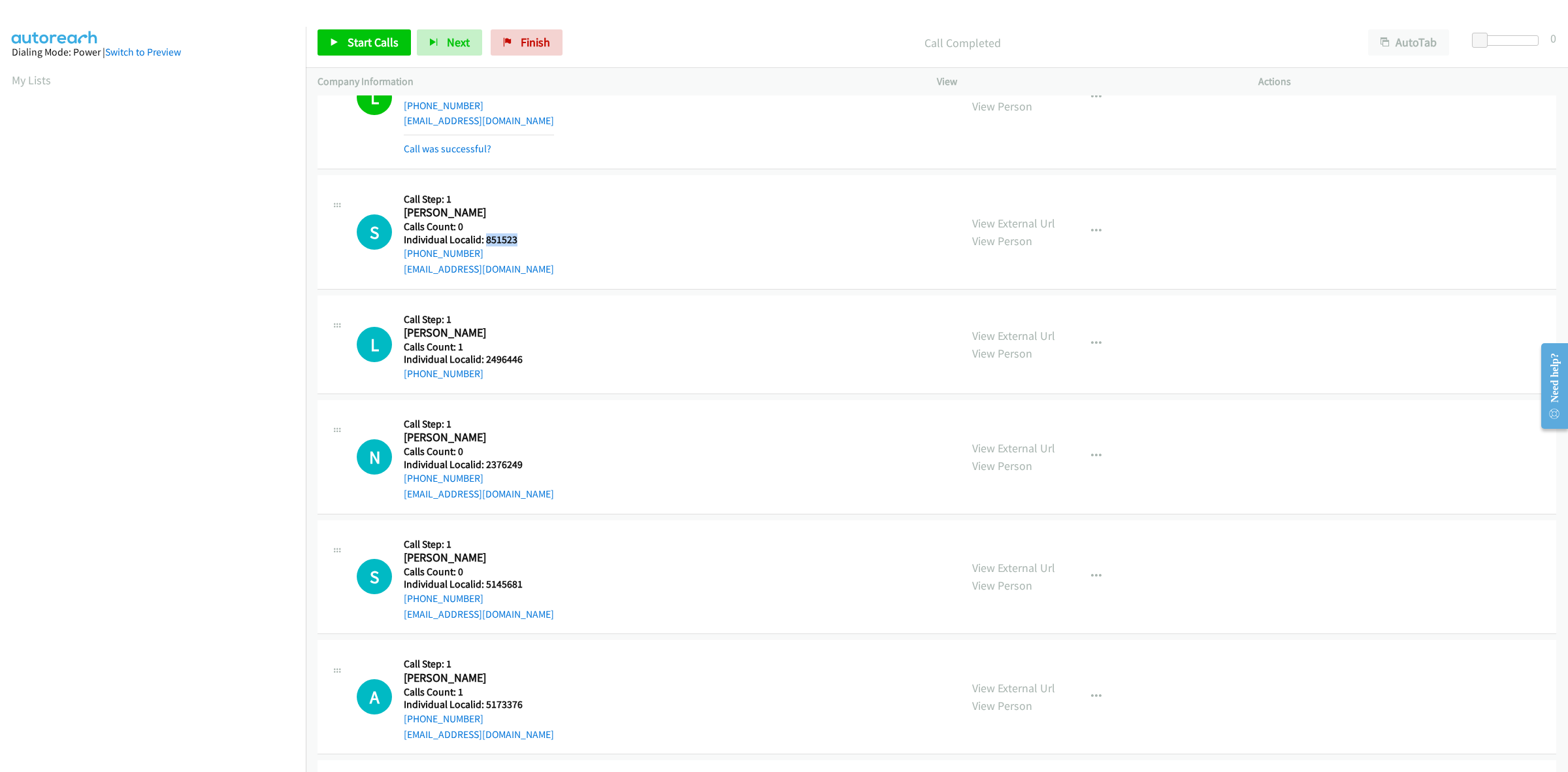
drag, startPoint x: 516, startPoint y: 240, endPoint x: 484, endPoint y: 239, distance: 32.0
click at [484, 239] on h5 "Individual Localid: 851523" at bounding box center [479, 240] width 150 height 13
drag, startPoint x: 520, startPoint y: 364, endPoint x: 530, endPoint y: 364, distance: 10.0
click at [530, 364] on div "L Callback Scheduled Call Step: 1 Liam Couture America/North_Dakota/Center Call…" at bounding box center [653, 345] width 592 height 75
click at [1091, 340] on icon "button" at bounding box center [1096, 343] width 11 height 11
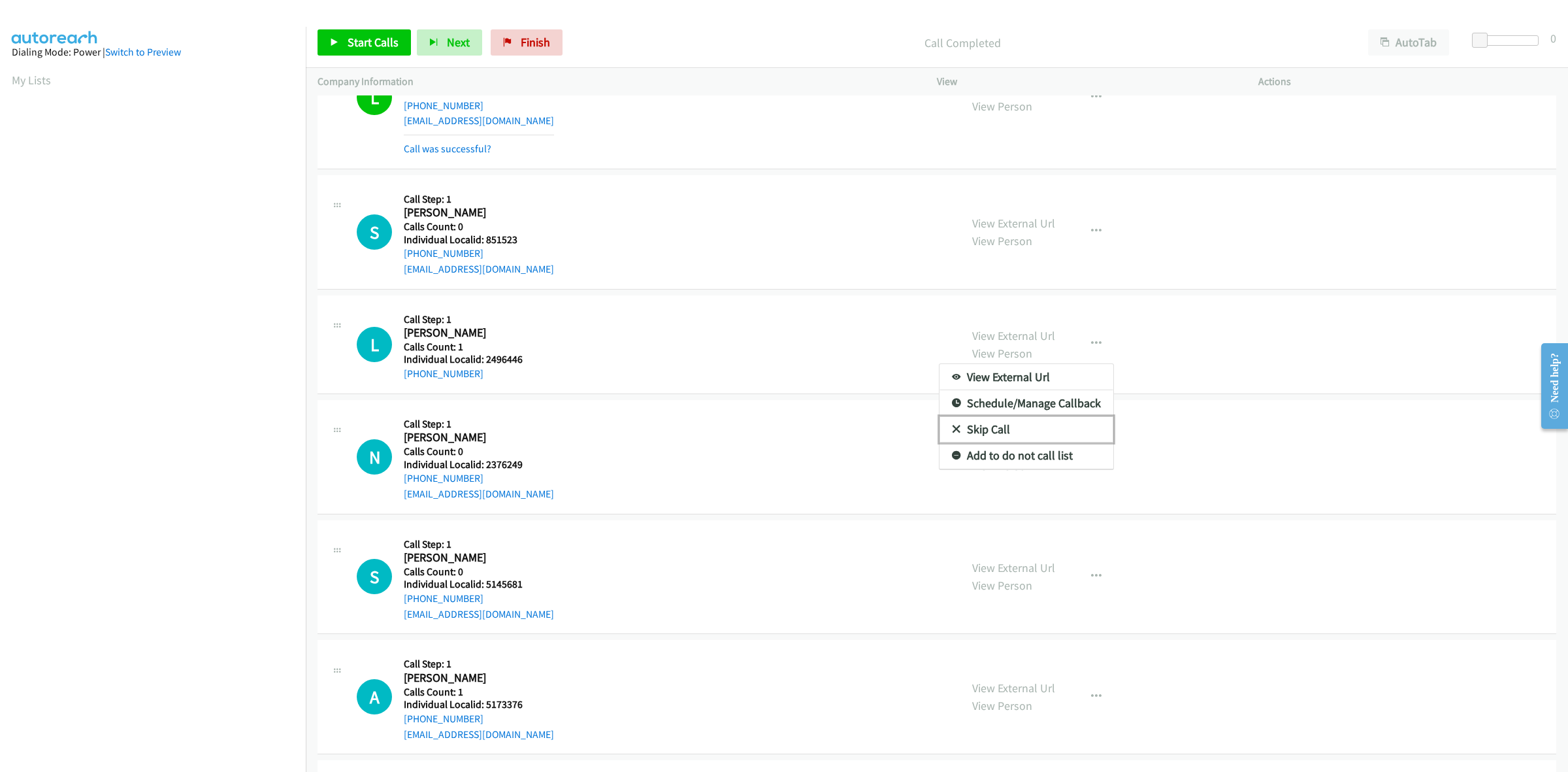
click at [1038, 426] on link "Skip Call" at bounding box center [1027, 429] width 174 height 26
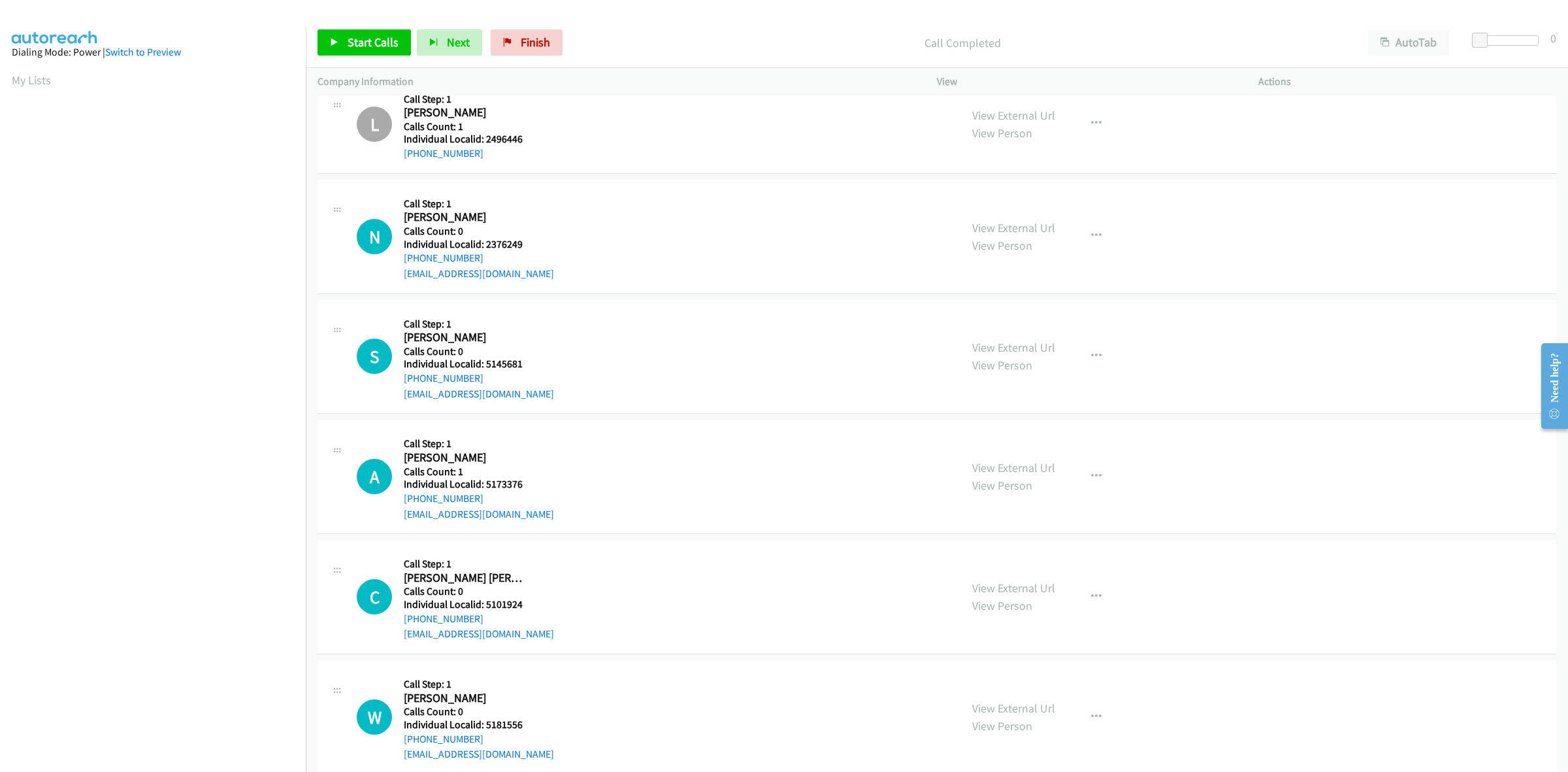
scroll to position [1960, 0]
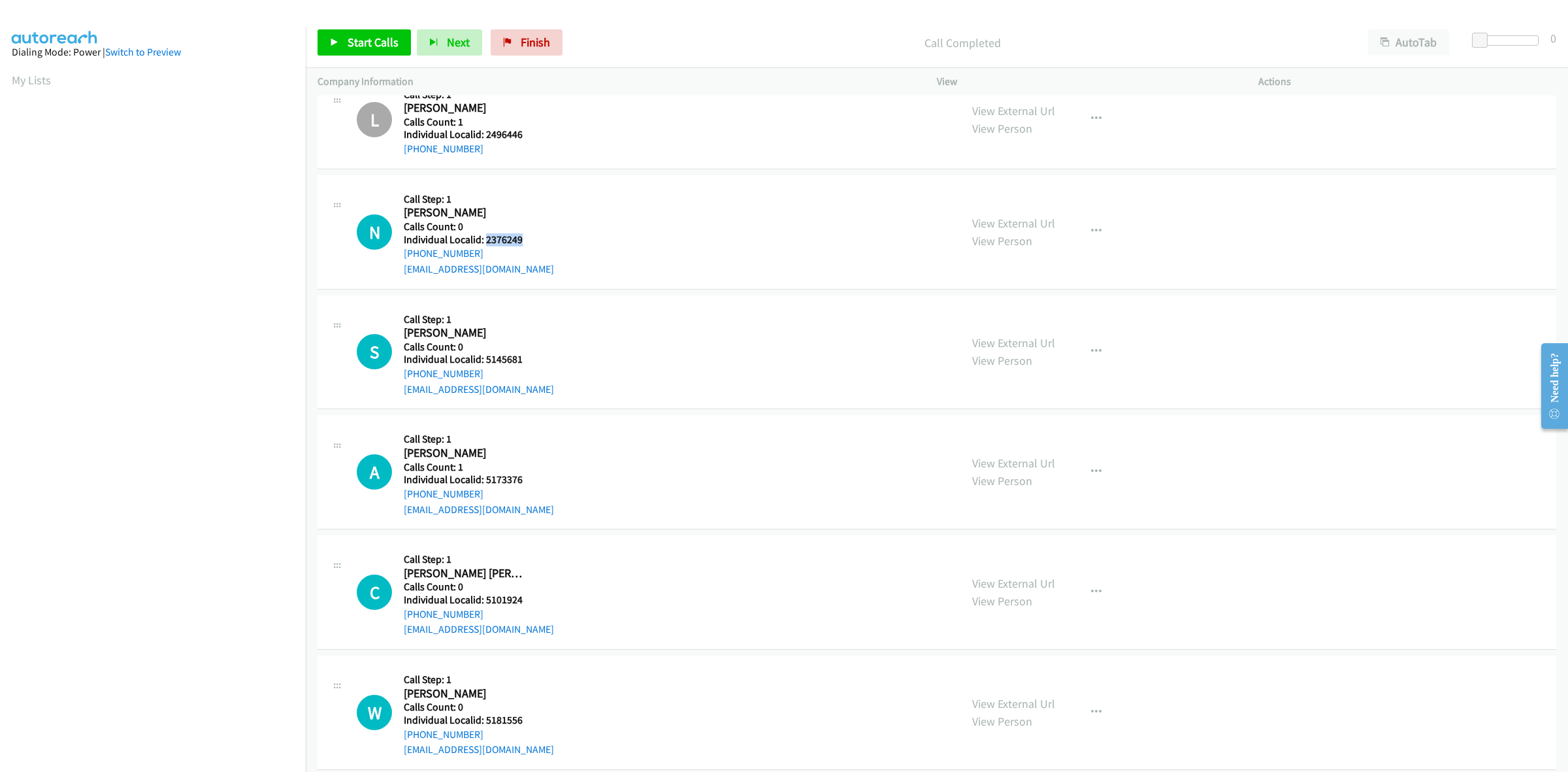
drag, startPoint x: 528, startPoint y: 237, endPoint x: 486, endPoint y: 242, distance: 42.3
click at [486, 242] on div "N Callback Scheduled Call Step: 1 Nolan Scalici America/New_York Calls Count: 0…" at bounding box center [653, 232] width 592 height 90
click at [1094, 236] on icon "button" at bounding box center [1096, 231] width 11 height 11
click at [1039, 317] on link "Skip Call" at bounding box center [1027, 317] width 174 height 26
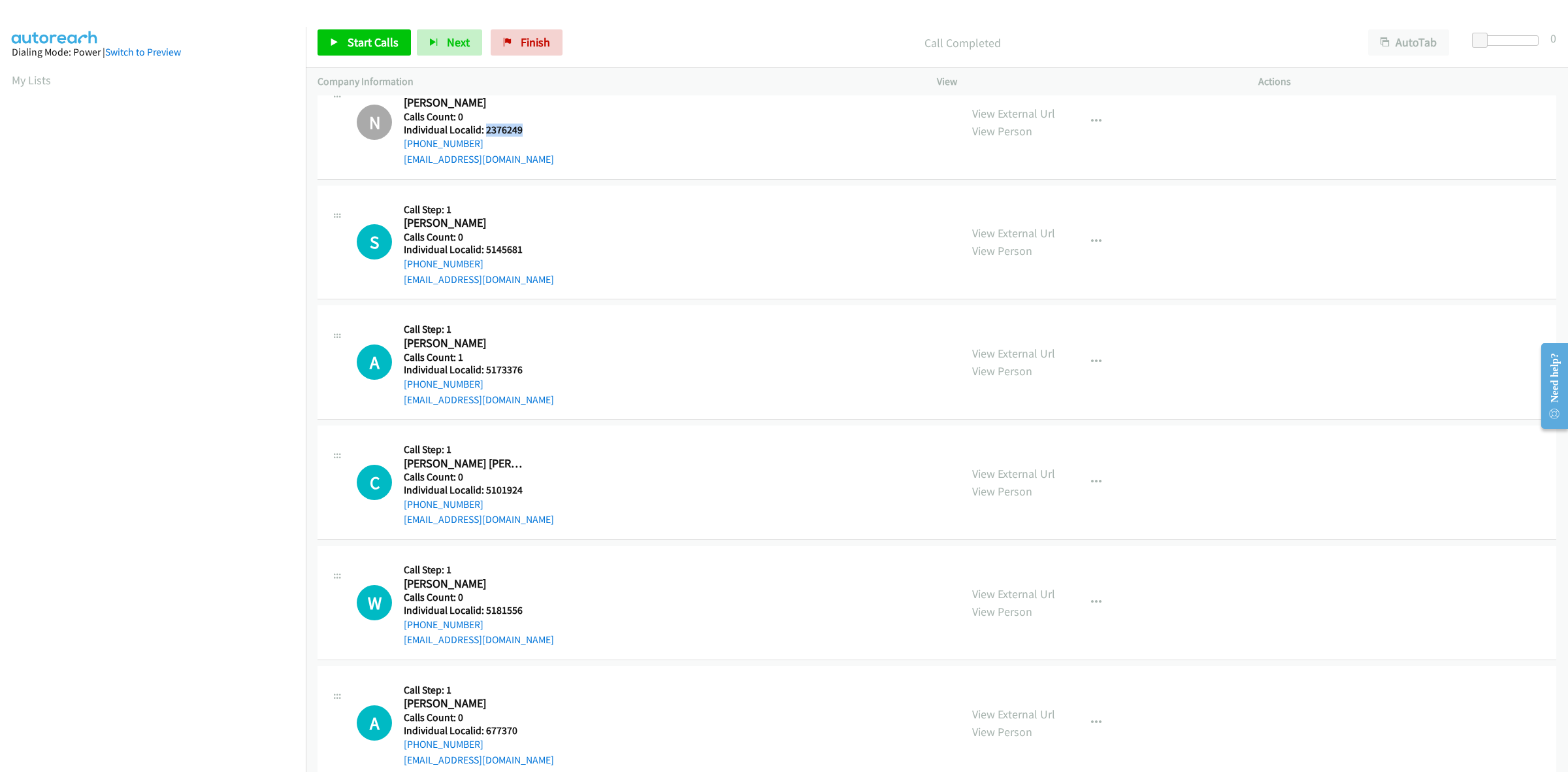
scroll to position [2102, 0]
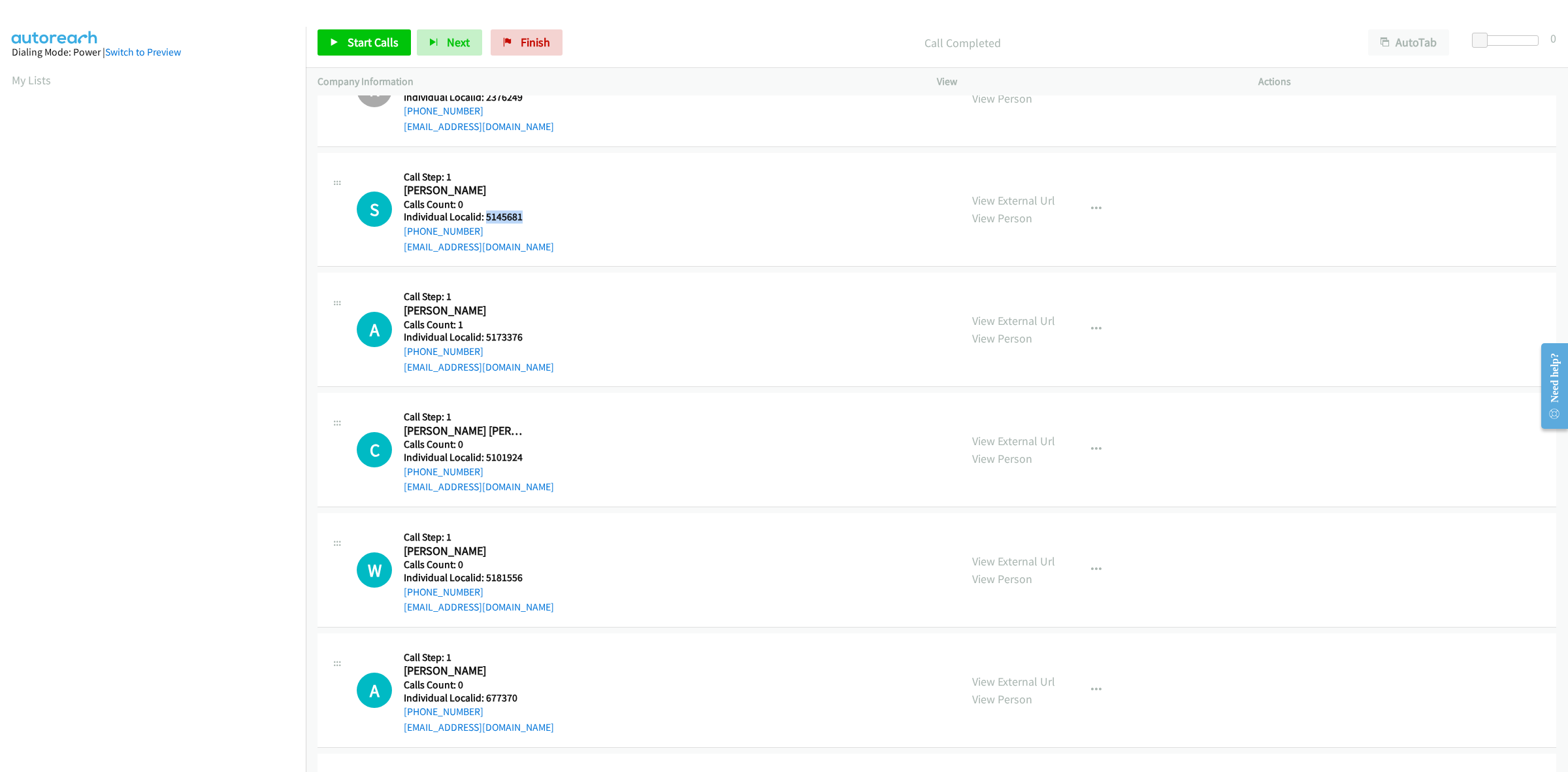
drag, startPoint x: 523, startPoint y: 219, endPoint x: 484, endPoint y: 217, distance: 39.1
click at [484, 217] on h5 "Individual Localid: 5145681" at bounding box center [479, 216] width 150 height 13
drag, startPoint x: 474, startPoint y: 232, endPoint x: 403, endPoint y: 234, distance: 71.0
click at [403, 234] on div "S Callback Scheduled Call Step: 1 Steven Burdette America/New_York Calls Count:…" at bounding box center [653, 210] width 592 height 90
click at [484, 216] on div "S Callback Scheduled Call Step: 1 Steven Burdette America/New_York Calls Count:…" at bounding box center [653, 210] width 592 height 90
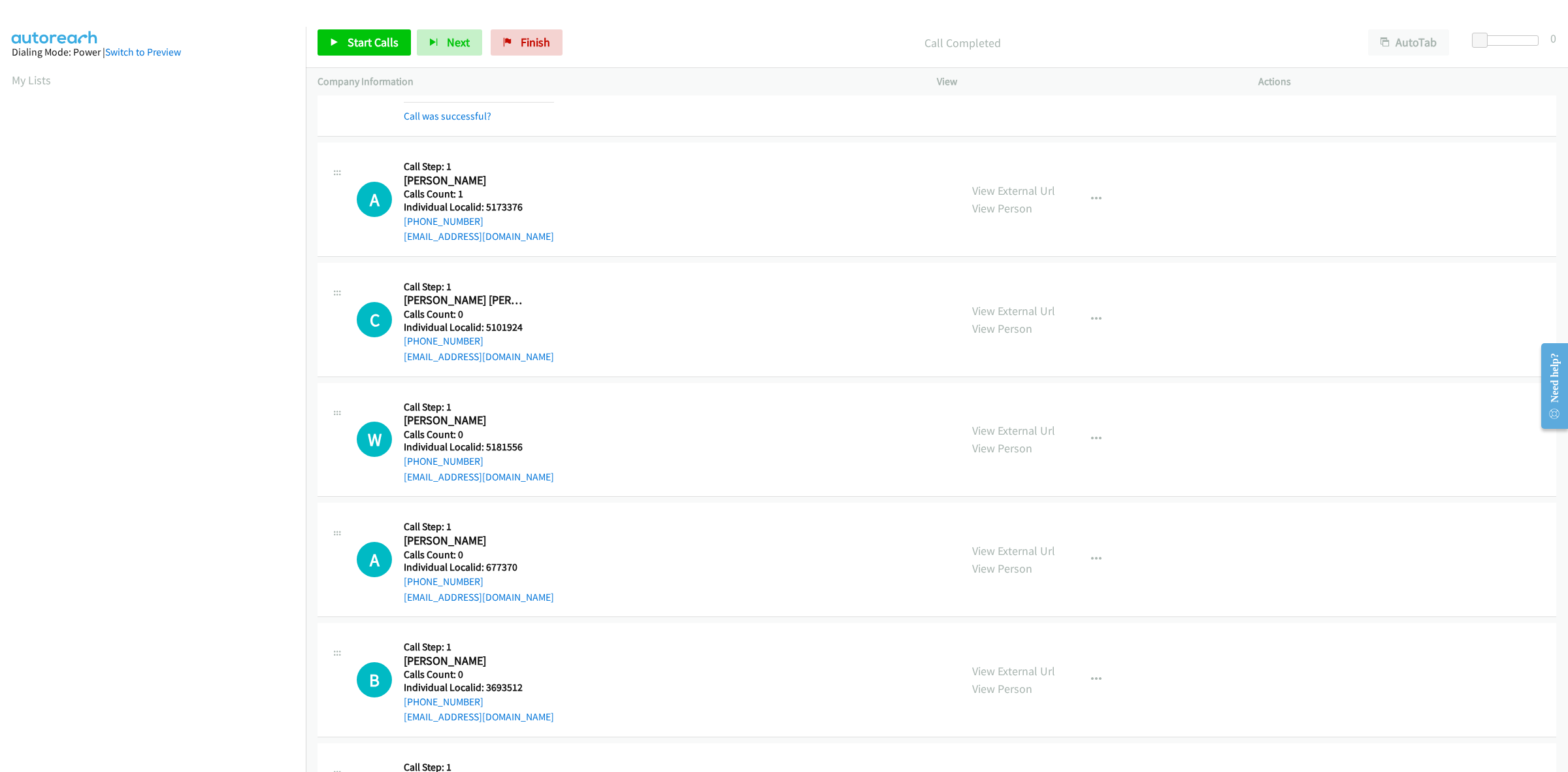
scroll to position [2266, 0]
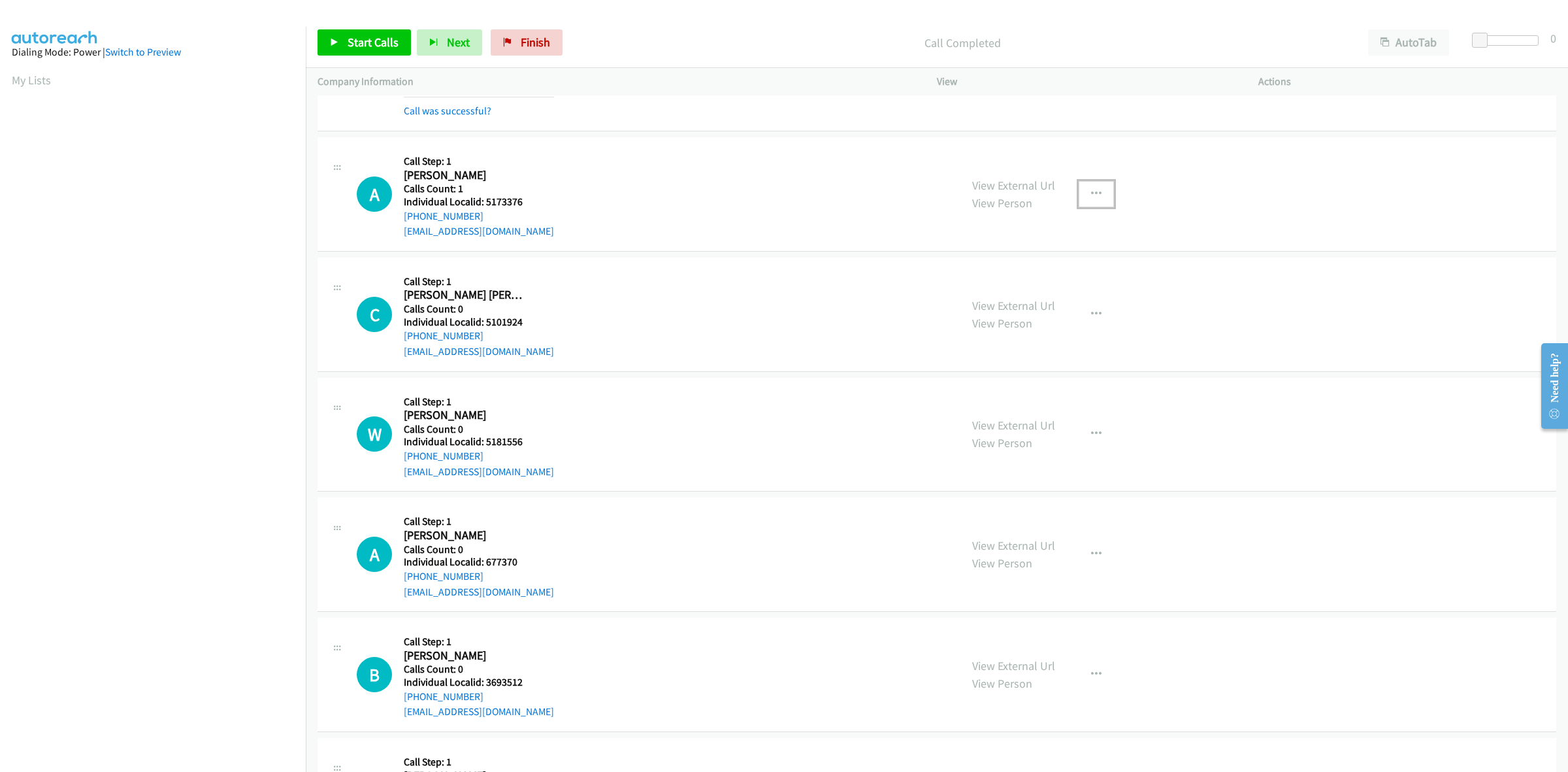
click at [1092, 193] on icon "button" at bounding box center [1096, 194] width 11 height 11
click at [1008, 286] on link "Skip Call" at bounding box center [1027, 278] width 174 height 26
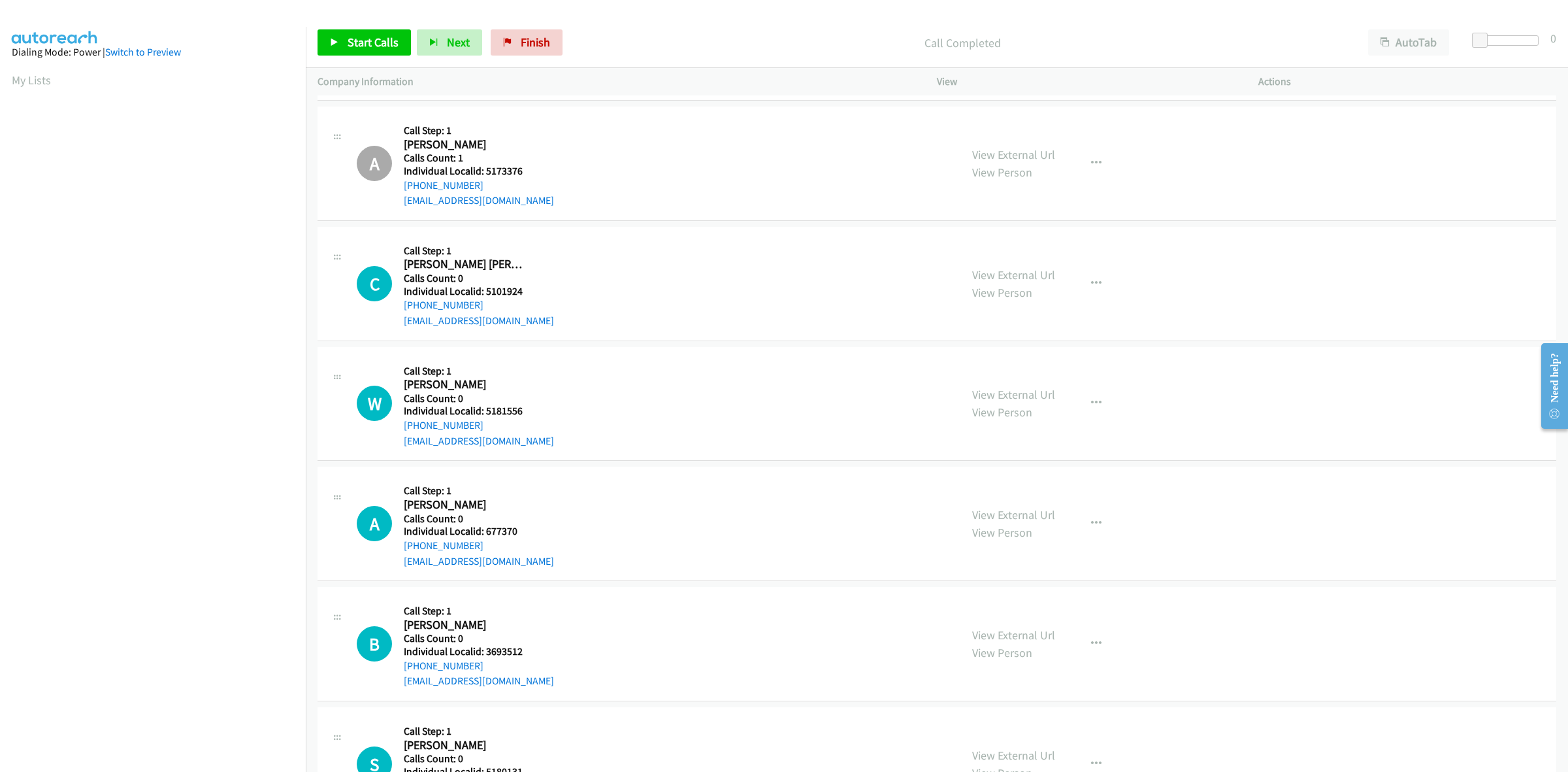
scroll to position [2369, 0]
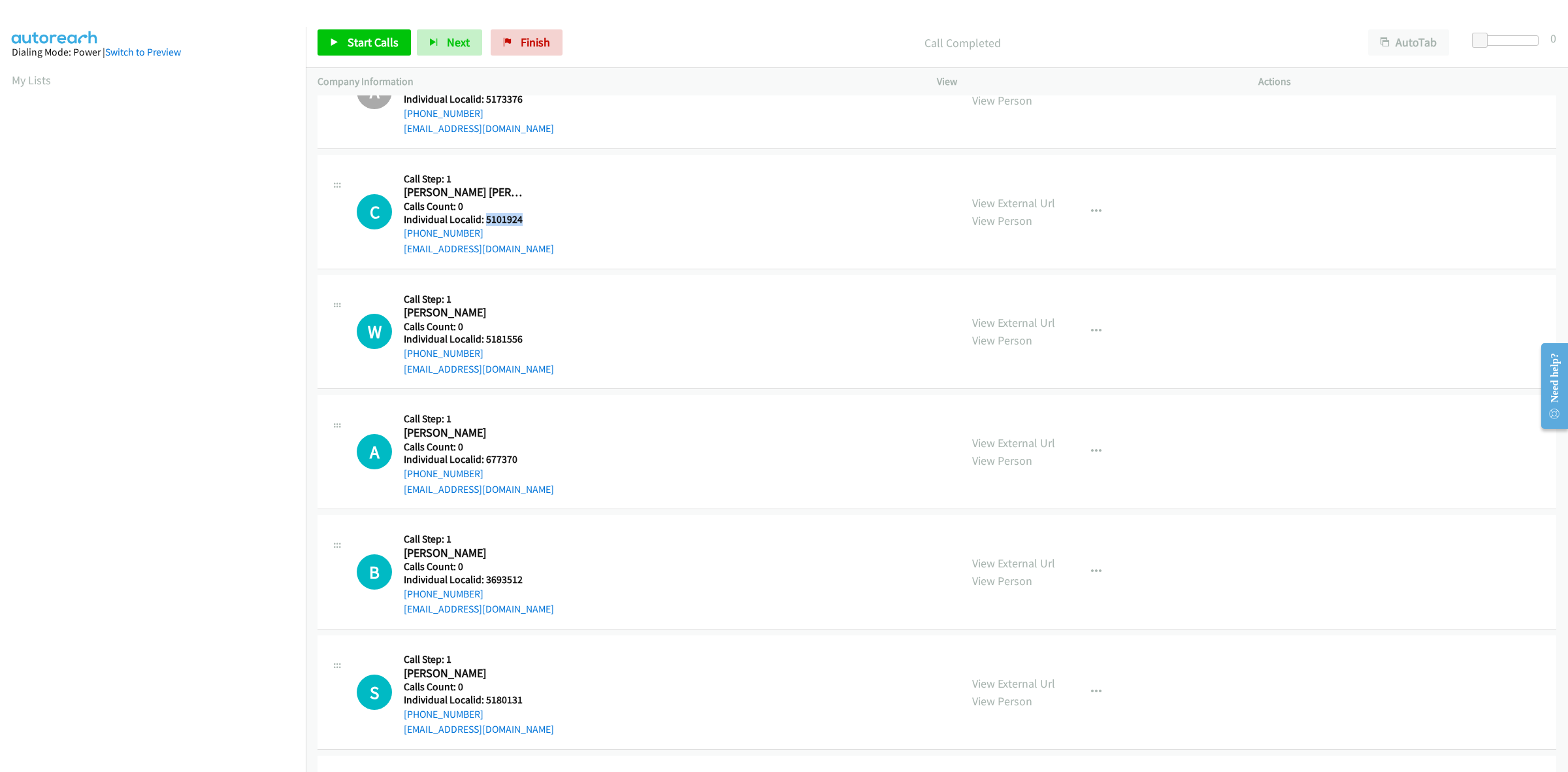
drag, startPoint x: 523, startPoint y: 220, endPoint x: 484, endPoint y: 219, distance: 39.0
click at [484, 219] on h5 "Individual Localid: 5101924" at bounding box center [479, 219] width 150 height 13
drag, startPoint x: 494, startPoint y: 234, endPoint x: 397, endPoint y: 243, distance: 97.4
click at [397, 243] on div "C Callback Scheduled Call Step: 1 Connor Jahnz America/Chicago Calls Count: 0 I…" at bounding box center [653, 212] width 592 height 90
drag, startPoint x: 526, startPoint y: 221, endPoint x: 486, endPoint y: 223, distance: 40.0
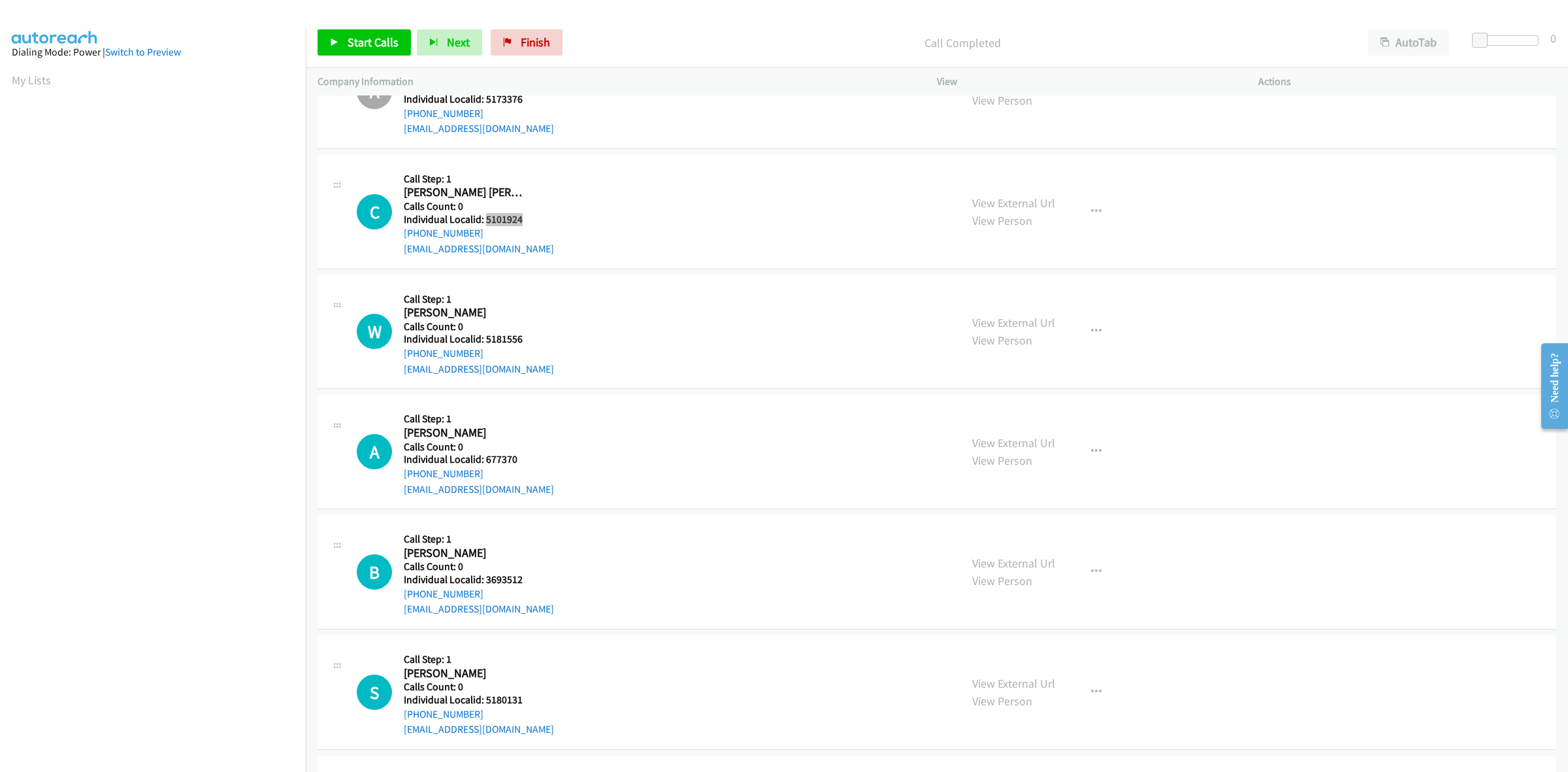
click at [486, 223] on h5 "Individual Localid: 5101924" at bounding box center [479, 219] width 150 height 13
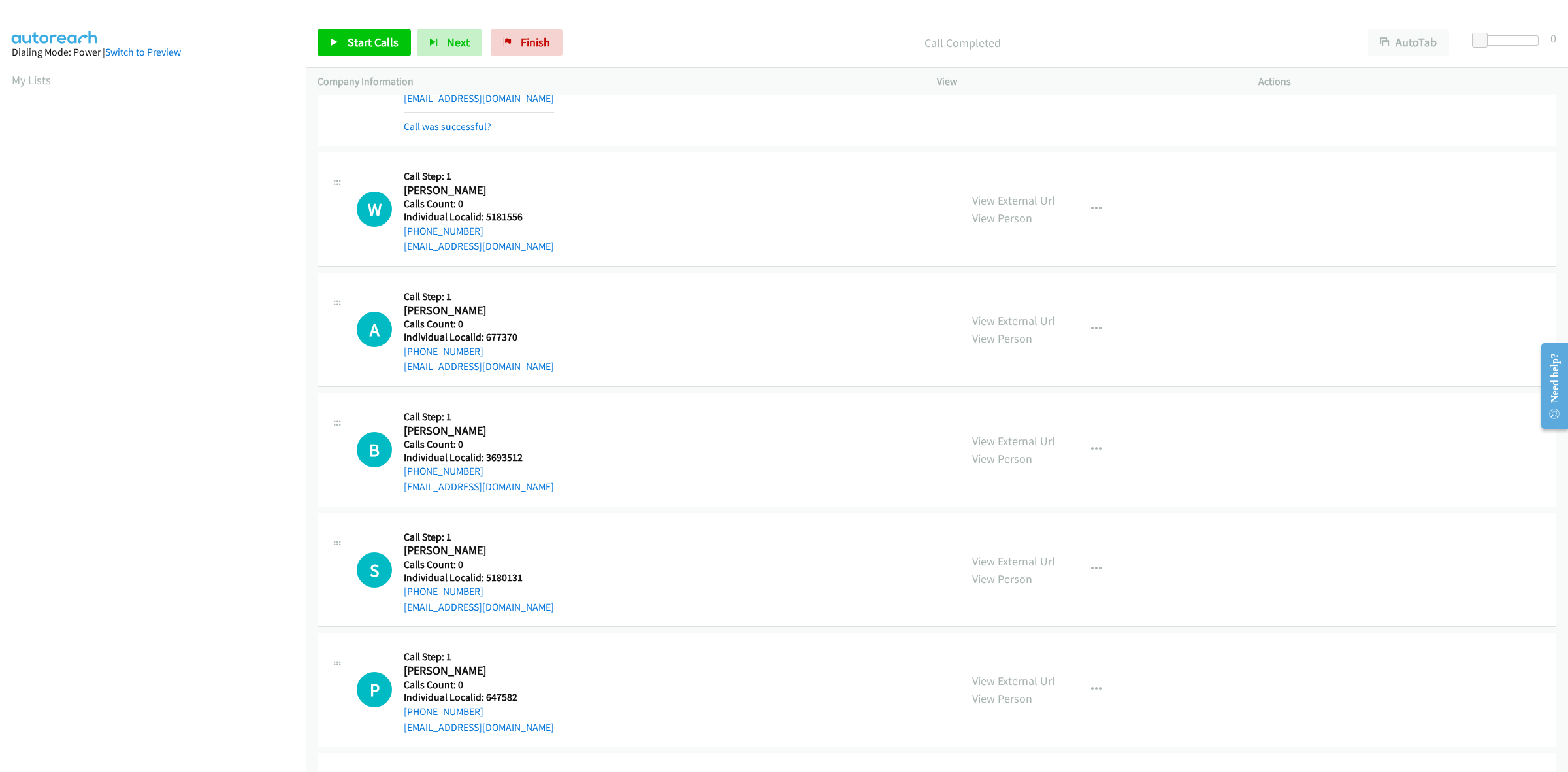
scroll to position [2532, 0]
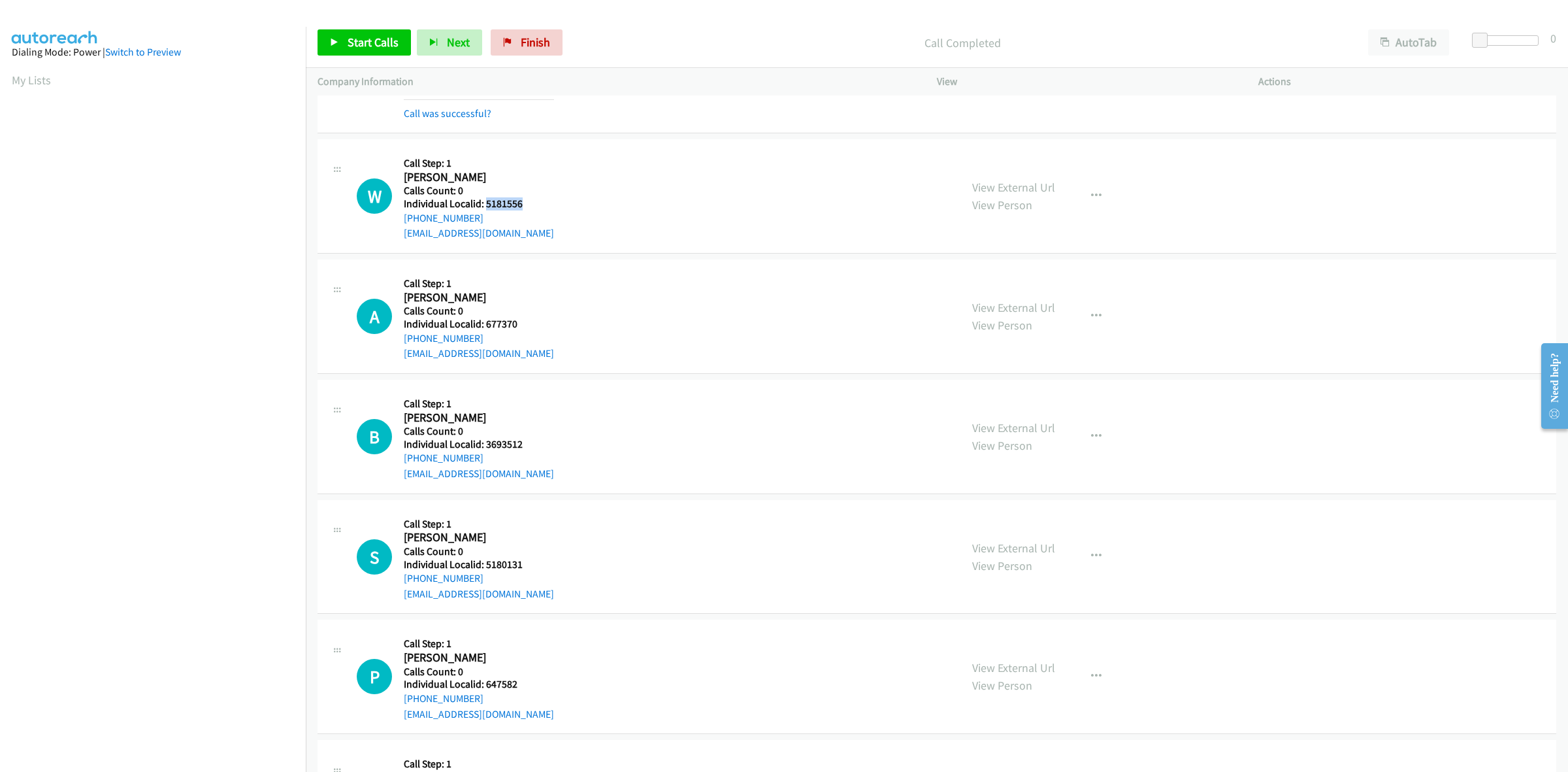
drag, startPoint x: 532, startPoint y: 209, endPoint x: 484, endPoint y: 208, distance: 48.0
click at [484, 208] on div "W Callback Scheduled Call Step: 1 Weston Broome America/Chicago Calls Count: 0 …" at bounding box center [653, 196] width 592 height 90
drag, startPoint x: 1101, startPoint y: 201, endPoint x: 1084, endPoint y: 219, distance: 24.8
click at [1101, 201] on button "button" at bounding box center [1096, 195] width 35 height 26
drag, startPoint x: 1048, startPoint y: 282, endPoint x: 1028, endPoint y: 281, distance: 20.0
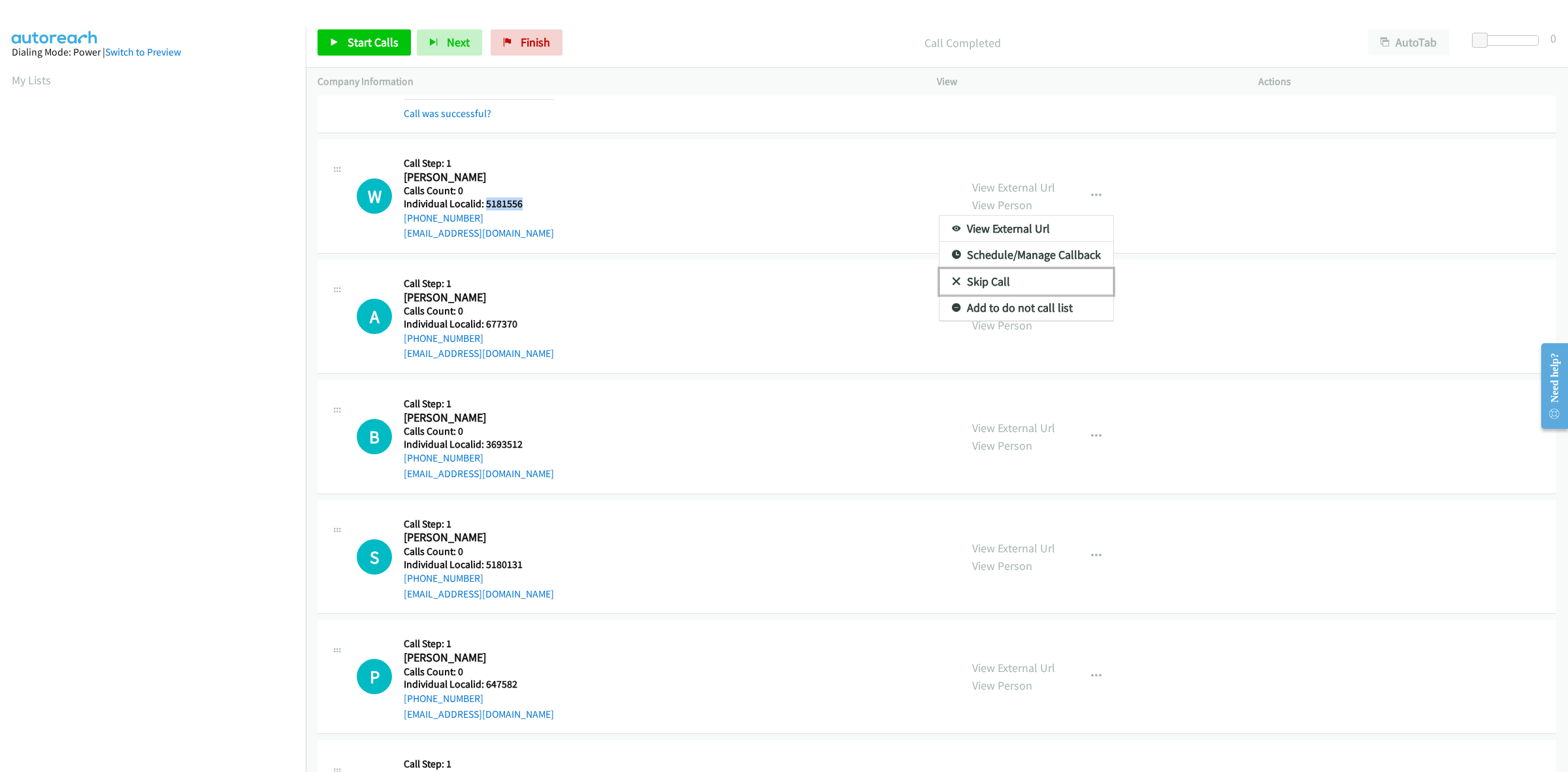
click at [1048, 282] on link "Skip Call" at bounding box center [1027, 281] width 174 height 26
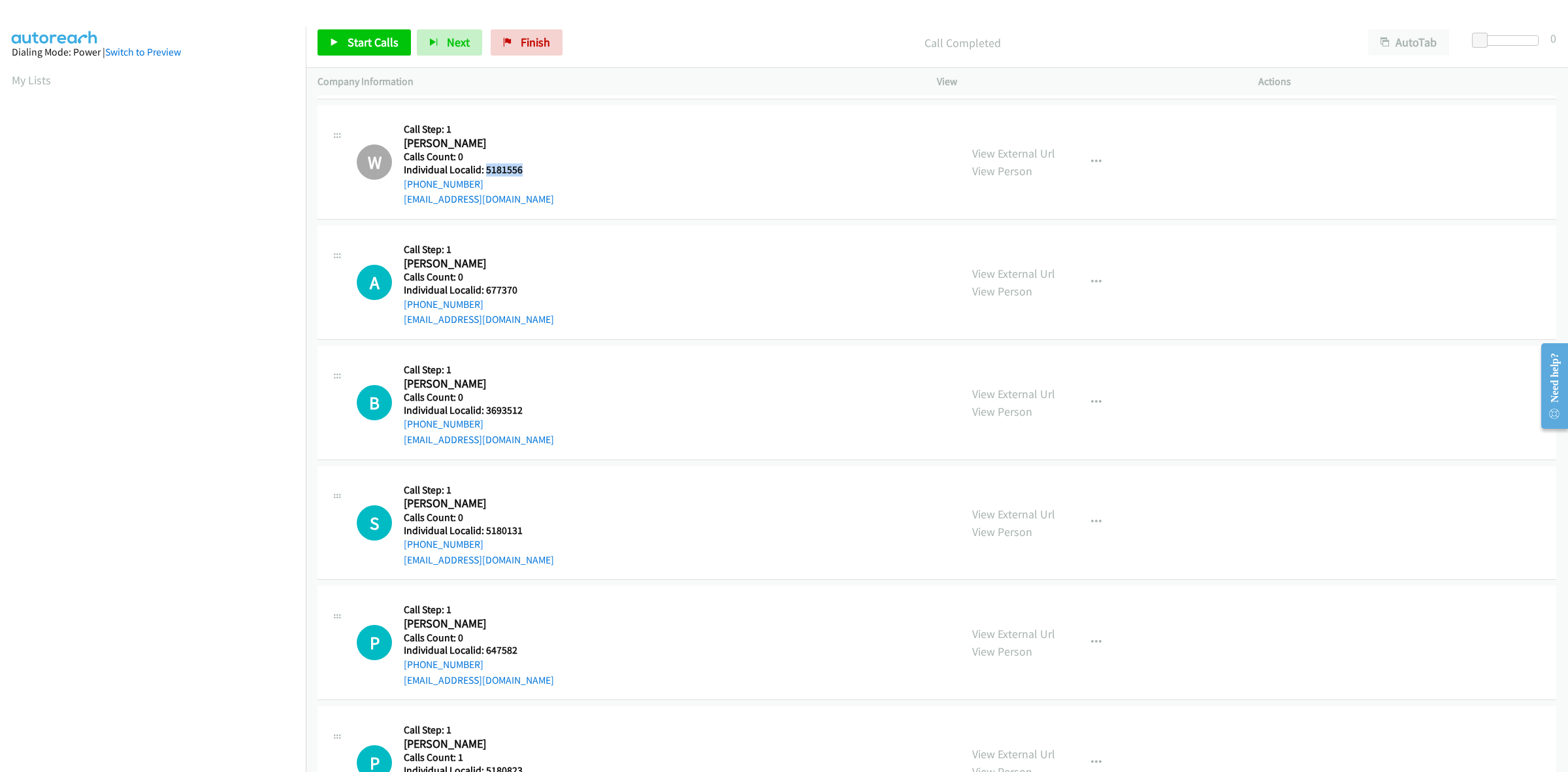
scroll to position [2674, 0]
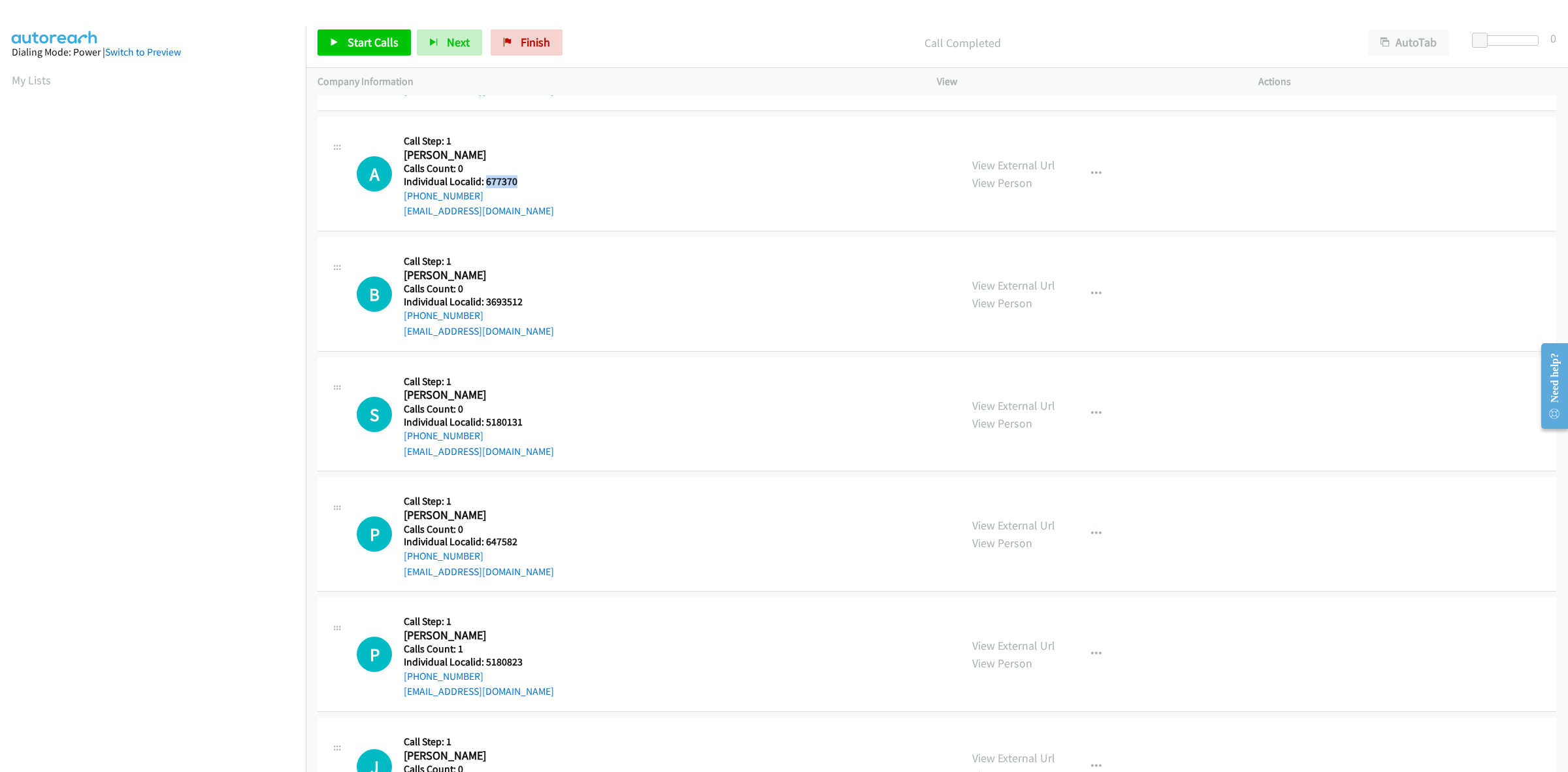
drag, startPoint x: 527, startPoint y: 185, endPoint x: 486, endPoint y: 183, distance: 41.0
click at [486, 183] on h5 "Individual Localid: 677370" at bounding box center [479, 181] width 150 height 13
click at [459, 204] on div "+1 281-850-5455" at bounding box center [479, 196] width 150 height 16
click at [500, 196] on div "+1 281-850-5455" at bounding box center [479, 196] width 150 height 16
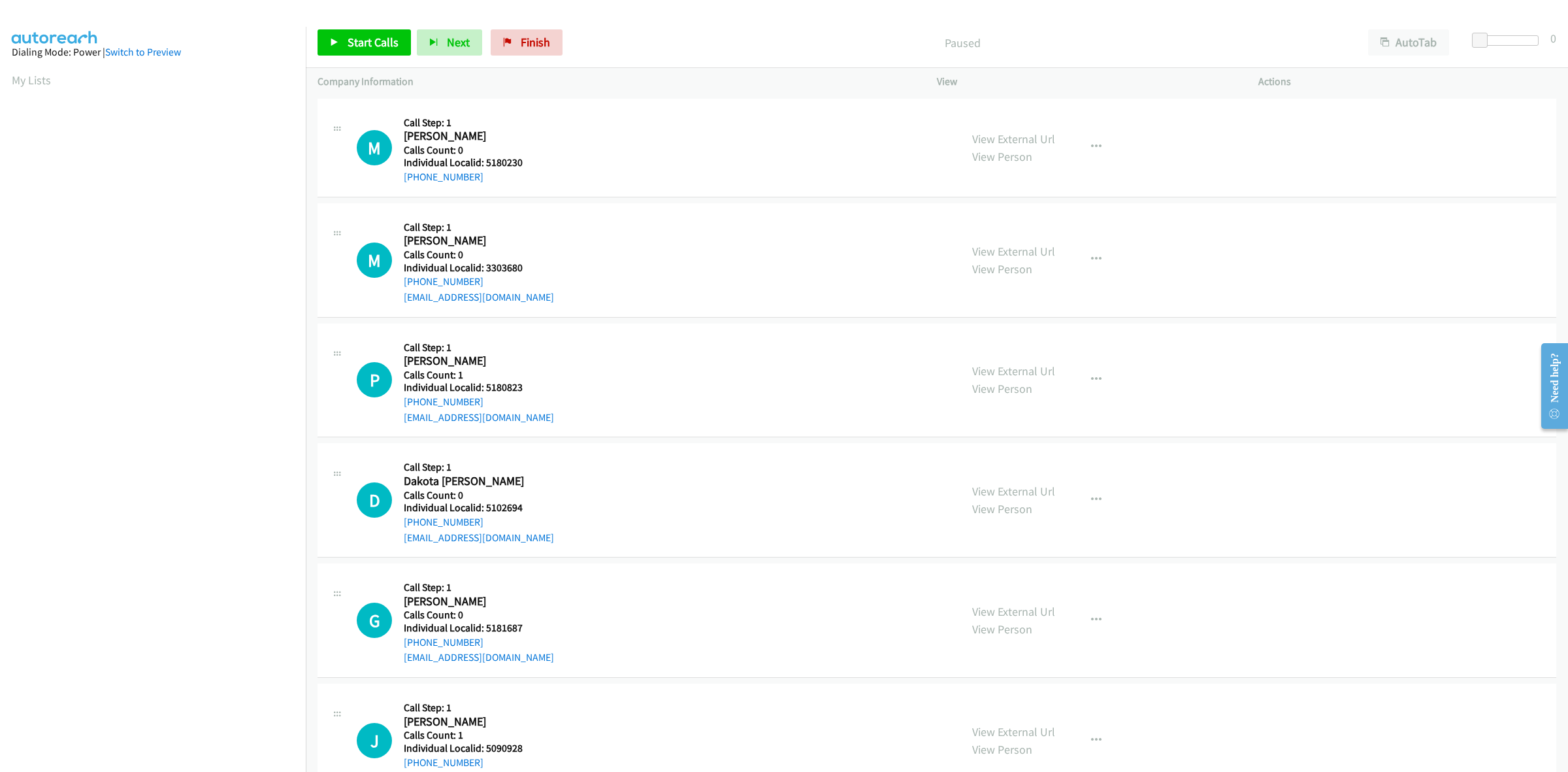
scroll to position [0, 2]
drag, startPoint x: 518, startPoint y: 161, endPoint x: 485, endPoint y: 161, distance: 33.0
click at [485, 161] on h5 "Individual Localid: 5180230" at bounding box center [468, 162] width 129 height 13
copy h5 "5180230"
drag, startPoint x: 482, startPoint y: 183, endPoint x: 394, endPoint y: 183, distance: 88.0
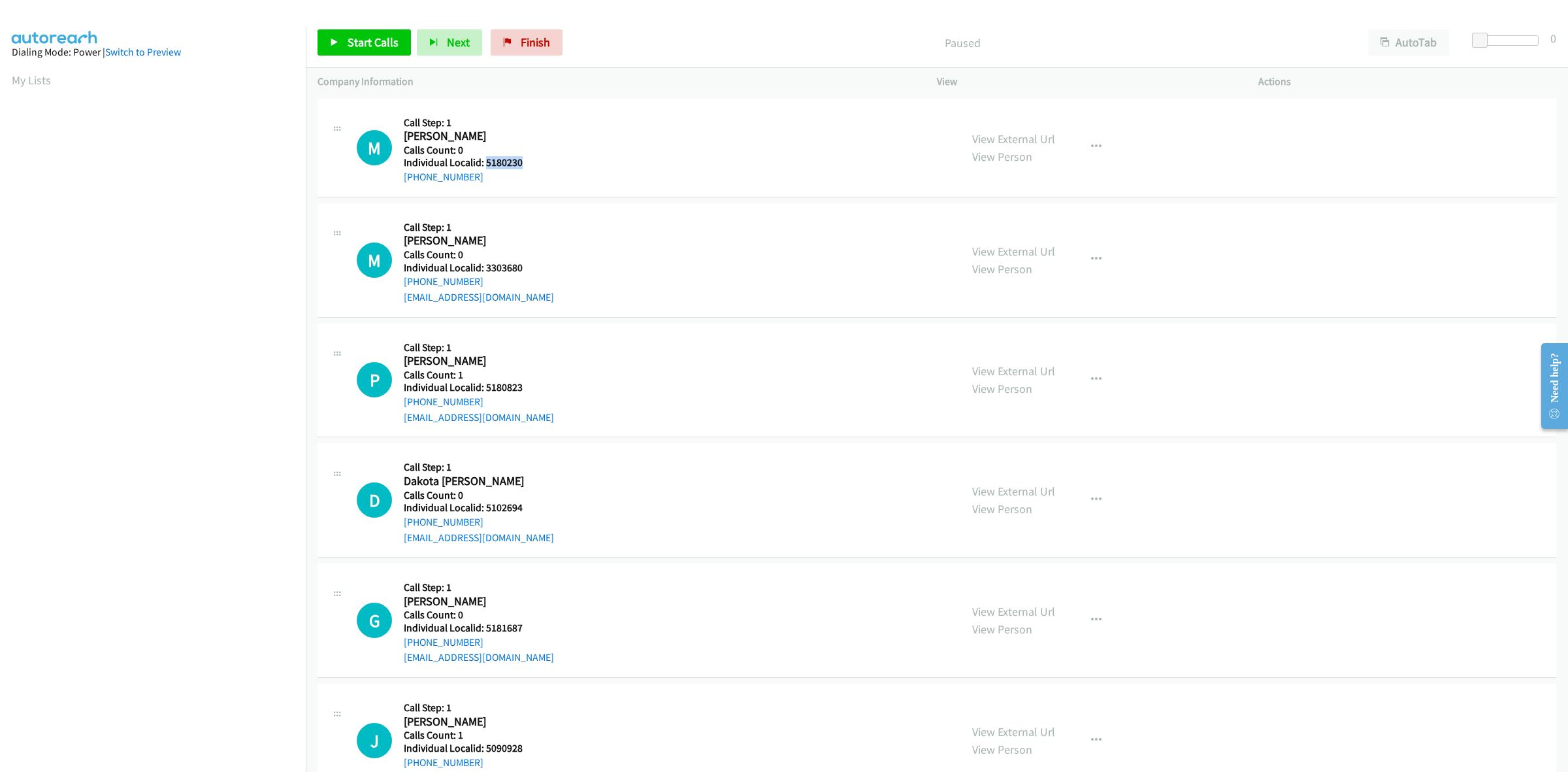
click at [394, 183] on div "M Callback Scheduled Call Step: 1 Matt Sisco America/Los_Angeles Calls Count: 0…" at bounding box center [653, 148] width 592 height 75
copy link "[PHONE_NUMBER]"
drag, startPoint x: 537, startPoint y: 161, endPoint x: 482, endPoint y: 161, distance: 55.0
click at [482, 161] on div "M Callback Scheduled Call Step: 1 Matt Sisco America/Los_Angeles Calls Count: 0…" at bounding box center [653, 148] width 592 height 75
copy h5 "5180230"
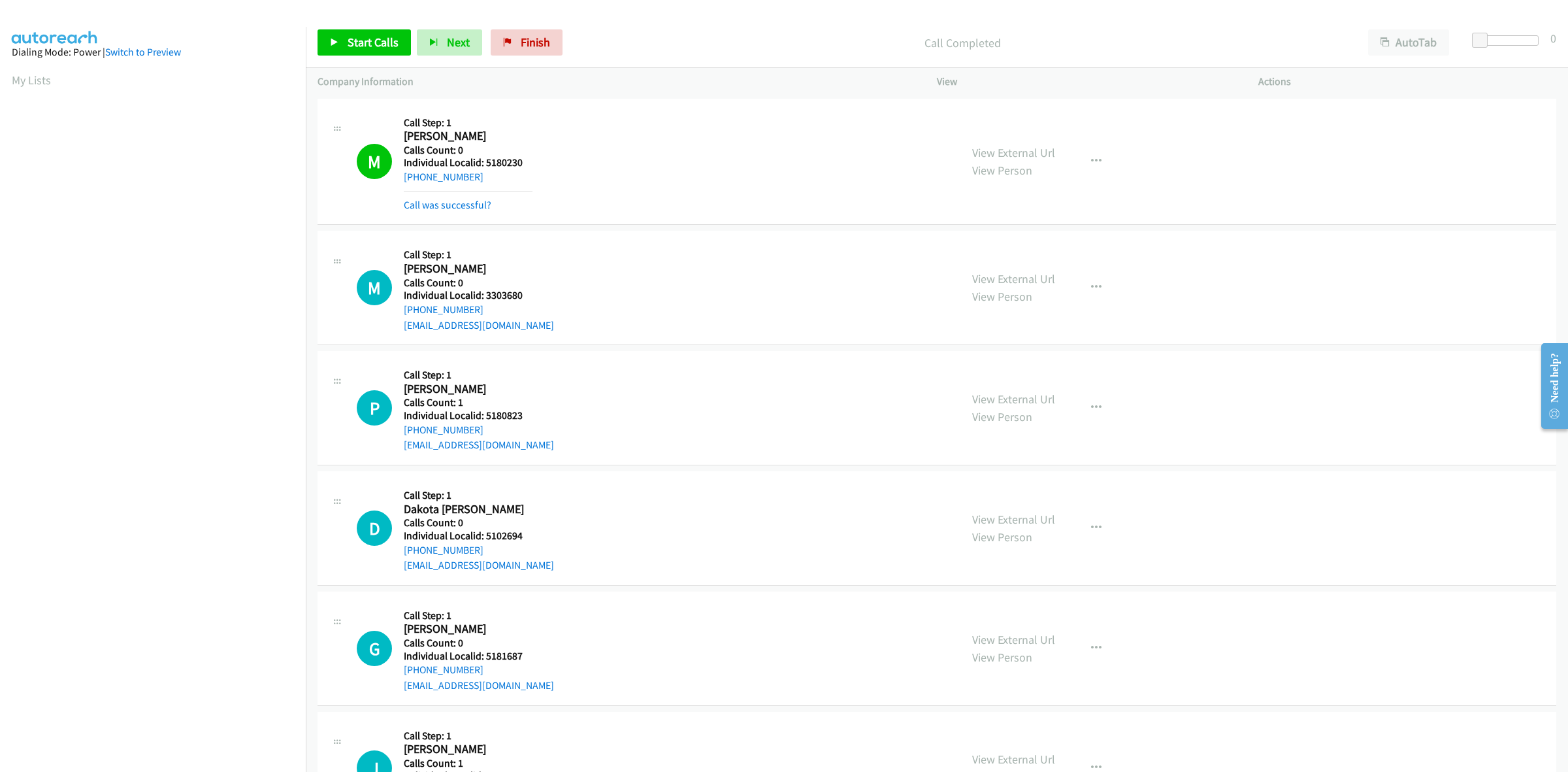
click at [22, 70] on aside "Dialing Mode: Power | Switch to Preview My Lists" at bounding box center [153, 388] width 306 height 723
click at [20, 83] on link "My Lists" at bounding box center [32, 80] width 39 height 15
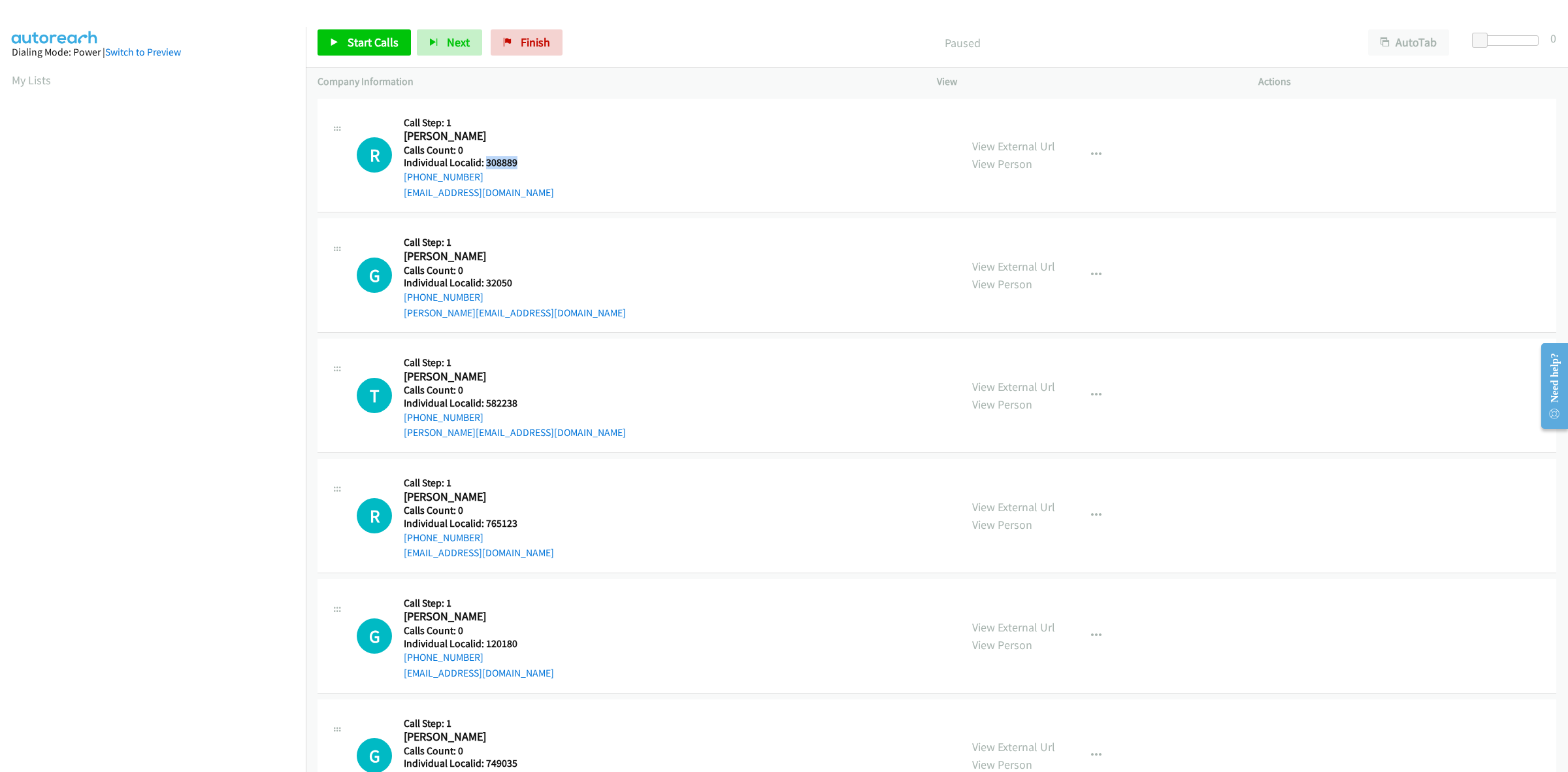
drag, startPoint x: 527, startPoint y: 161, endPoint x: 484, endPoint y: 164, distance: 43.1
click at [484, 164] on div "R Callback Scheduled Call Step: 1 [PERSON_NAME] America/New_York Calls Count: 0…" at bounding box center [653, 156] width 592 height 90
copy h5 "308889"
drag, startPoint x: 517, startPoint y: 159, endPoint x: 482, endPoint y: 162, distance: 35.1
click at [482, 162] on h5 "Individual Localid: 308889" at bounding box center [479, 162] width 150 height 13
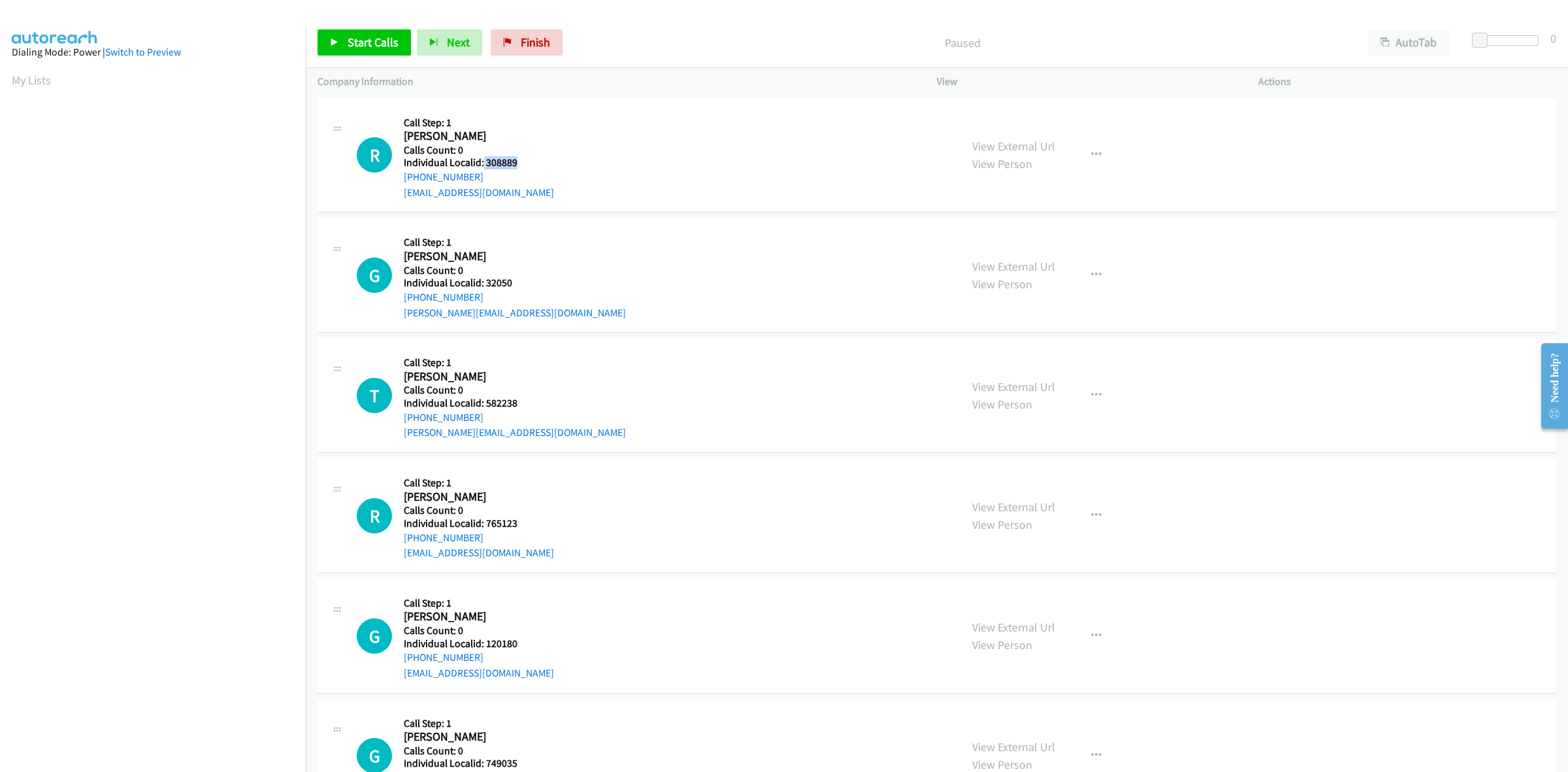
copy h5 "308889"
click at [1082, 152] on button "button" at bounding box center [1096, 154] width 35 height 26
click at [1043, 239] on link "Skip Call" at bounding box center [1027, 240] width 174 height 26
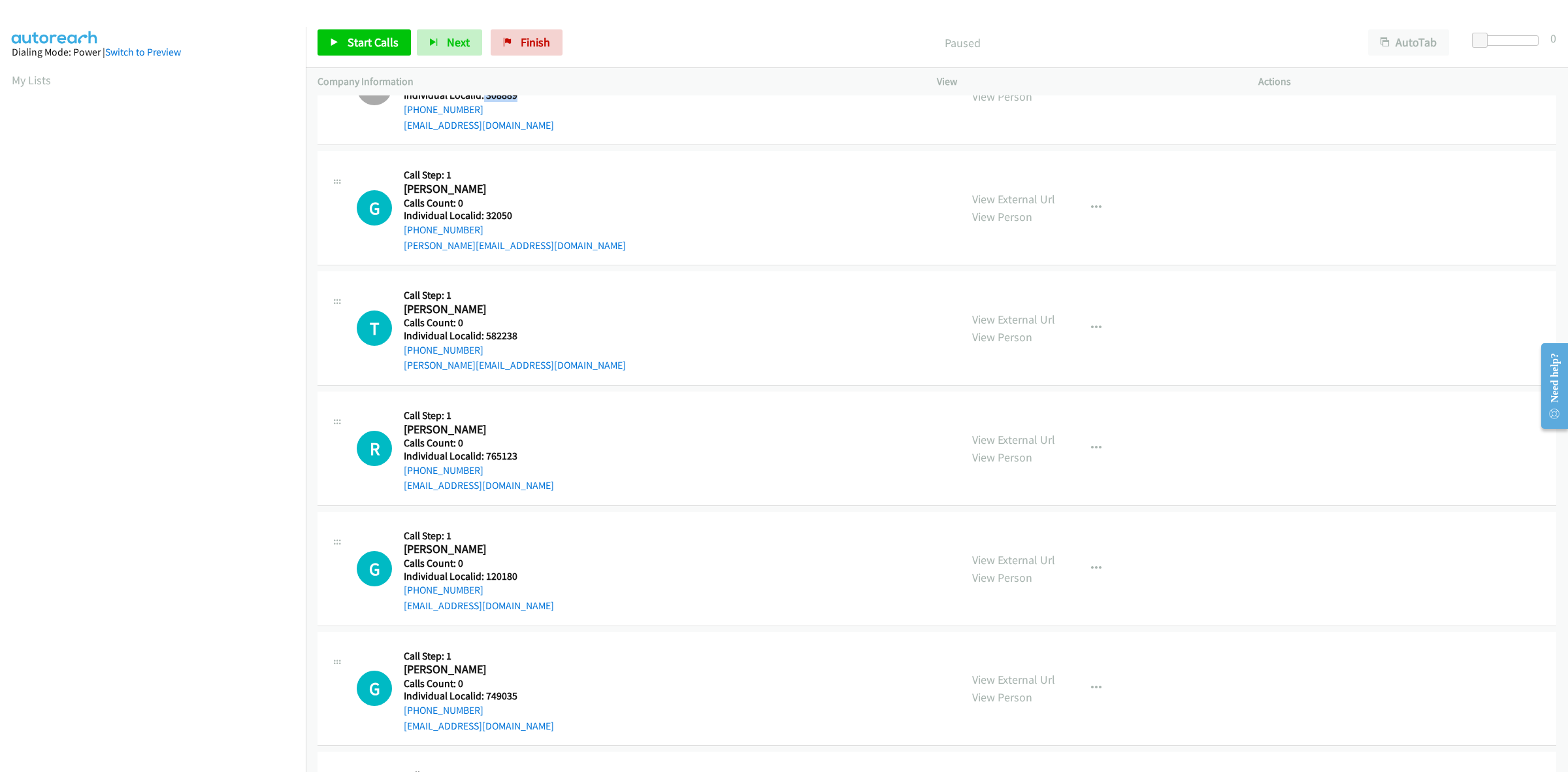
scroll to position [82, 0]
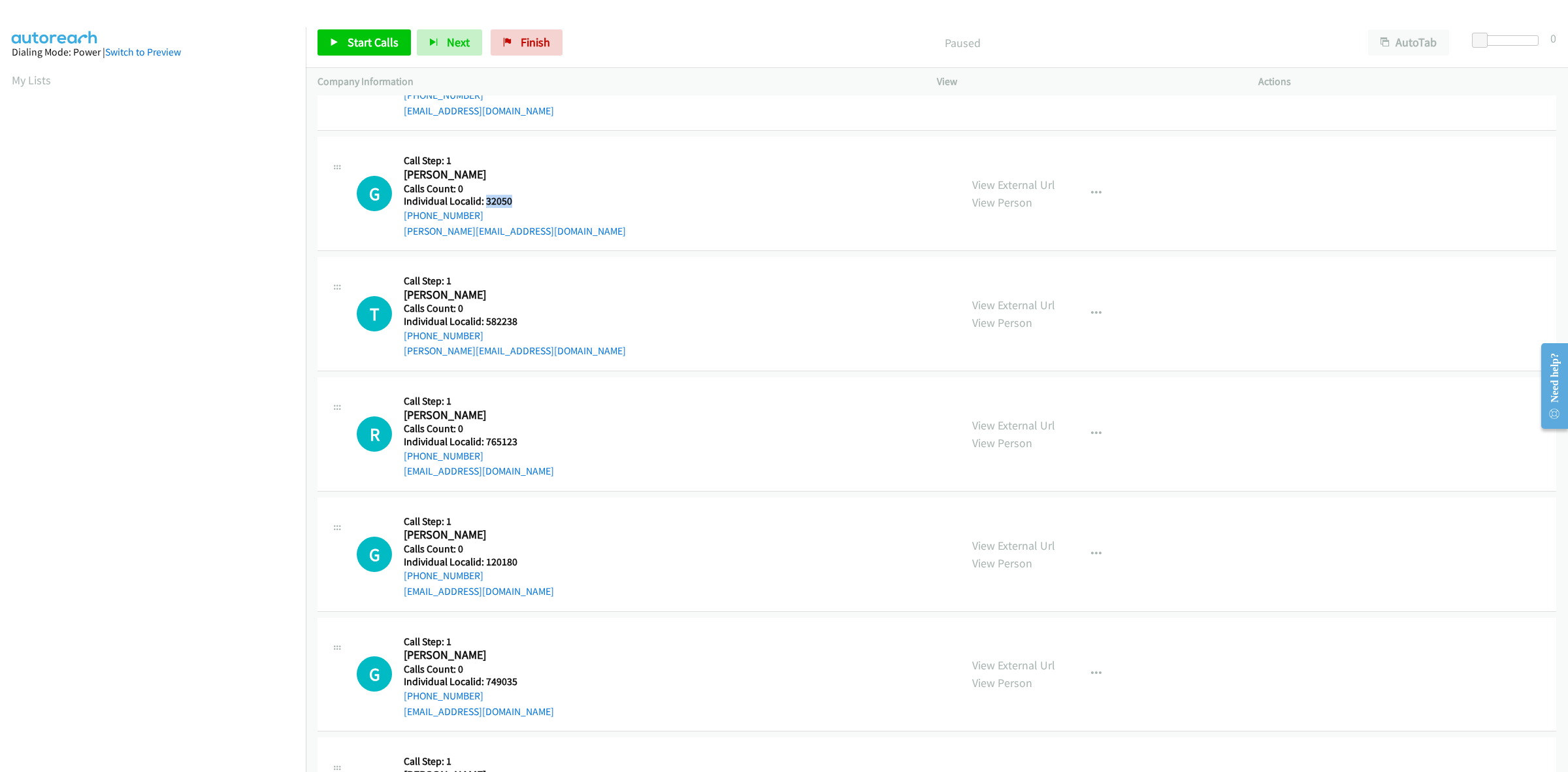
drag, startPoint x: 517, startPoint y: 204, endPoint x: 485, endPoint y: 202, distance: 32.1
click at [485, 202] on h5 "Individual Localid: 32050" at bounding box center [515, 201] width 222 height 13
copy h5 "32050"
click at [1095, 197] on button "button" at bounding box center [1096, 193] width 35 height 26
click at [1023, 280] on link "Skip Call" at bounding box center [1027, 278] width 174 height 26
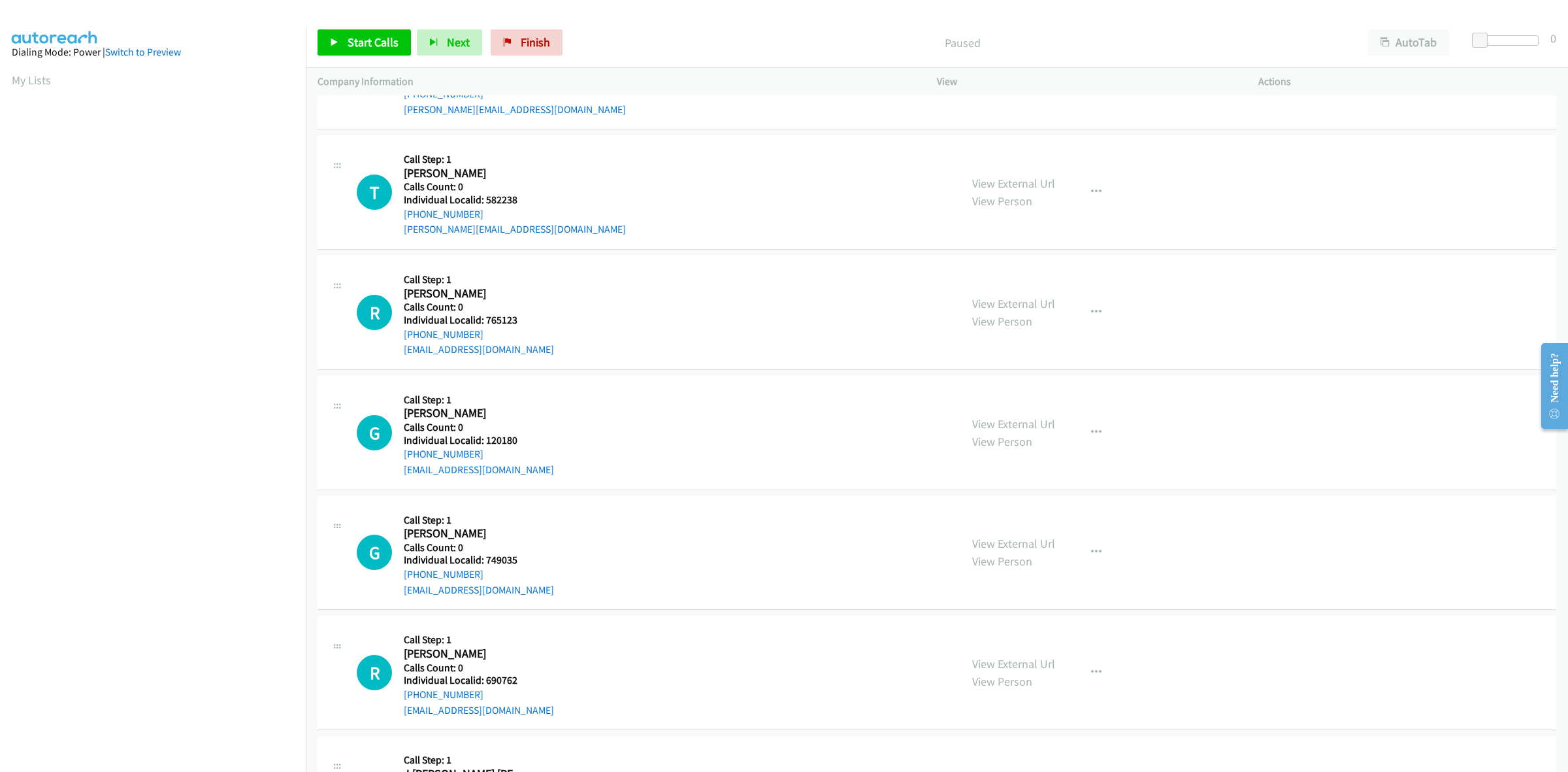
scroll to position [245, 0]
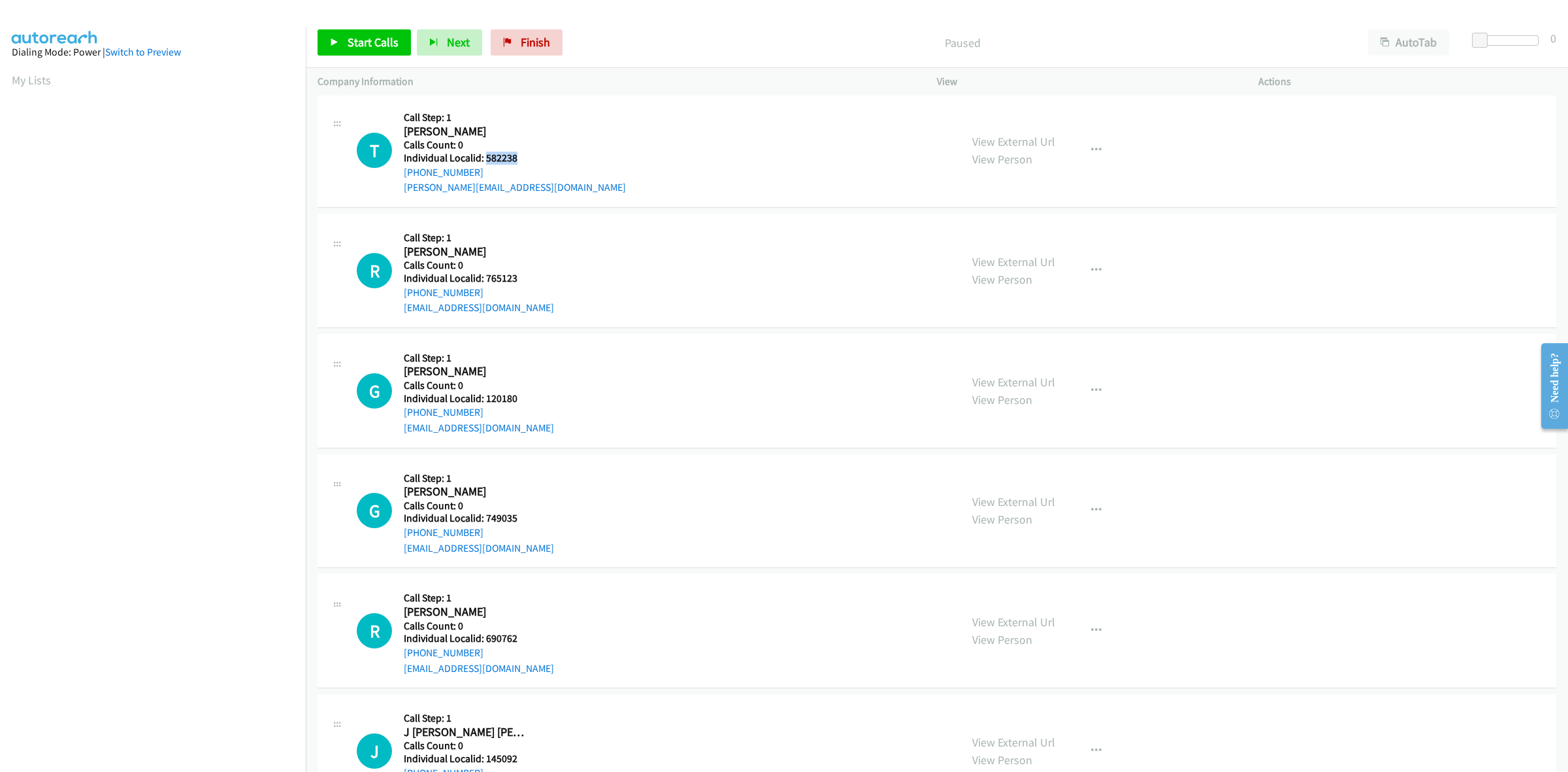
drag, startPoint x: 528, startPoint y: 158, endPoint x: 484, endPoint y: 160, distance: 44.0
click at [484, 160] on h5 "Individual Localid: 582238" at bounding box center [515, 158] width 222 height 13
copy h5 "582238"
click at [1098, 144] on button "button" at bounding box center [1096, 150] width 35 height 26
click at [1039, 226] on link "Skip Call" at bounding box center [1027, 235] width 174 height 26
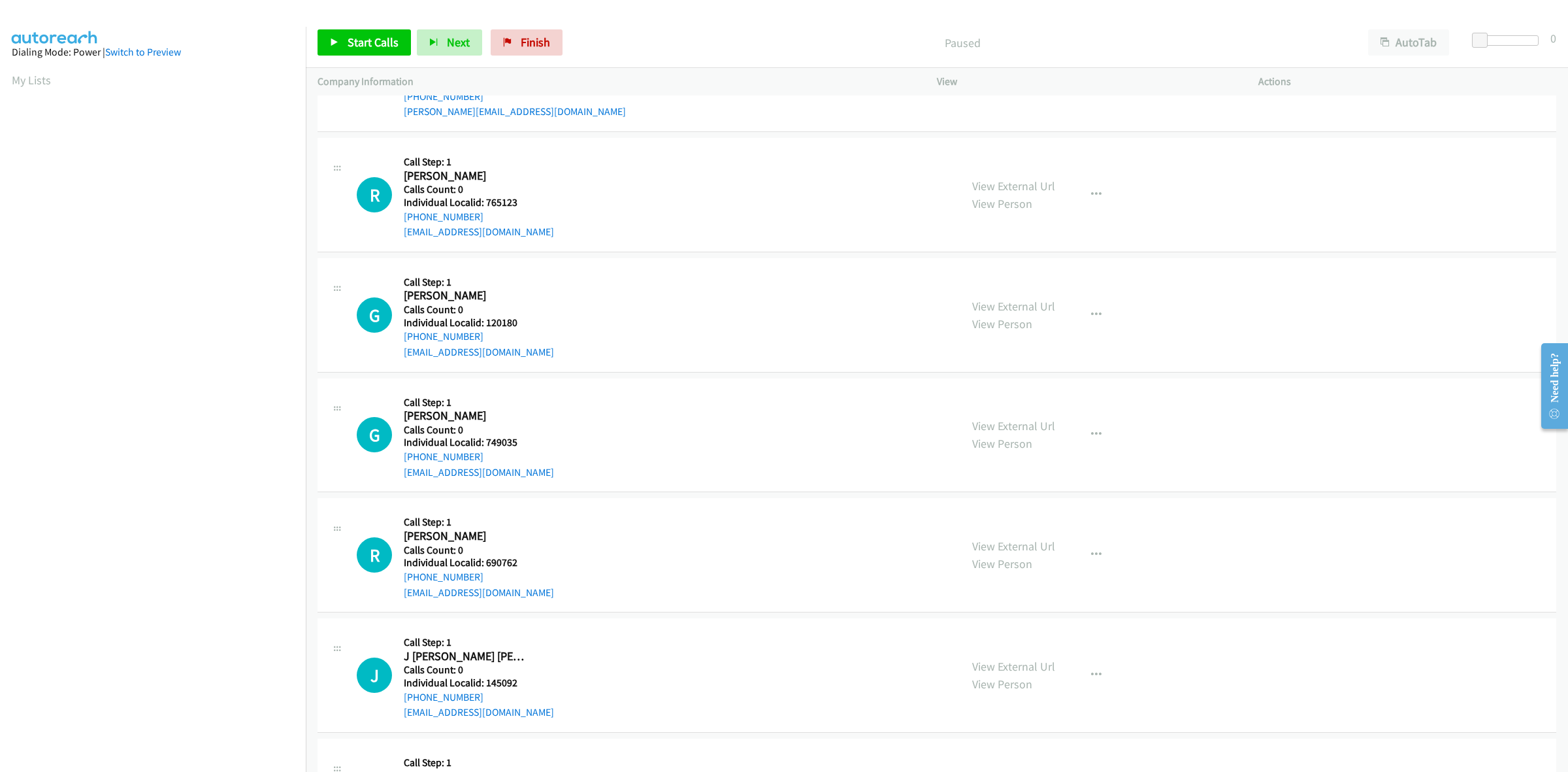
scroll to position [326, 0]
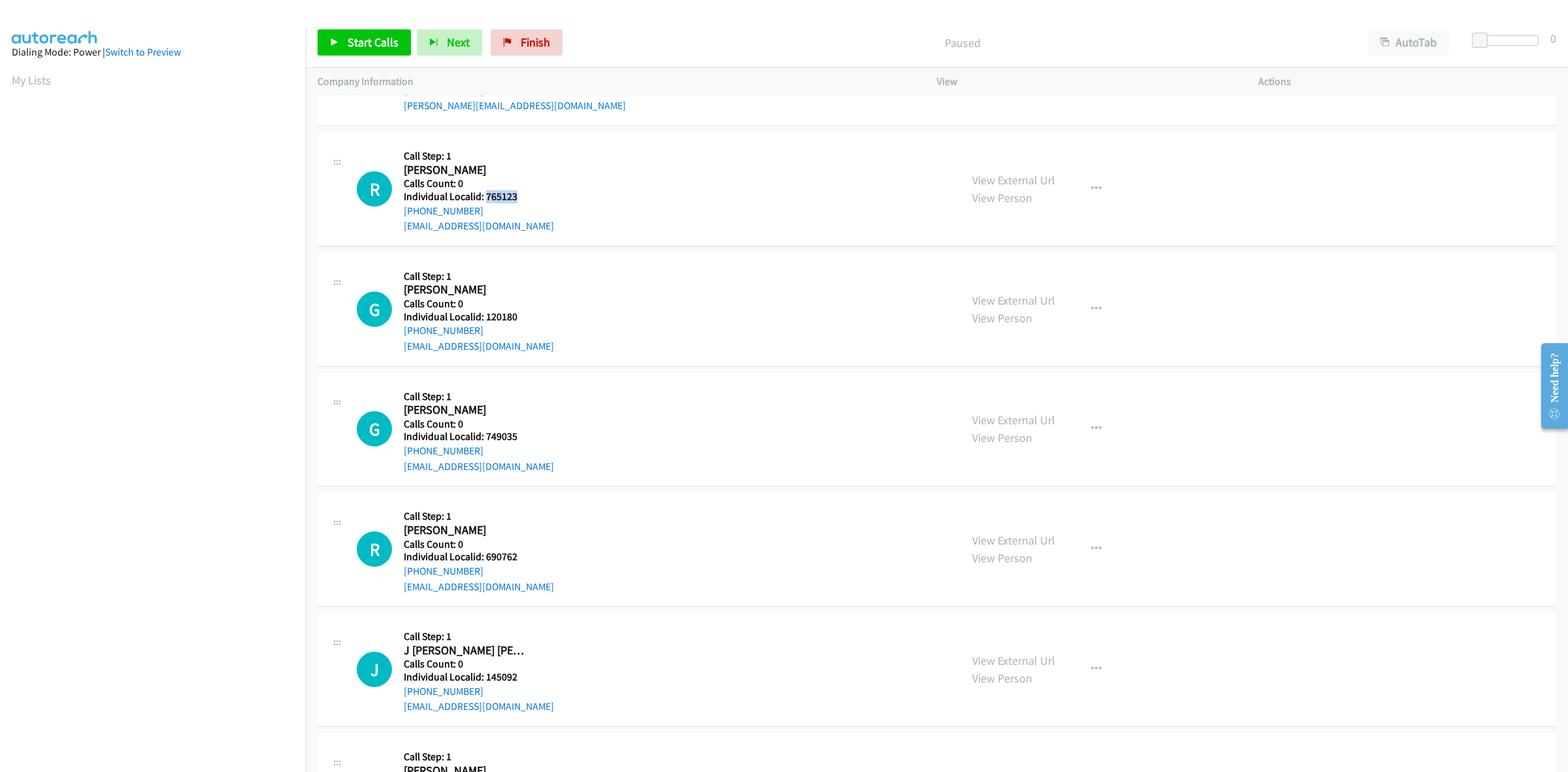
drag, startPoint x: 532, startPoint y: 198, endPoint x: 484, endPoint y: 193, distance: 48.3
click at [484, 193] on div "R Callback Scheduled Call Step: 1 Ronald Mc Arthur America/New_York Calls Count…" at bounding box center [653, 189] width 592 height 90
copy h5 "765123"
click at [31, 85] on link "My Lists" at bounding box center [32, 80] width 39 height 15
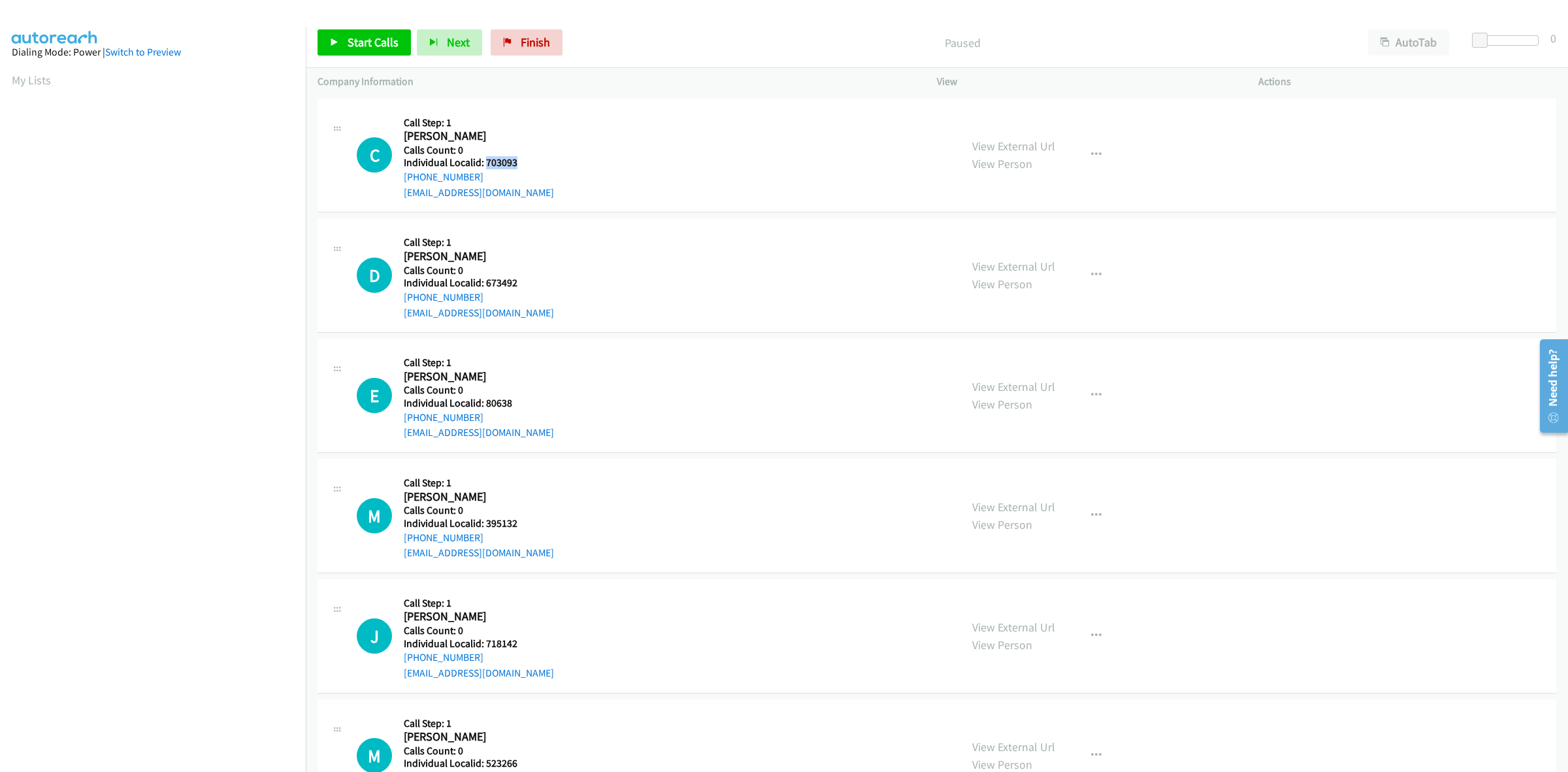
drag, startPoint x: 527, startPoint y: 161, endPoint x: 486, endPoint y: 161, distance: 41.0
click at [486, 161] on h5 "Individual Localid: 703093" at bounding box center [479, 162] width 150 height 13
copy h5 "703093"
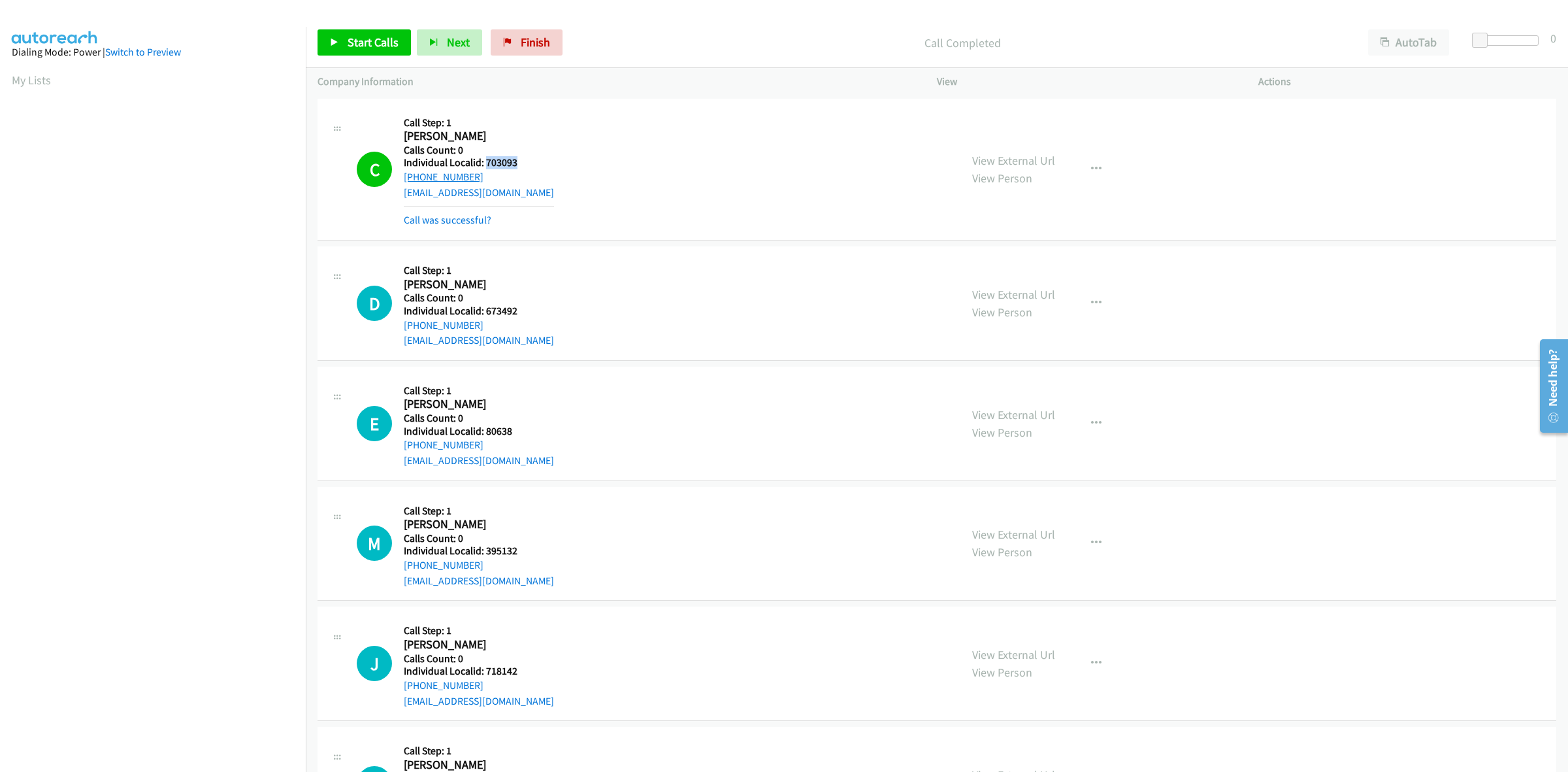
drag, startPoint x: 484, startPoint y: 174, endPoint x: 404, endPoint y: 181, distance: 80.3
click at [404, 181] on div "+1 415-782-6013" at bounding box center [479, 177] width 150 height 16
copy link "+1 415-782-6013"
click at [1092, 161] on button "button" at bounding box center [1096, 169] width 35 height 26
click at [984, 279] on link "Add to do not call list" at bounding box center [1027, 281] width 174 height 26
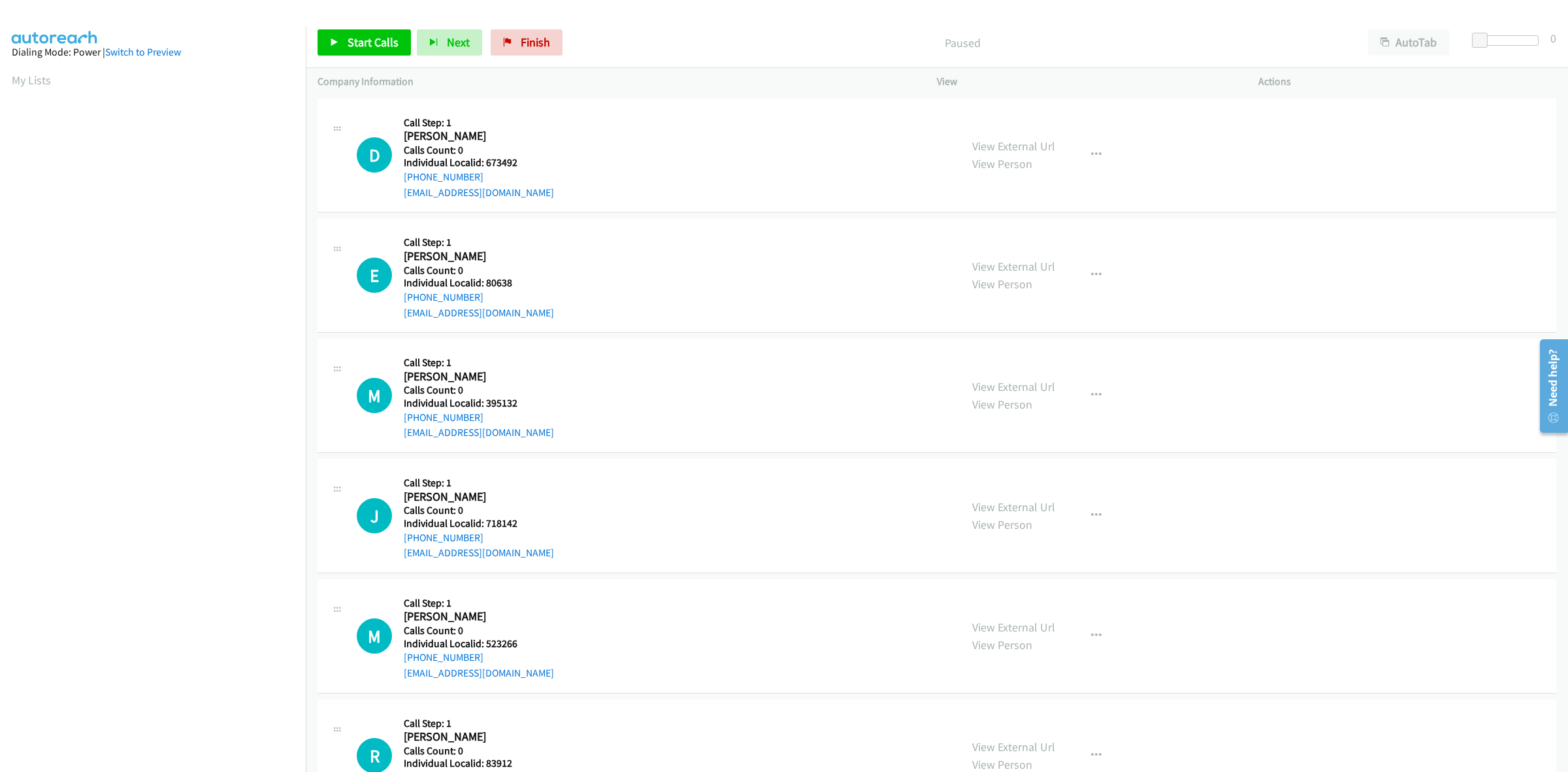
scroll to position [0, 2]
drag, startPoint x: 526, startPoint y: 166, endPoint x: 485, endPoint y: 165, distance: 41.0
click at [485, 165] on h5 "Individual Localid: 673492" at bounding box center [479, 162] width 150 height 13
copy h5 "673492"
drag, startPoint x: 482, startPoint y: 174, endPoint x: 409, endPoint y: 174, distance: 73.0
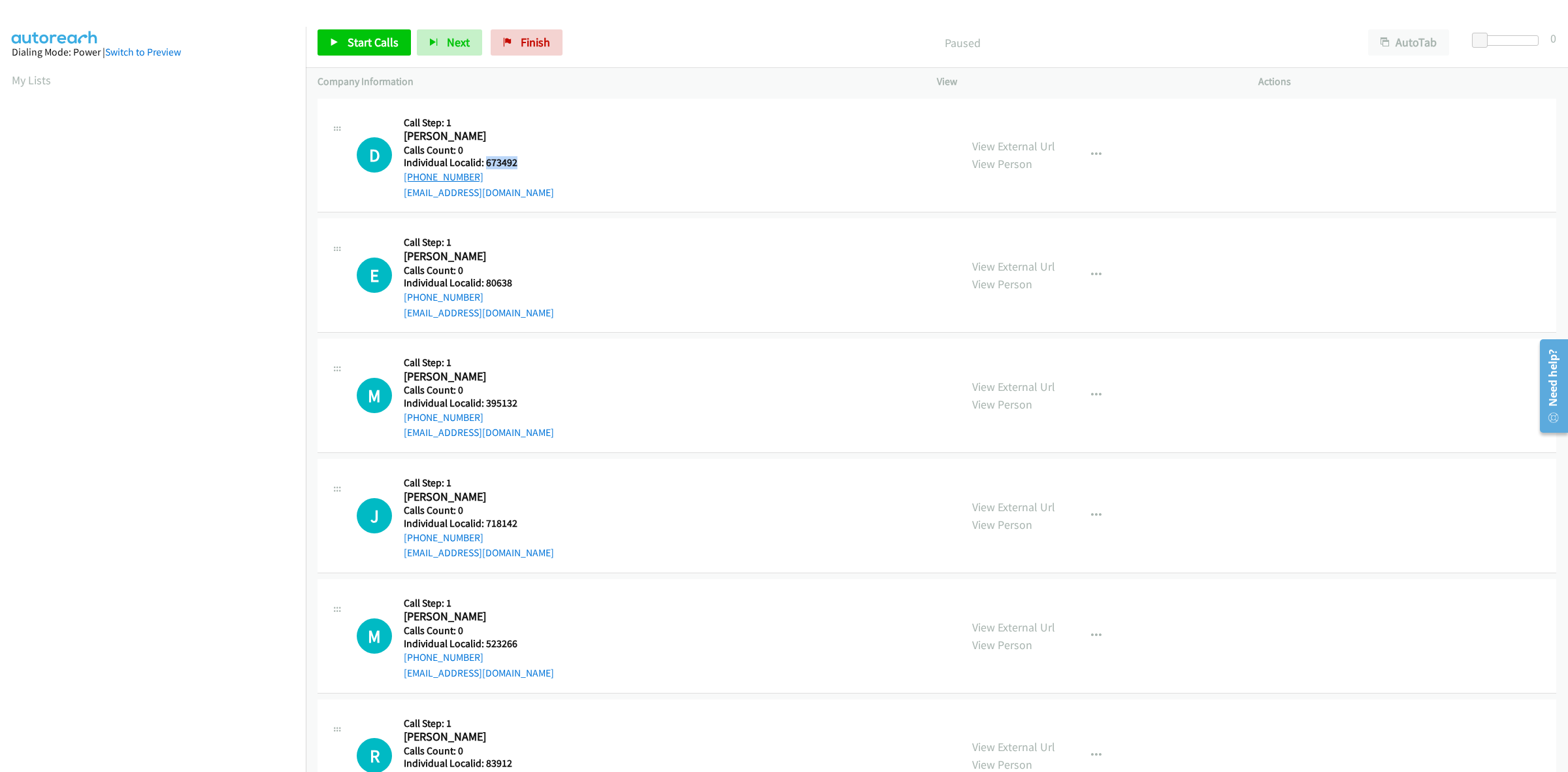
click at [399, 176] on div "D Callback Scheduled Call Step: 1 [PERSON_NAME] America/Los_Angeles Calls Count…" at bounding box center [653, 156] width 592 height 90
copy link "[PHONE_NUMBER]"
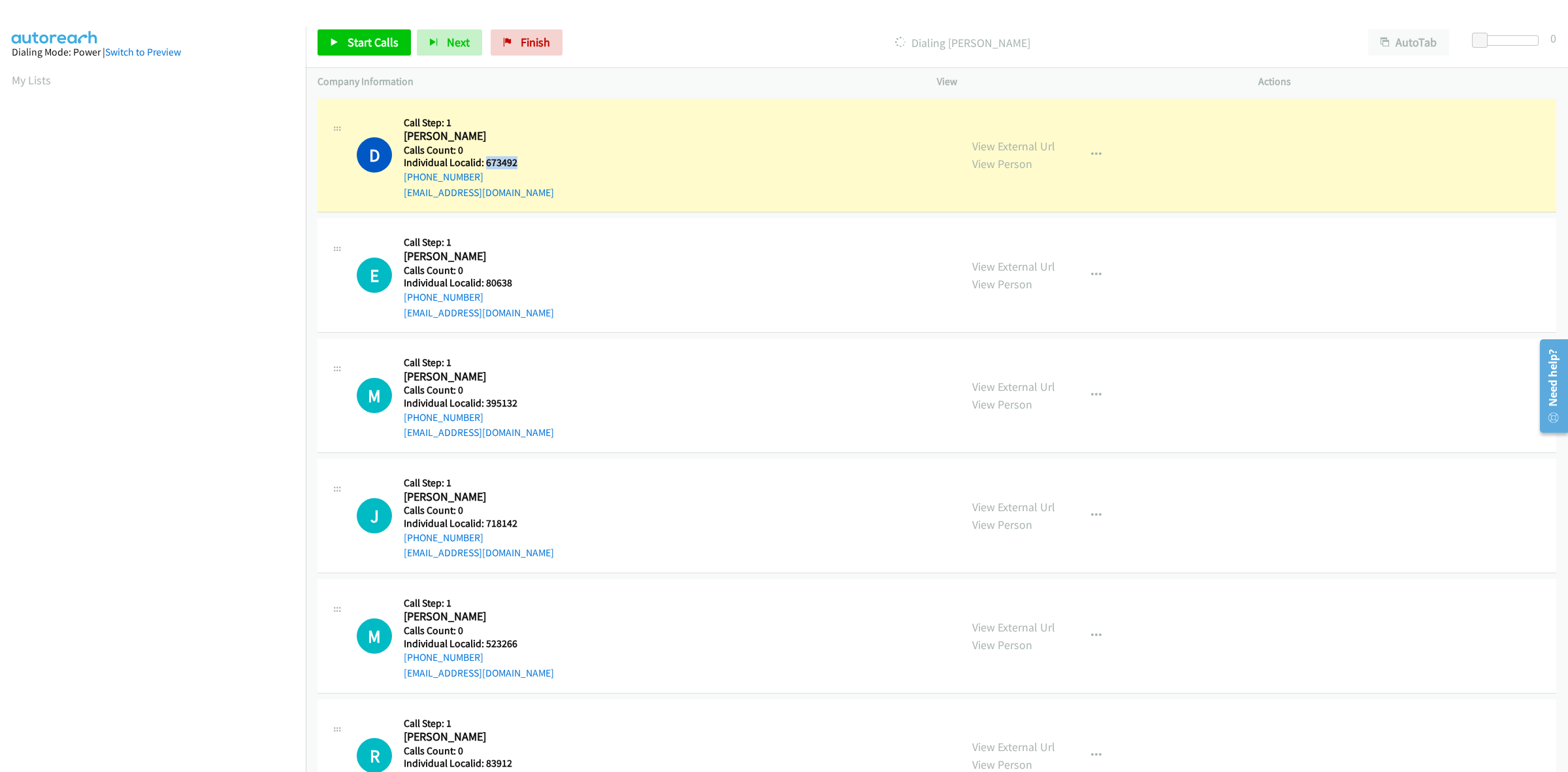
click at [528, 167] on h5 "Individual Localid: 673492" at bounding box center [479, 162] width 150 height 13
drag, startPoint x: 501, startPoint y: 159, endPoint x: 486, endPoint y: 160, distance: 15.0
click at [486, 160] on h5 "Individual Localid: 673492" at bounding box center [479, 162] width 150 height 13
copy h5 "673492"
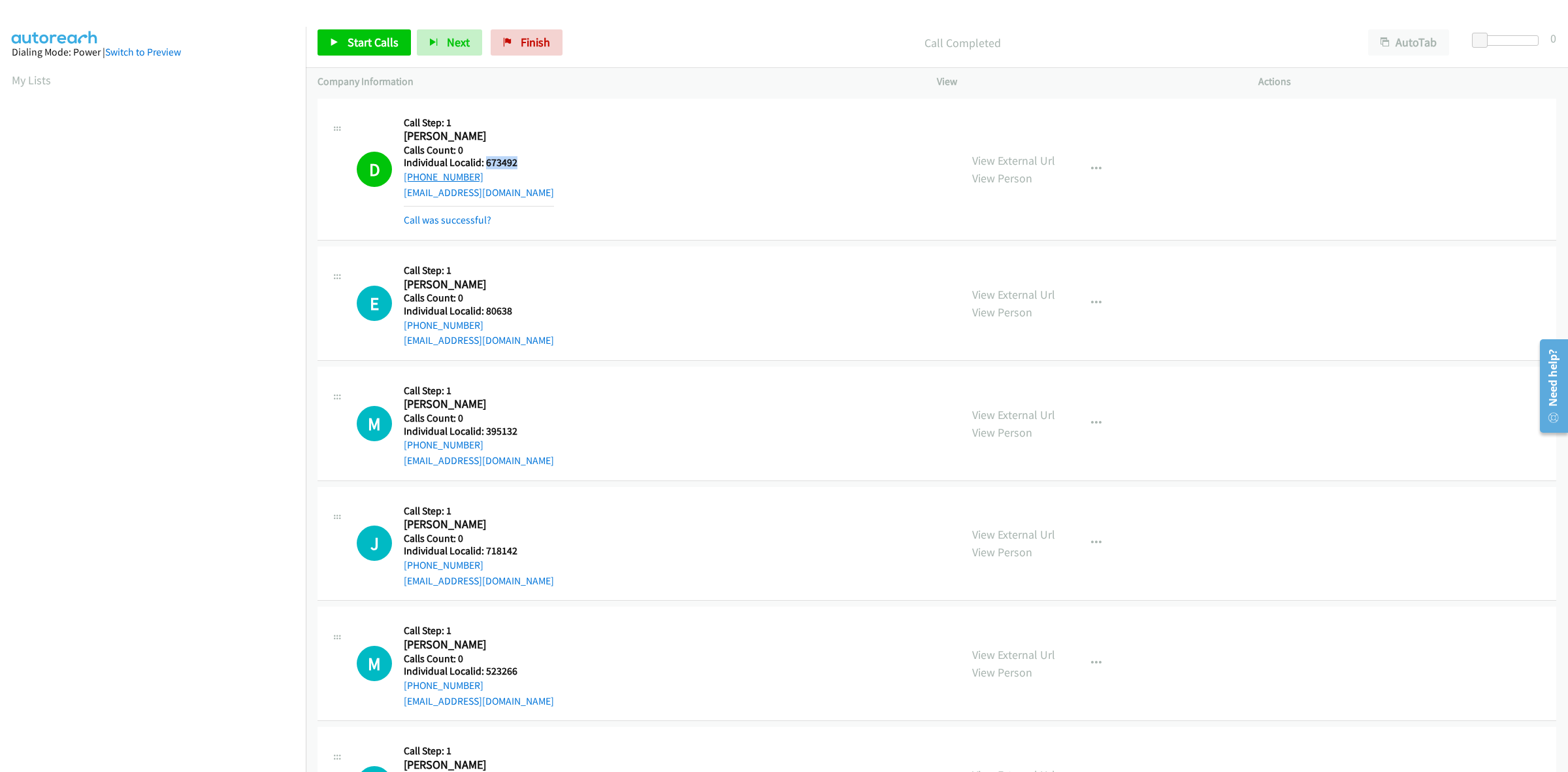
drag, startPoint x: 465, startPoint y: 177, endPoint x: 406, endPoint y: 178, distance: 59.0
click at [406, 178] on div "+1 650-365-2796" at bounding box center [479, 177] width 150 height 16
copy link "+1 650-365-2796"
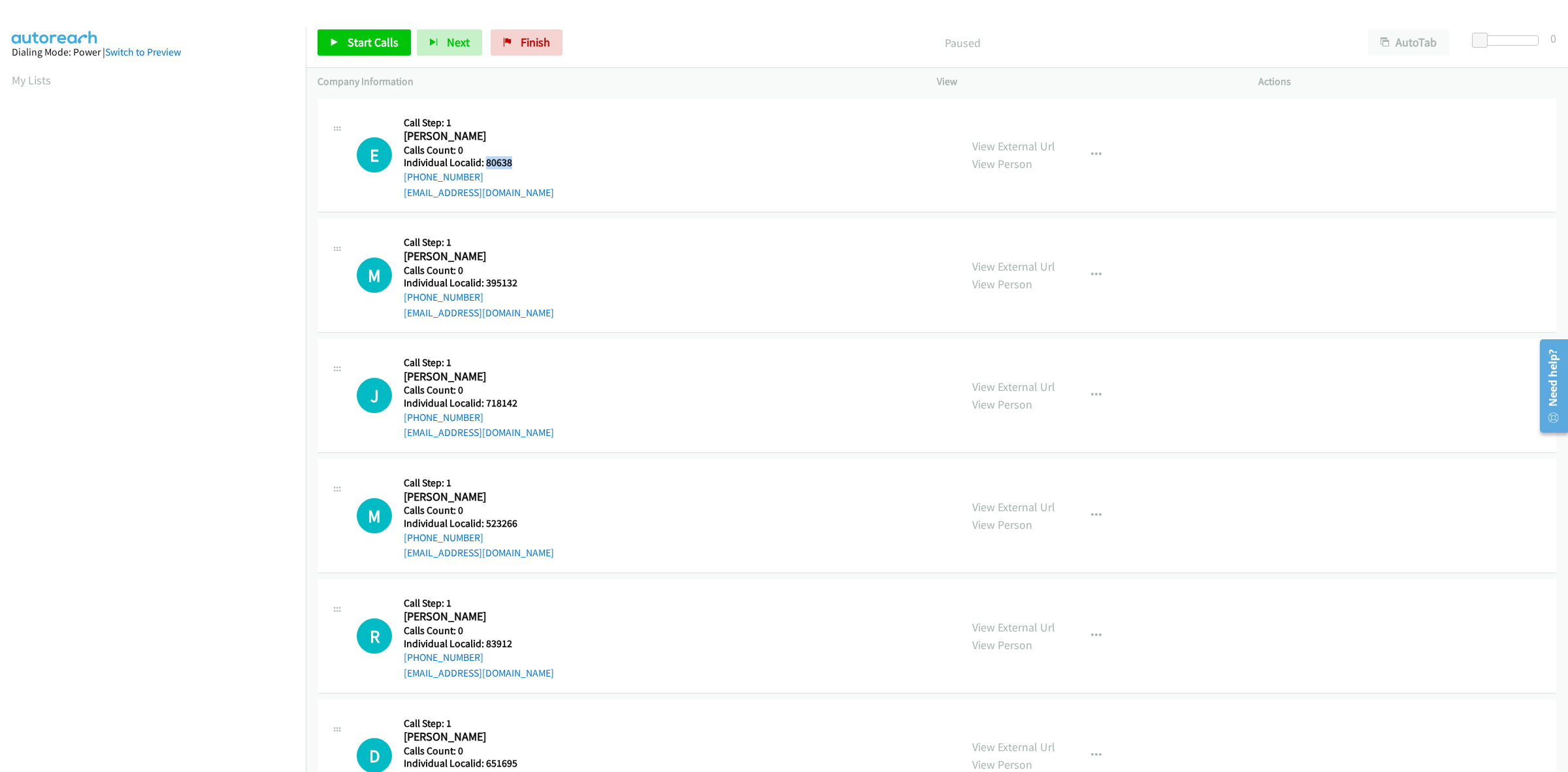
drag, startPoint x: 514, startPoint y: 162, endPoint x: 485, endPoint y: 159, distance: 29.2
click at [485, 159] on h5 "Individual Localid: 80638" at bounding box center [479, 162] width 150 height 13
copy h5 "80638"
drag, startPoint x: 513, startPoint y: 283, endPoint x: 486, endPoint y: 279, distance: 27.3
click at [486, 279] on h5 "Individual Localid: 395132" at bounding box center [479, 283] width 150 height 13
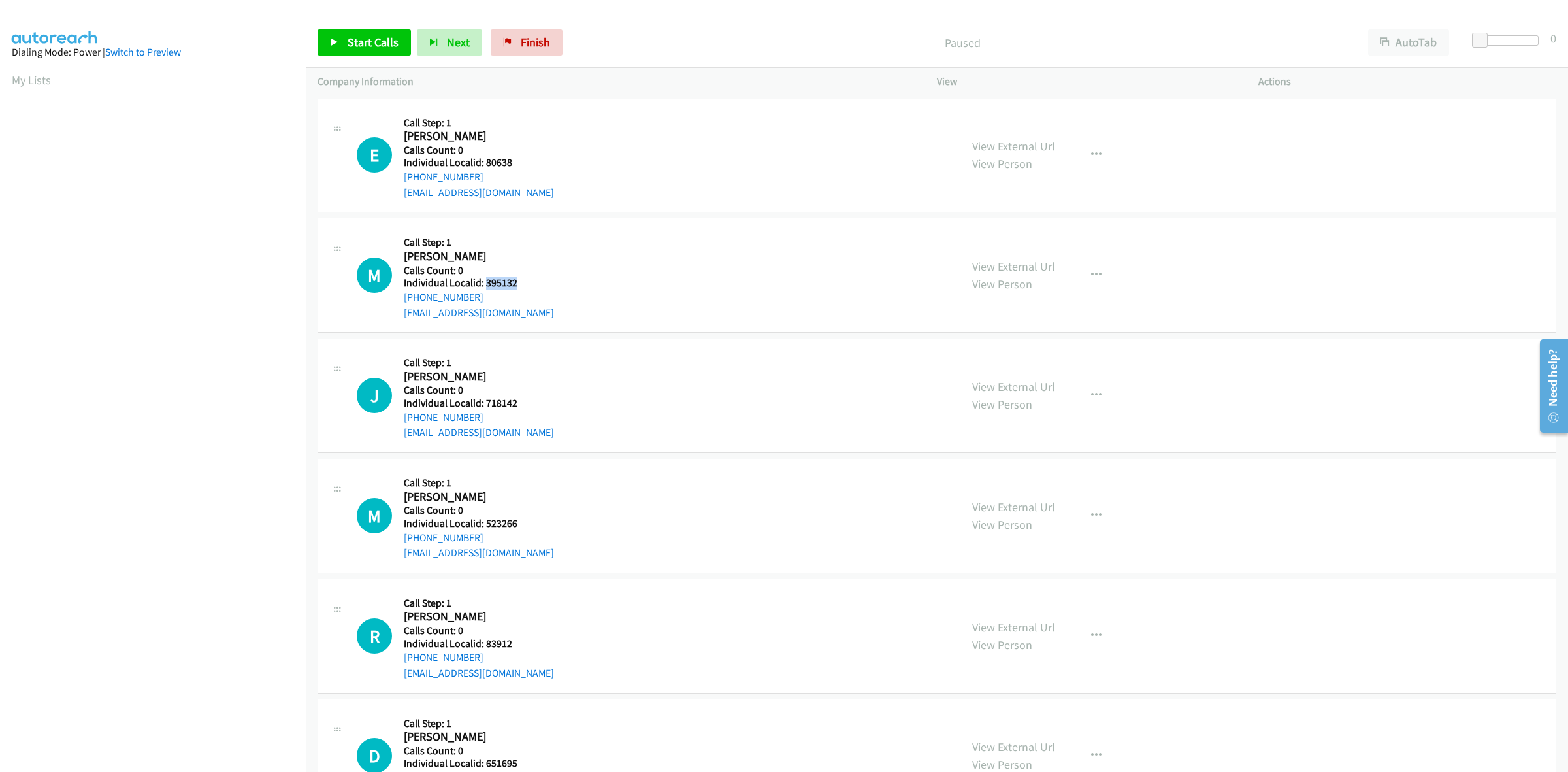
copy h5 "395132"
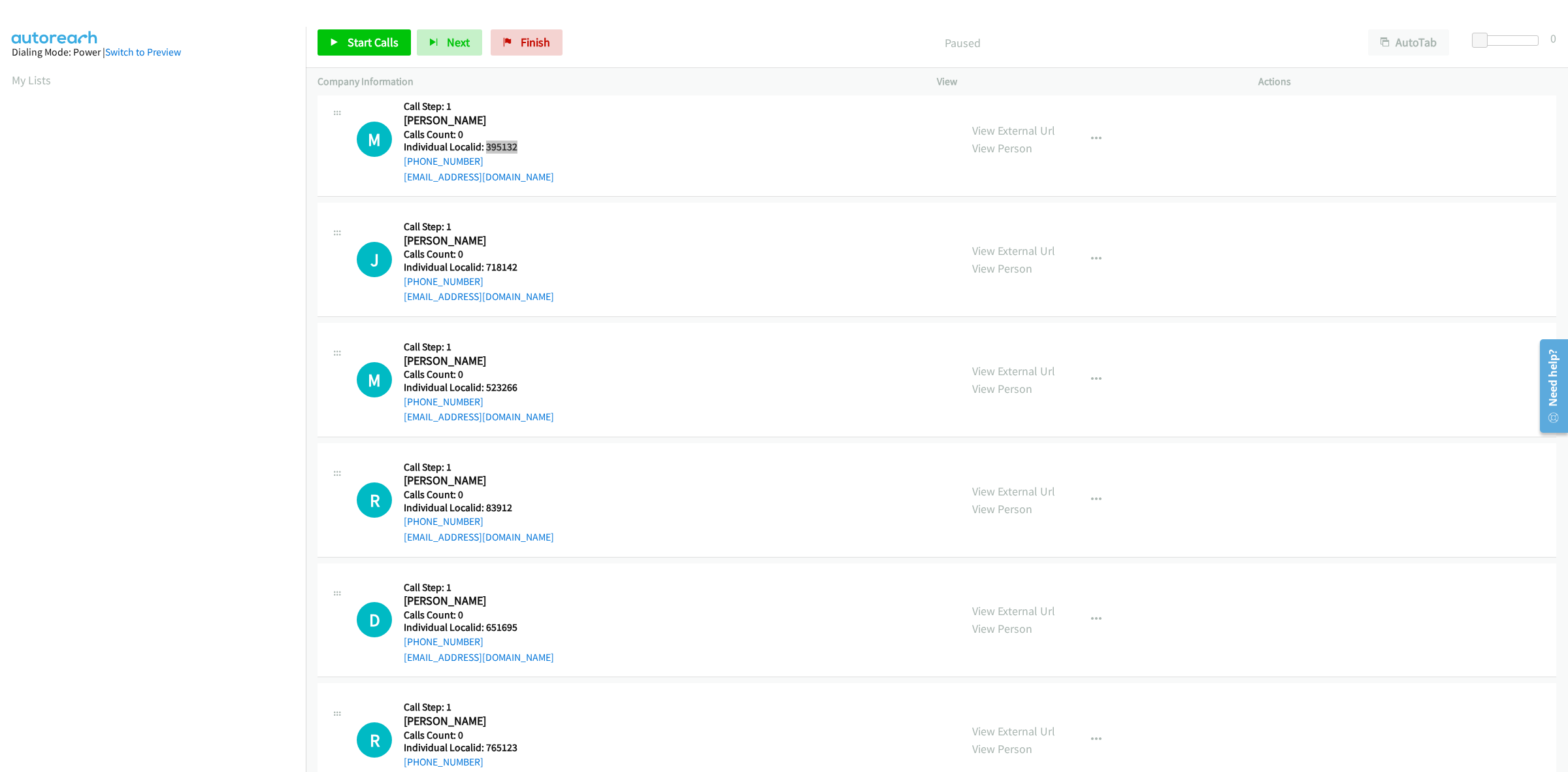
scroll to position [142, 0]
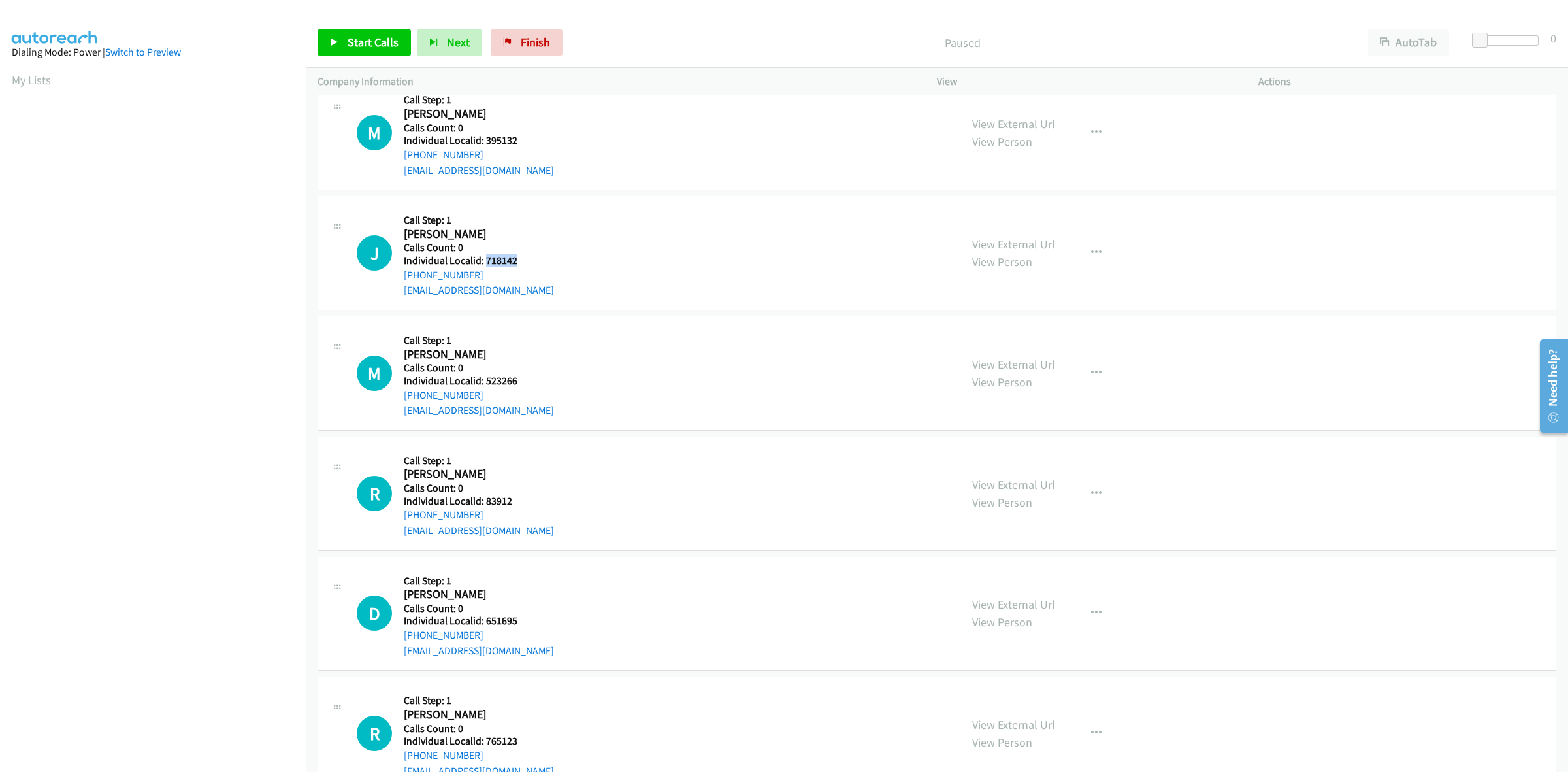
drag, startPoint x: 517, startPoint y: 257, endPoint x: 485, endPoint y: 259, distance: 32.1
click at [485, 259] on h5 "Individual Localid: 718142" at bounding box center [479, 261] width 150 height 13
copy h5 "718142"
click at [582, 246] on div "J Callback Scheduled Call Step: 1 [PERSON_NAME] America/[GEOGRAPHIC_DATA] Calls…" at bounding box center [653, 253] width 592 height 90
drag, startPoint x: 487, startPoint y: 271, endPoint x: 399, endPoint y: 275, distance: 88.1
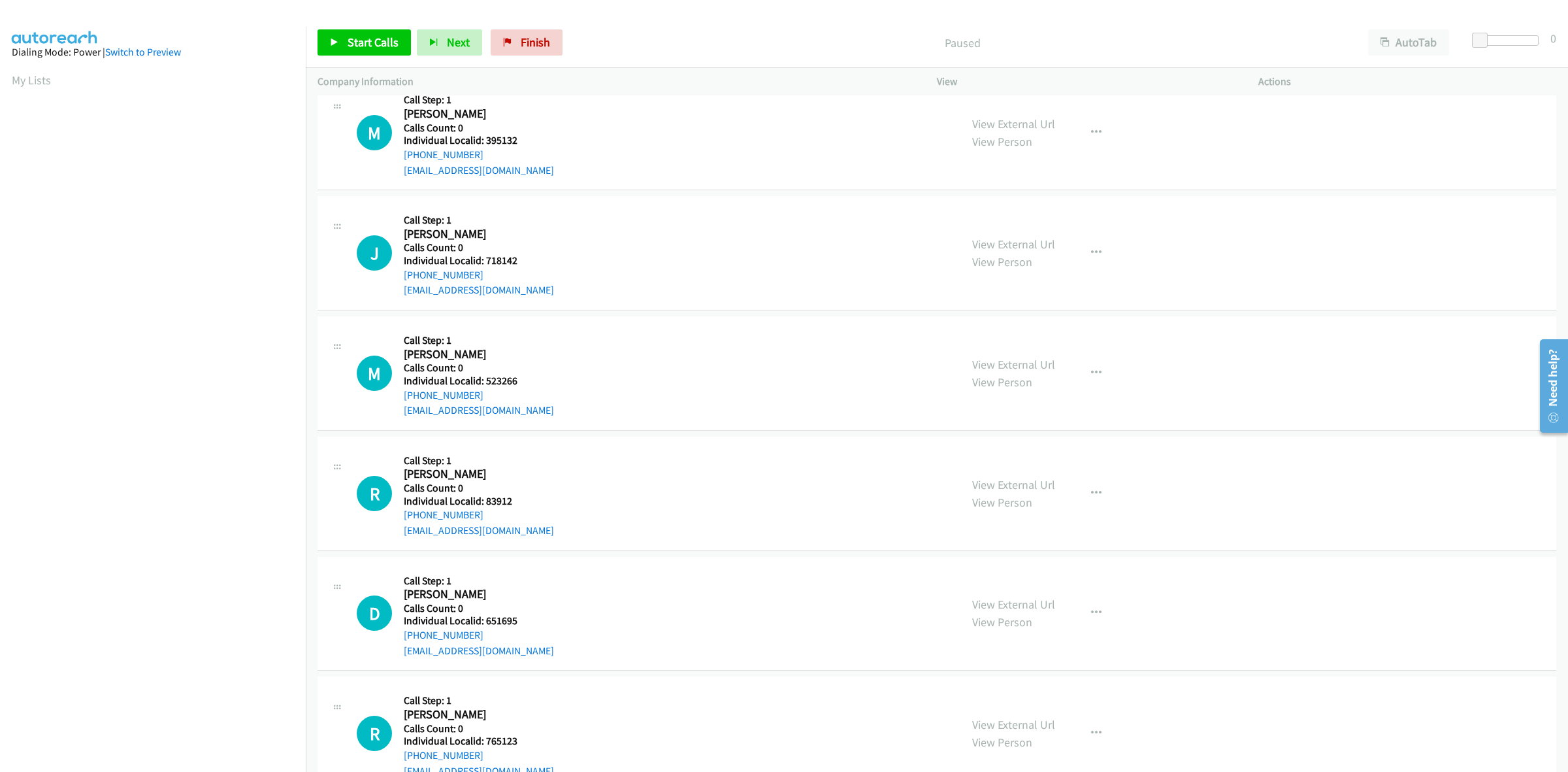
click at [399, 275] on div "J Callback Scheduled Call Step: 1 [PERSON_NAME] America/[GEOGRAPHIC_DATA] Calls…" at bounding box center [653, 253] width 592 height 90
click at [564, 252] on div "J Callback Scheduled Call Step: 1 [PERSON_NAME] America/[GEOGRAPHIC_DATA] Calls…" at bounding box center [653, 253] width 592 height 90
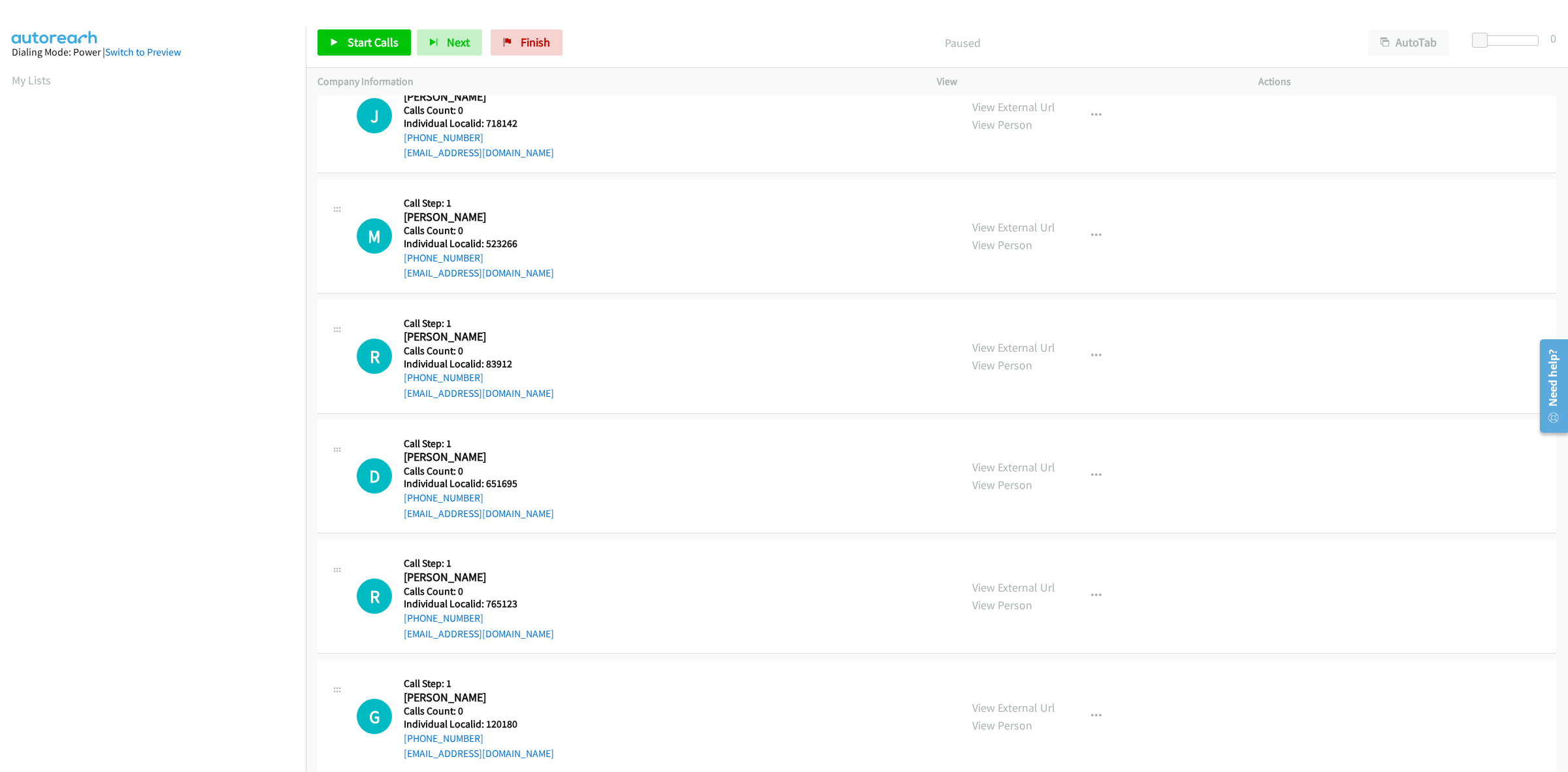
scroll to position [326, 0]
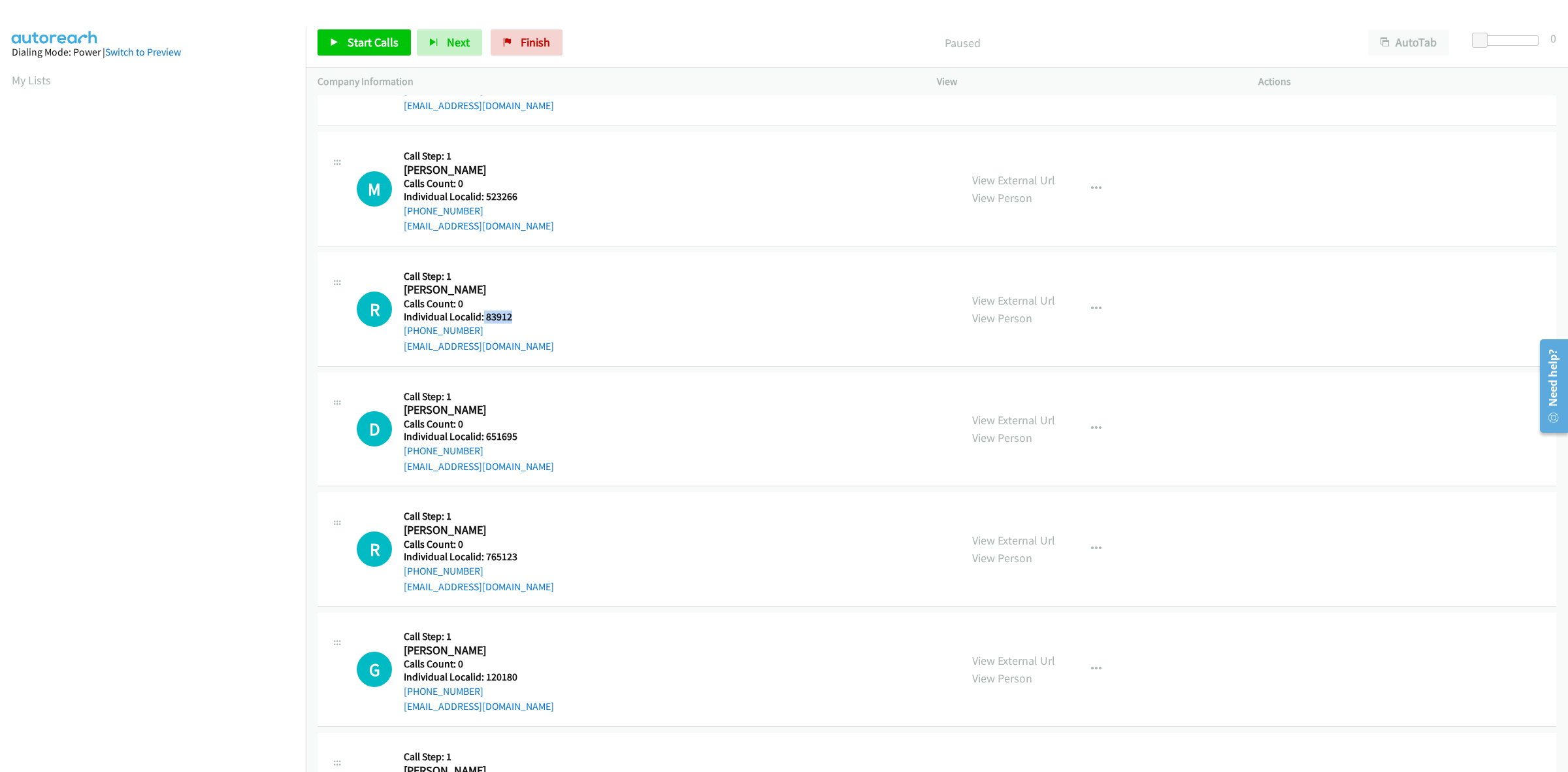
drag, startPoint x: 491, startPoint y: 314, endPoint x: 482, endPoint y: 314, distance: 9.0
click at [482, 314] on h5 "Individual Localid: 83912" at bounding box center [479, 317] width 150 height 13
copy h5 "83912"
click at [677, 288] on div "R Callback Scheduled Call Step: 1 [PERSON_NAME] America/Los_Angeles Calls Count…" at bounding box center [653, 309] width 592 height 90
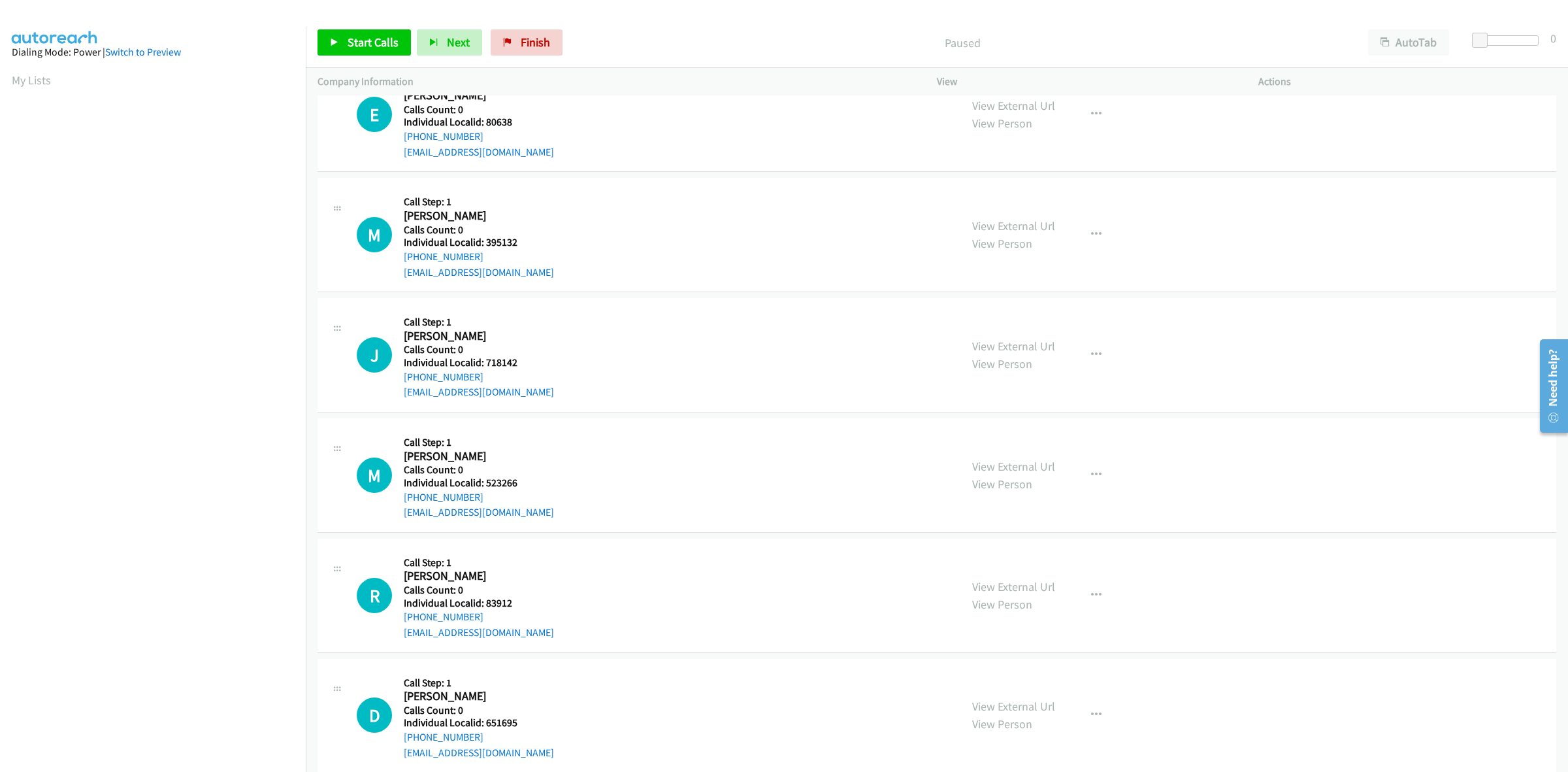
scroll to position [0, 0]
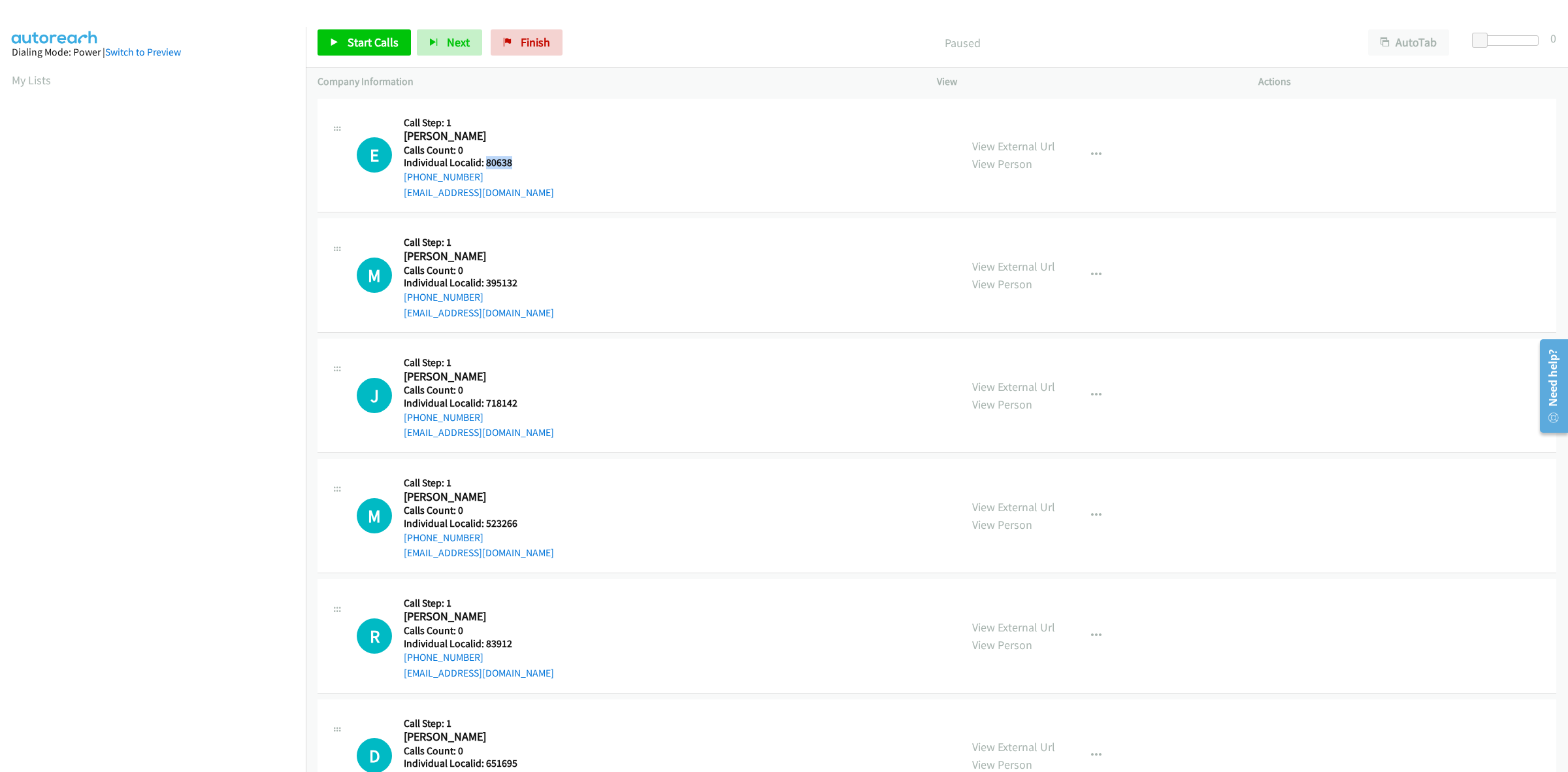
drag, startPoint x: 510, startPoint y: 160, endPoint x: 484, endPoint y: 164, distance: 26.3
click at [484, 164] on h5 "Individual Localid: 80638" at bounding box center [479, 162] width 150 height 13
copy h5 "80638"
drag, startPoint x: 520, startPoint y: 281, endPoint x: 486, endPoint y: 281, distance: 34.0
click at [486, 281] on h5 "Individual Localid: 395132" at bounding box center [479, 283] width 150 height 13
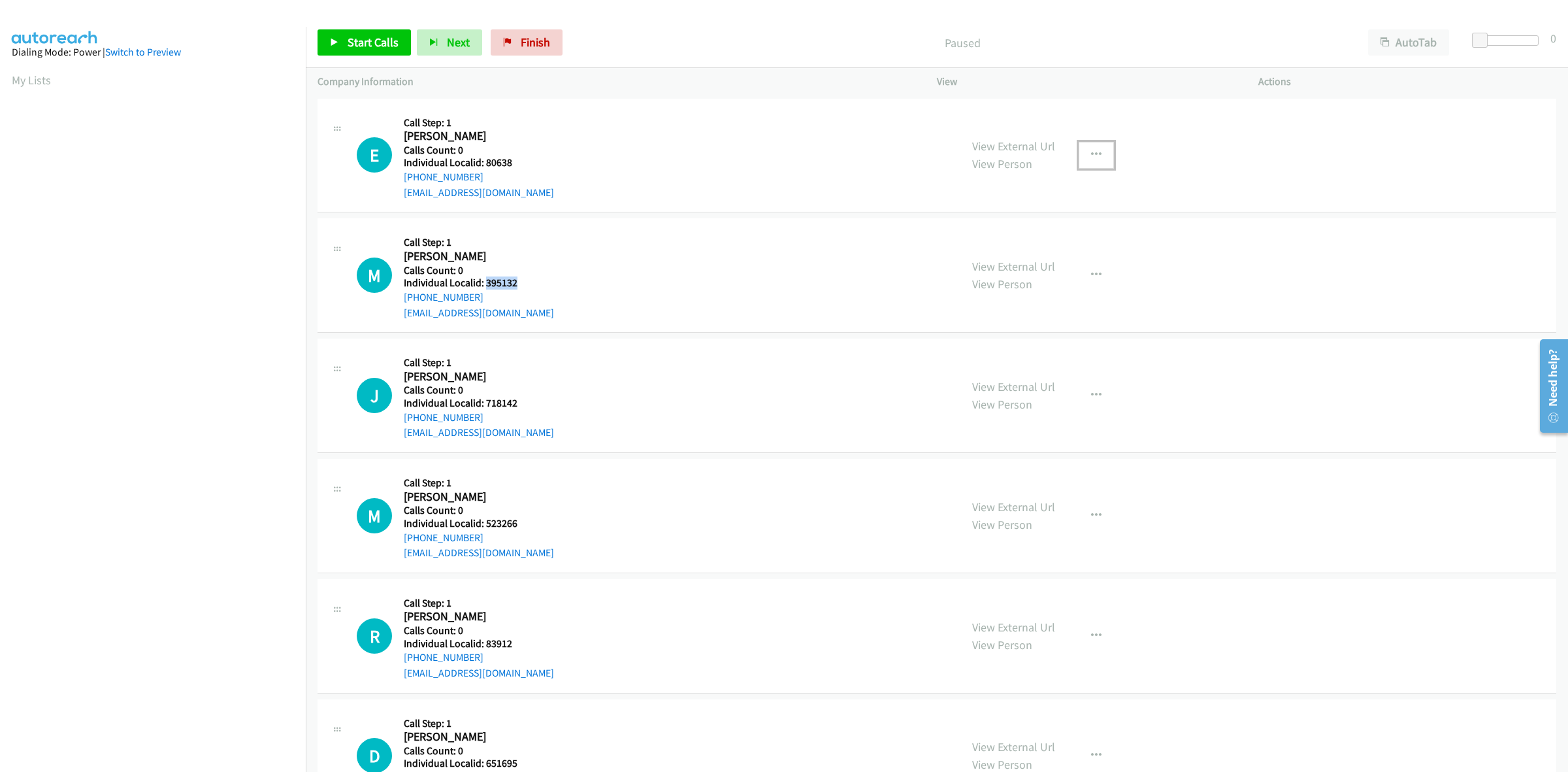
click at [1096, 152] on button "button" at bounding box center [1096, 154] width 35 height 26
click at [1043, 240] on link "Skip Call" at bounding box center [1027, 240] width 174 height 26
copy h5 "395132"
drag, startPoint x: 481, startPoint y: 296, endPoint x: 400, endPoint y: 298, distance: 81.0
click at [400, 298] on div "M Callback Scheduled Call Step: 1 [PERSON_NAME] America/Los_Angeles Calls Count…" at bounding box center [653, 275] width 592 height 90
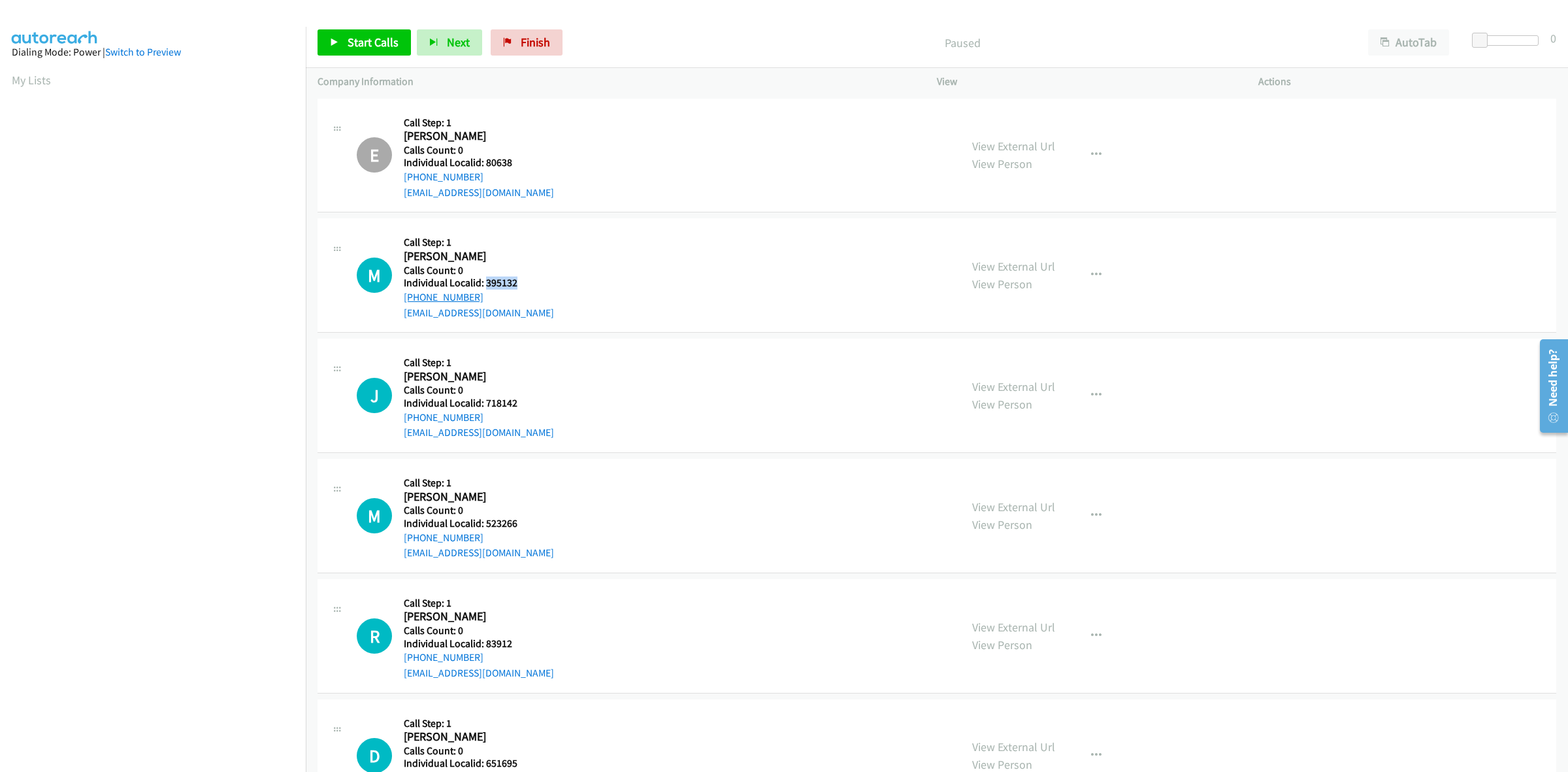
copy link "[PHONE_NUMBER]"
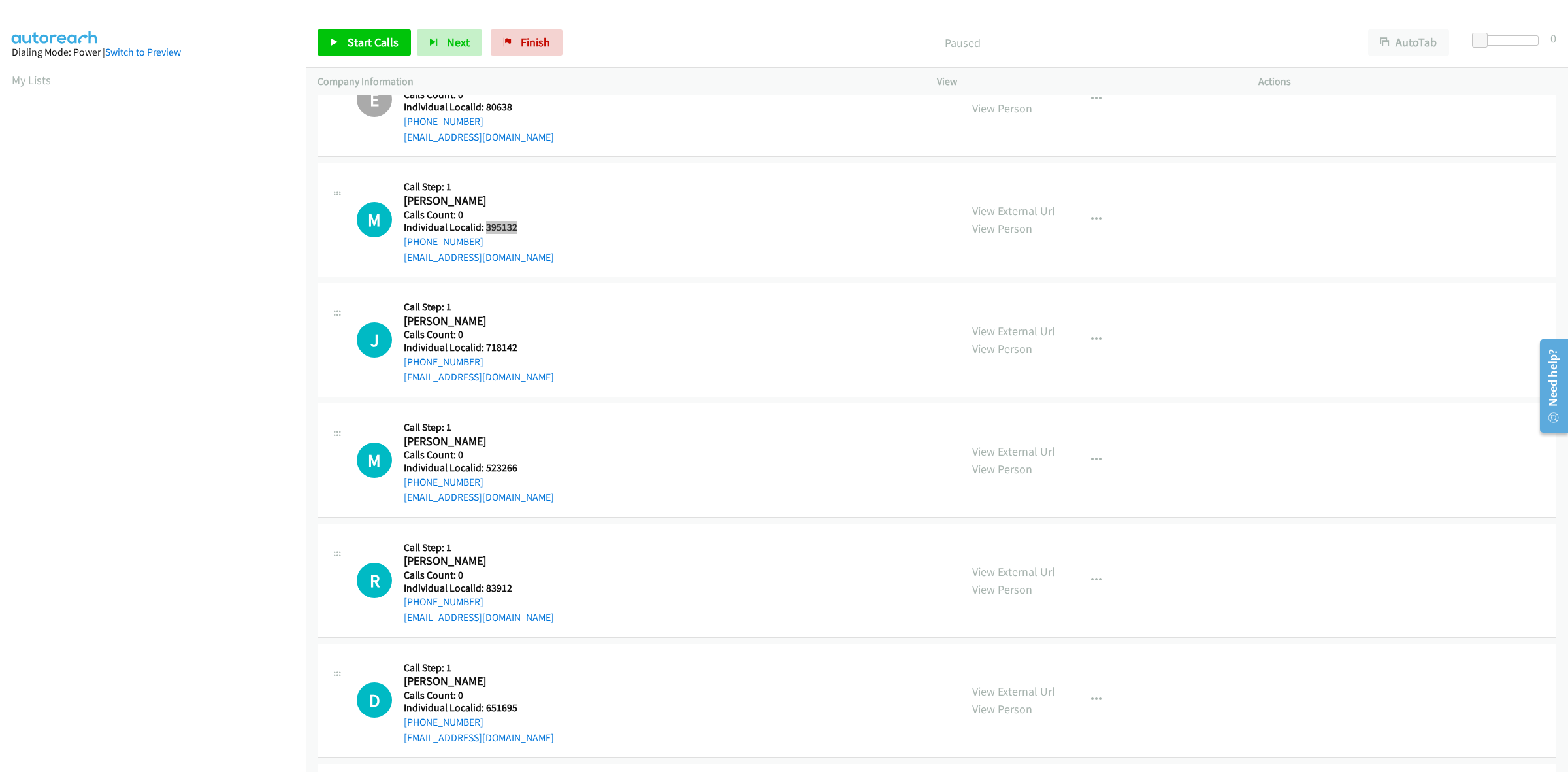
scroll to position [183, 0]
